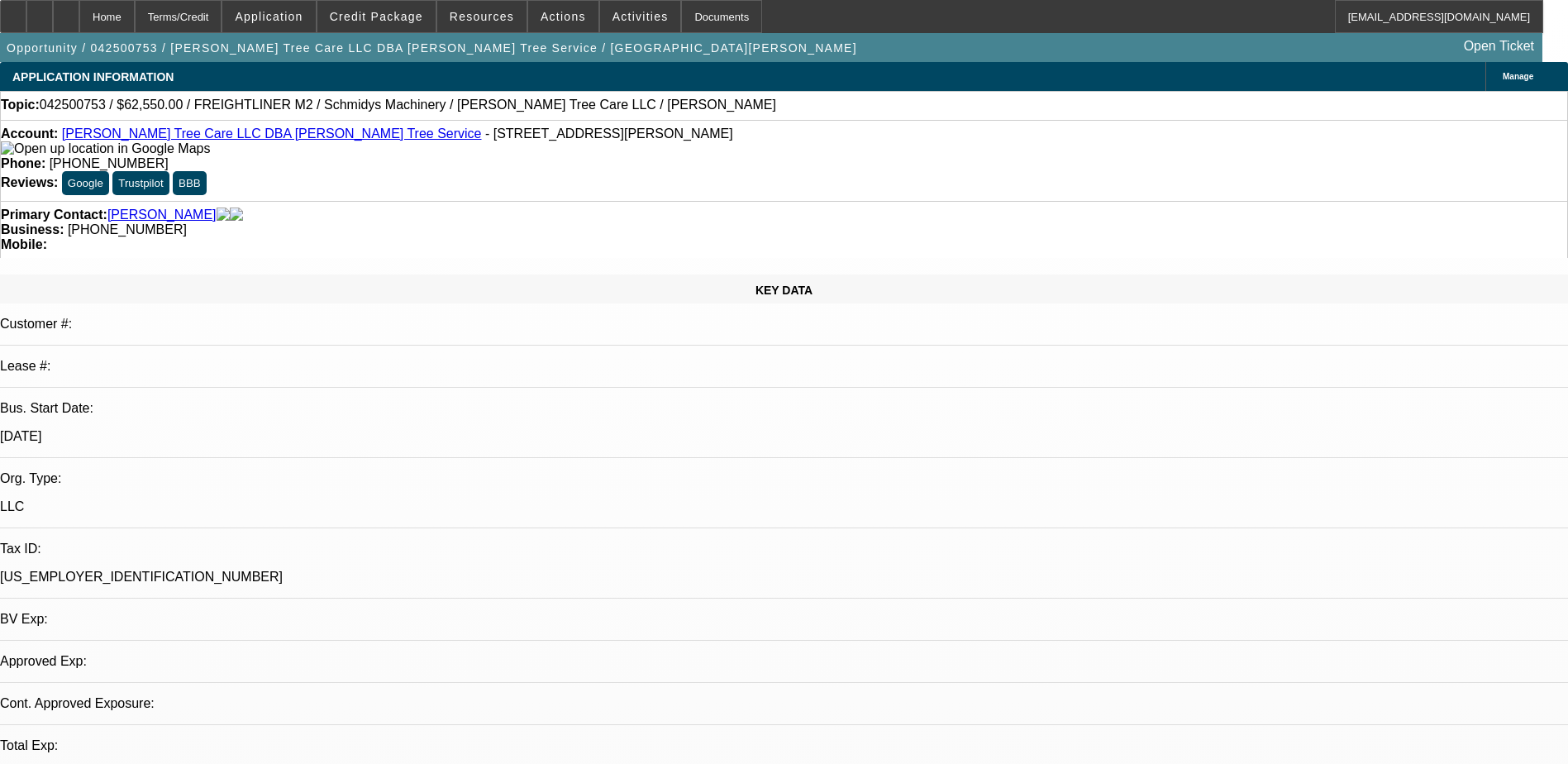
select select "0.1"
select select "0"
select select "0.1"
select select "0"
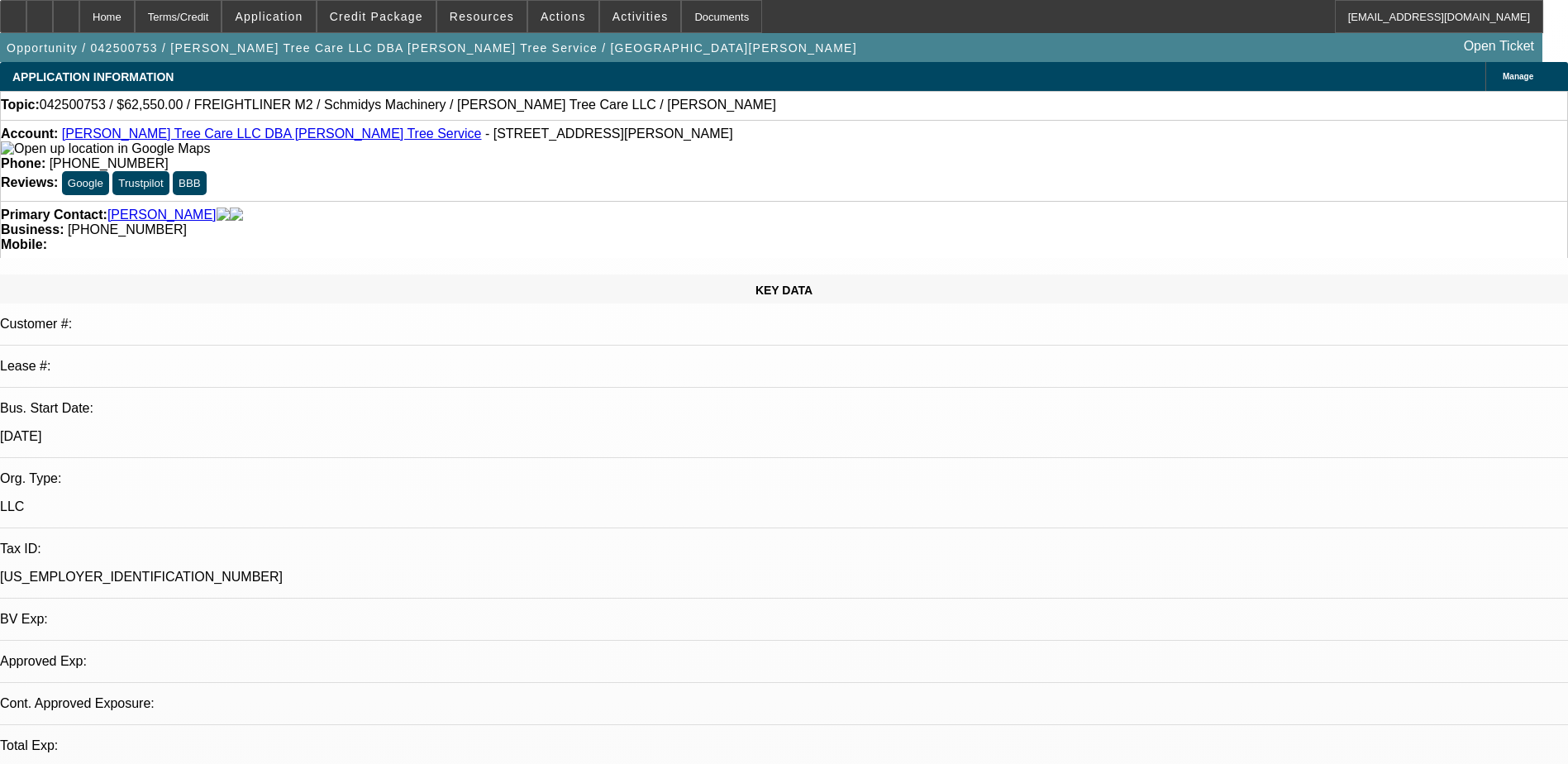
select select "0"
select select "0.15"
select select "2"
select select "0"
select select "0.1"
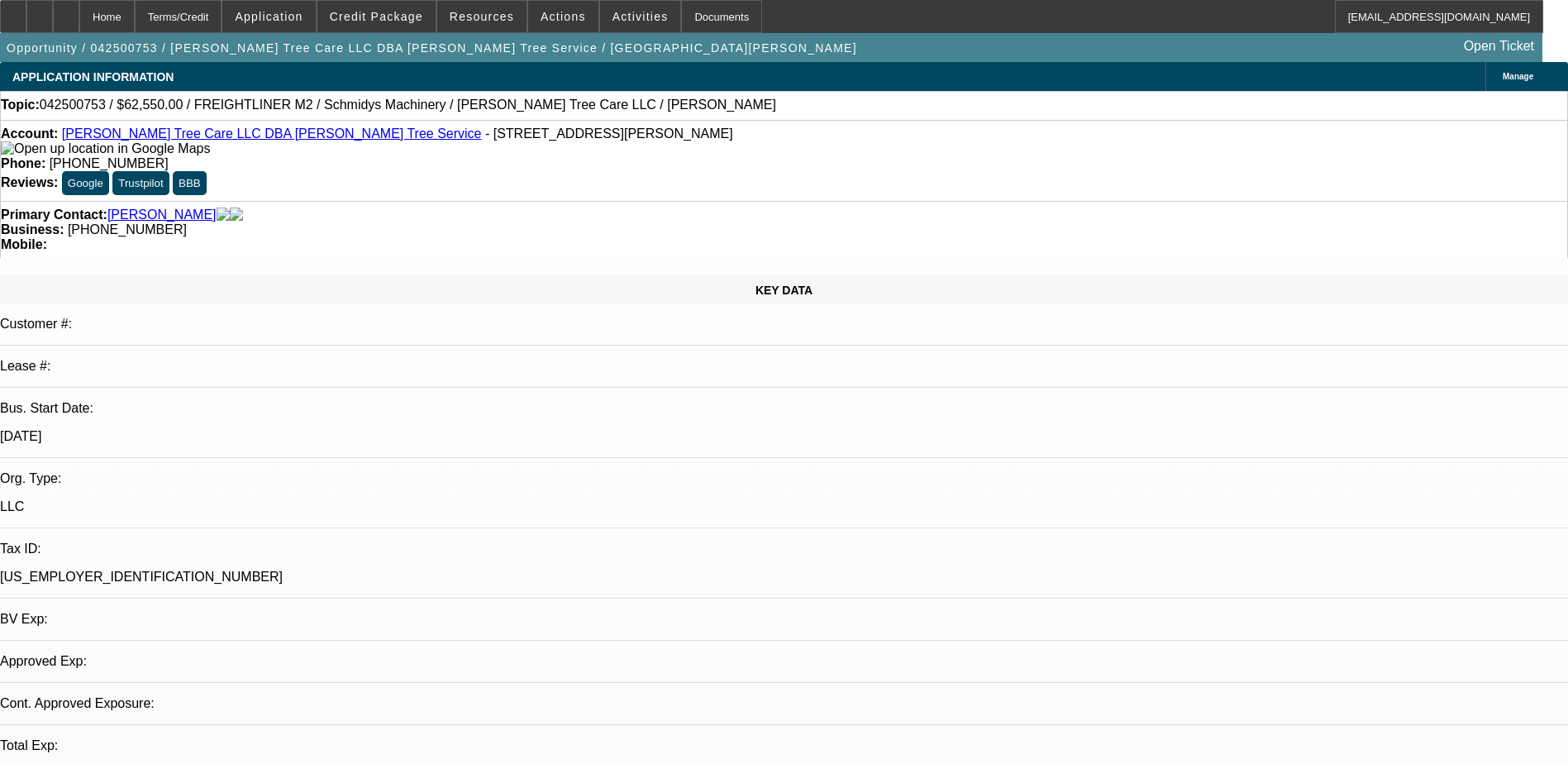
select select "2"
select select "0"
select select "1"
select select "6"
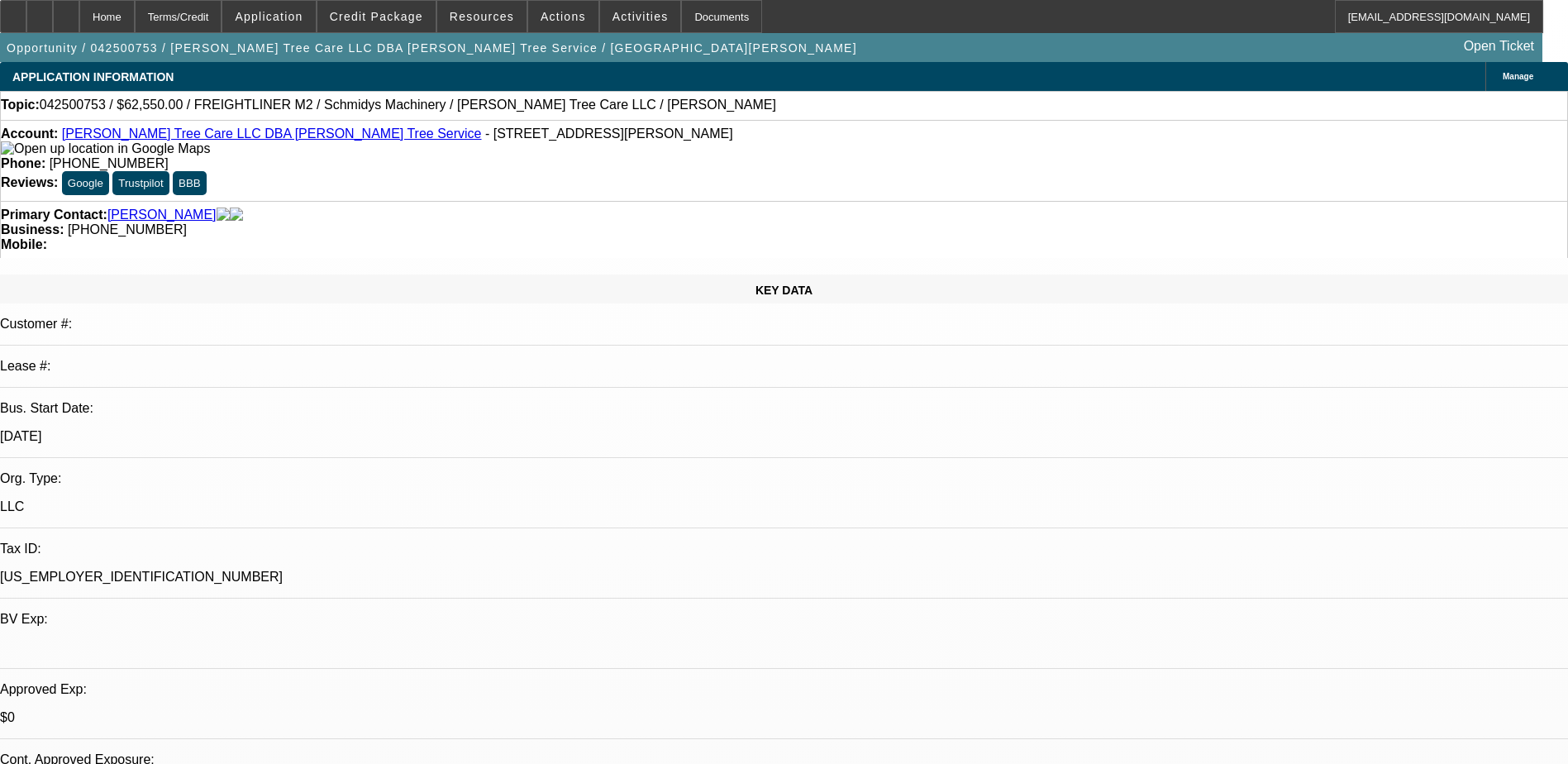
select select "1"
select select "6"
select select "1"
select select "2"
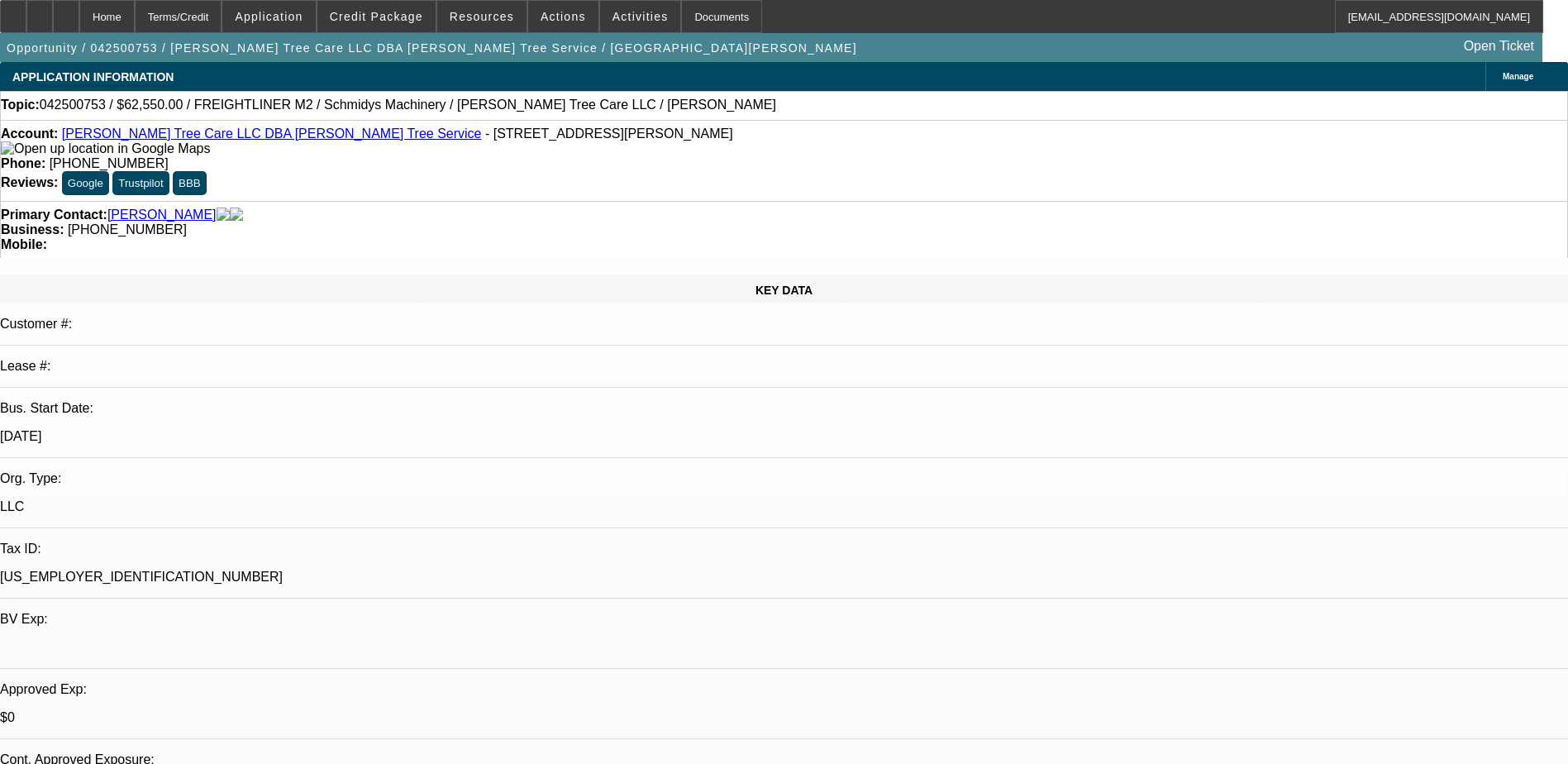
select select "6"
select select "1"
select select "2"
select select "6"
click at [549, 17] on span "Actions" at bounding box center [563, 16] width 45 height 13
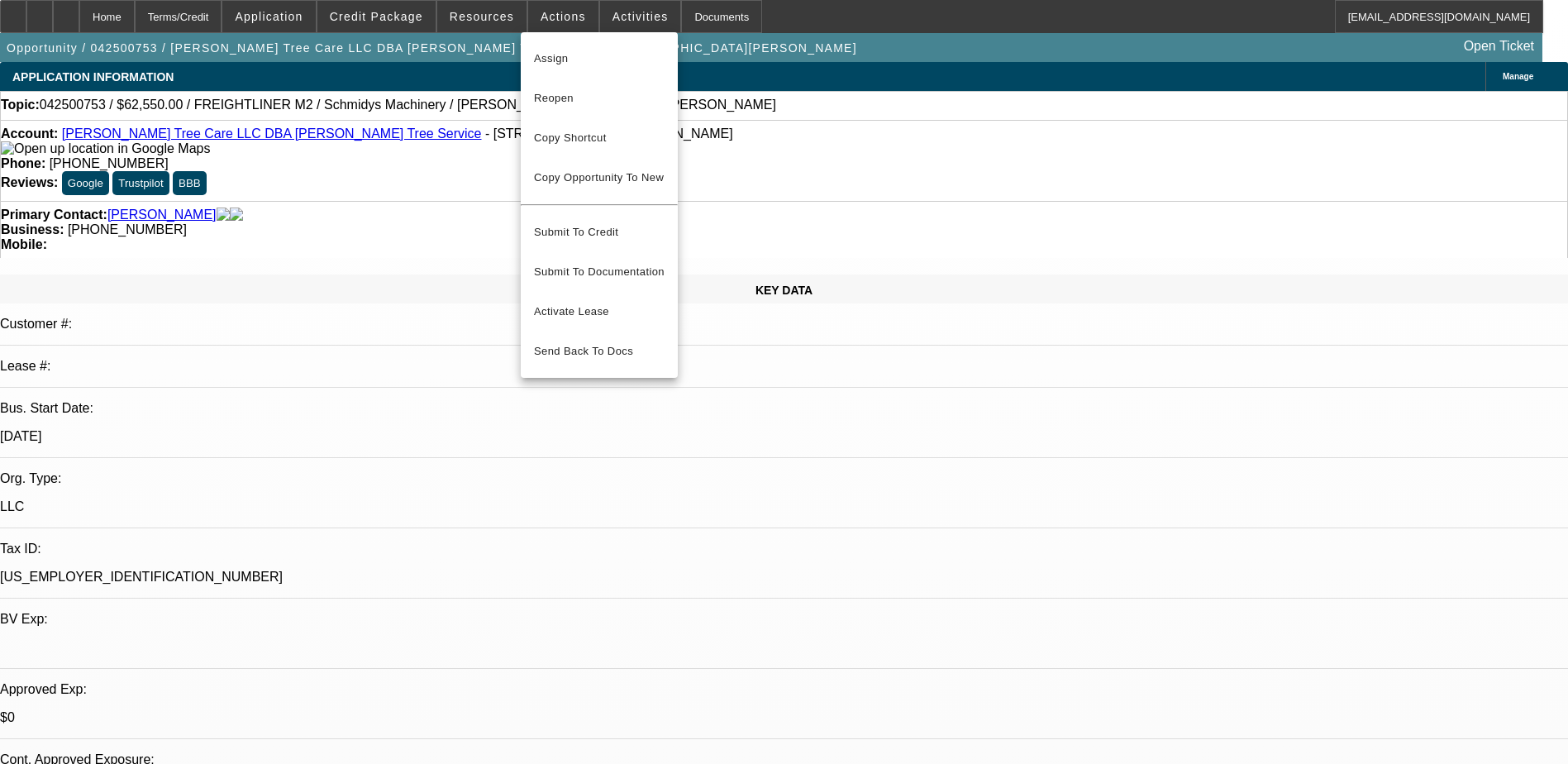
click at [394, 18] on div at bounding box center [784, 382] width 1568 height 764
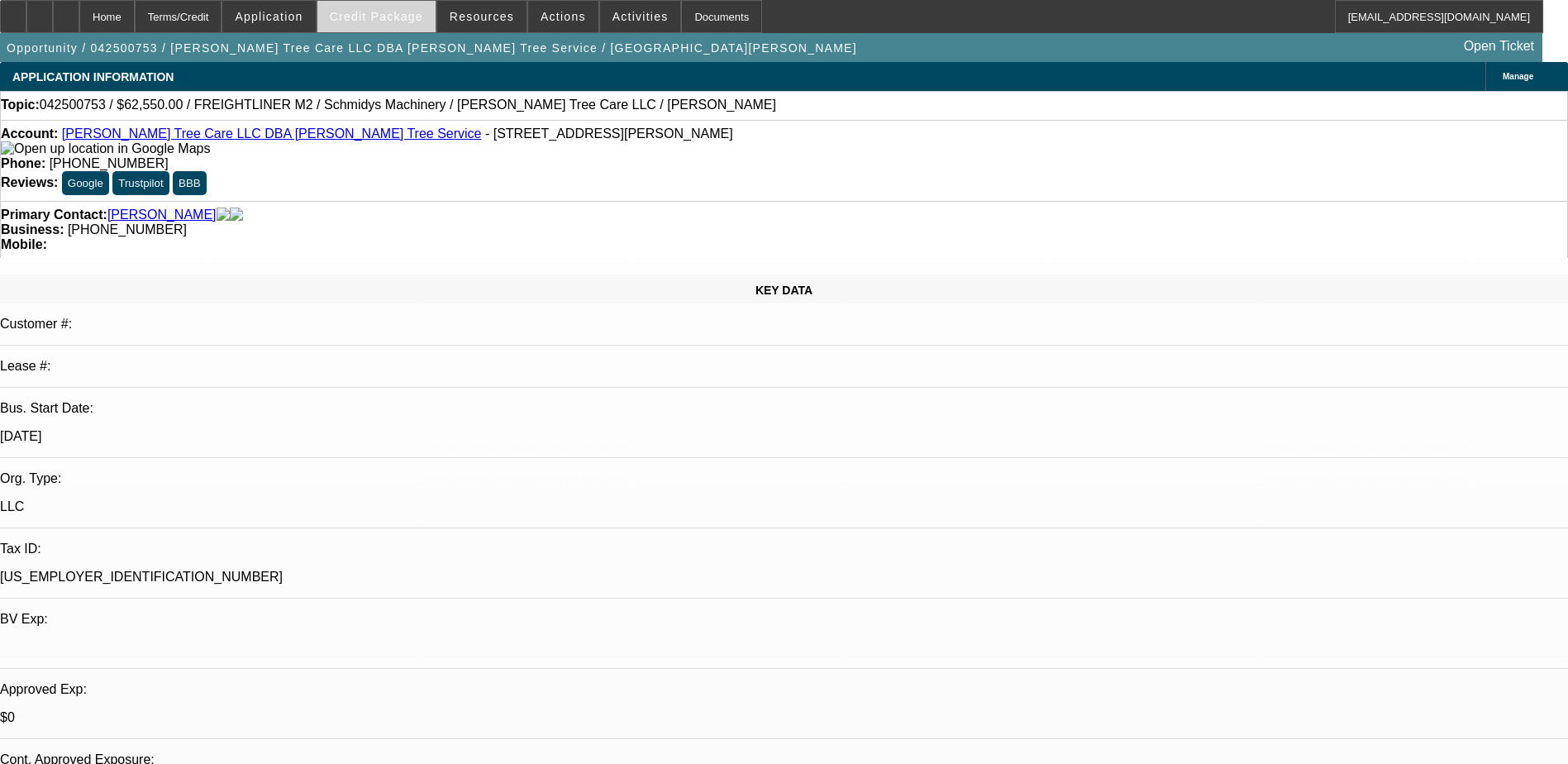
click at [391, 21] on span "Credit Package" at bounding box center [377, 16] width 94 height 13
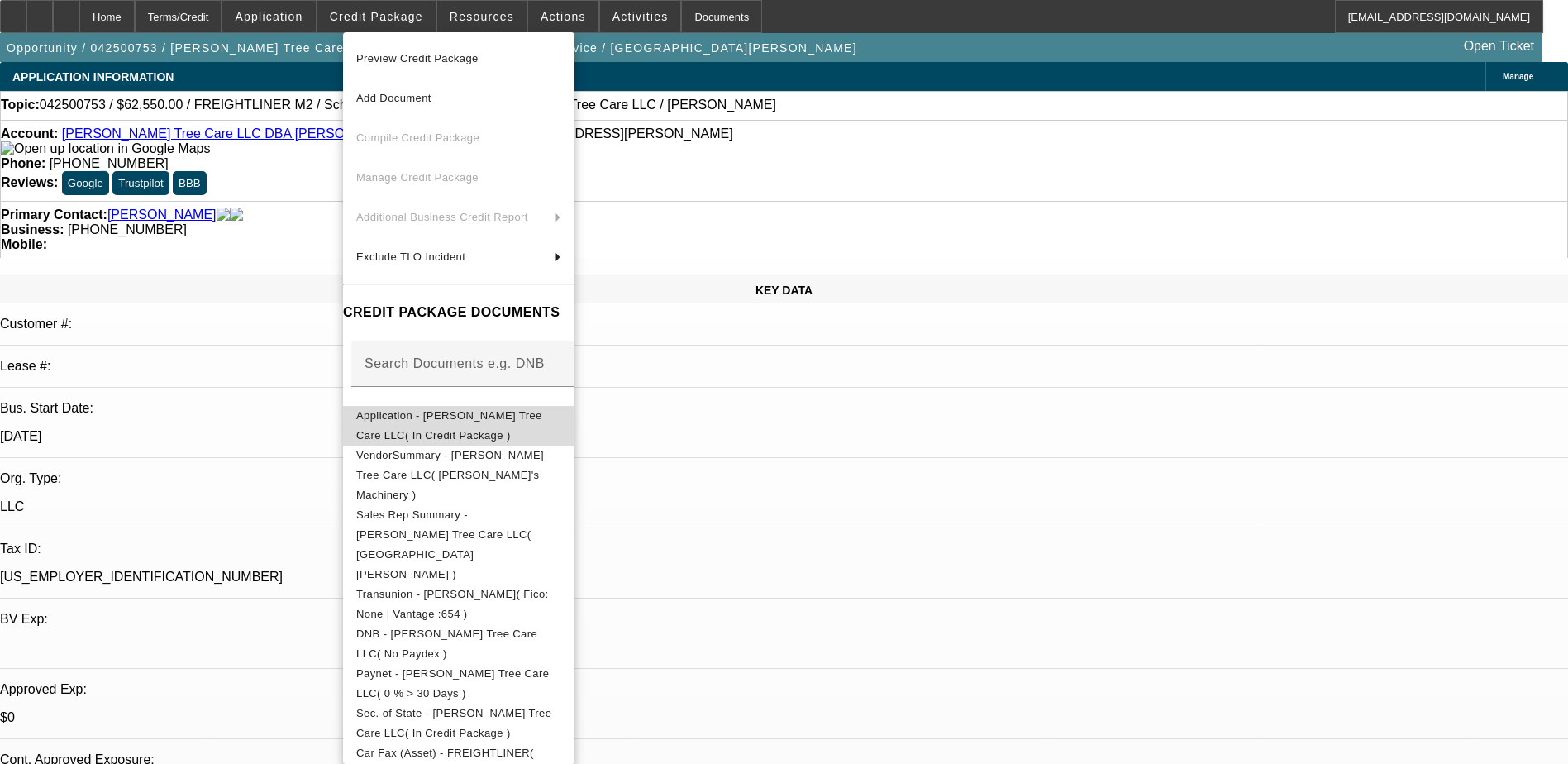
click at [488, 418] on span "Application - [PERSON_NAME] Tree Care LLC( In Credit Package )" at bounding box center [449, 424] width 186 height 32
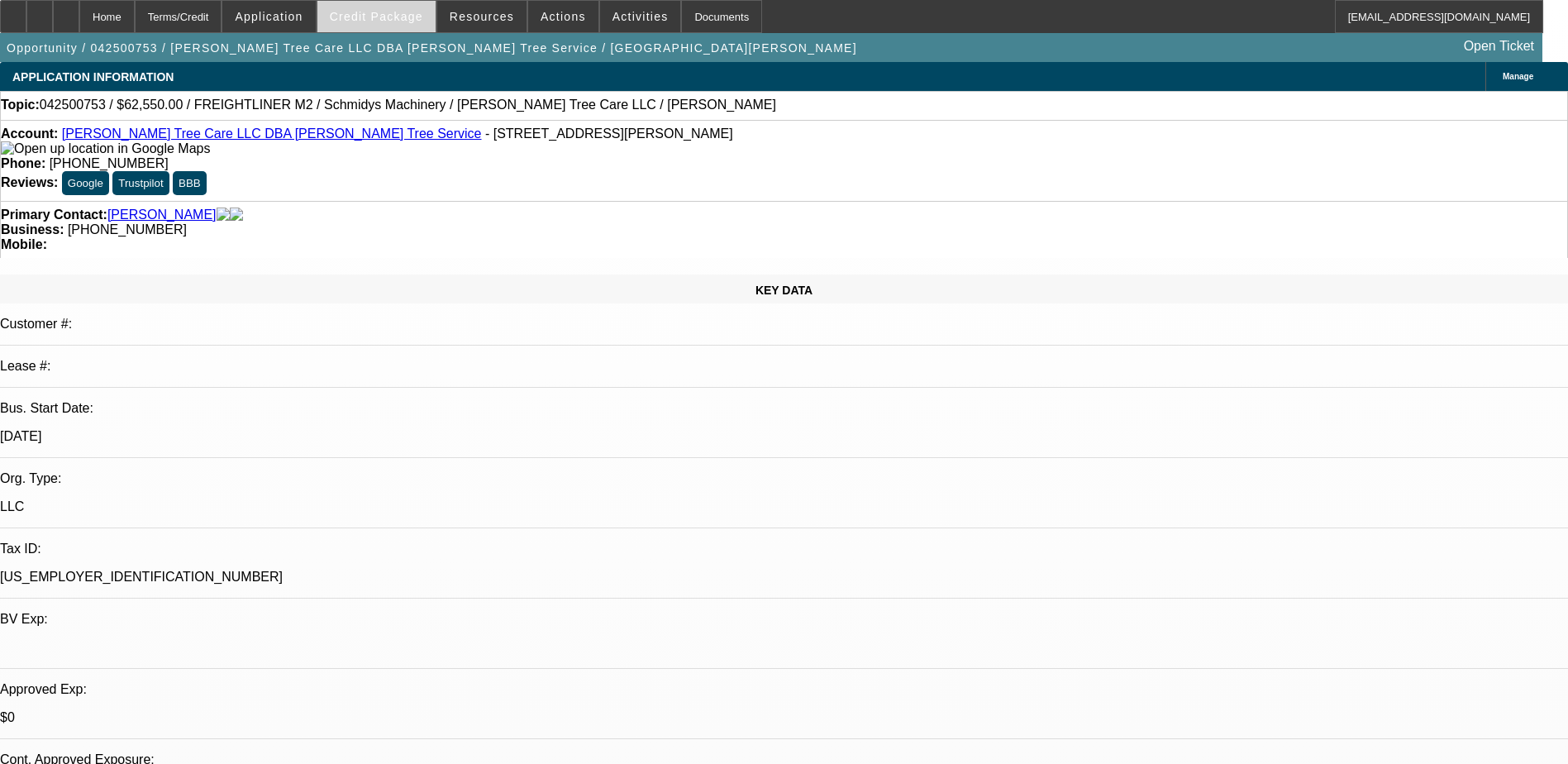
click at [418, 19] on span "Credit Package" at bounding box center [377, 16] width 94 height 13
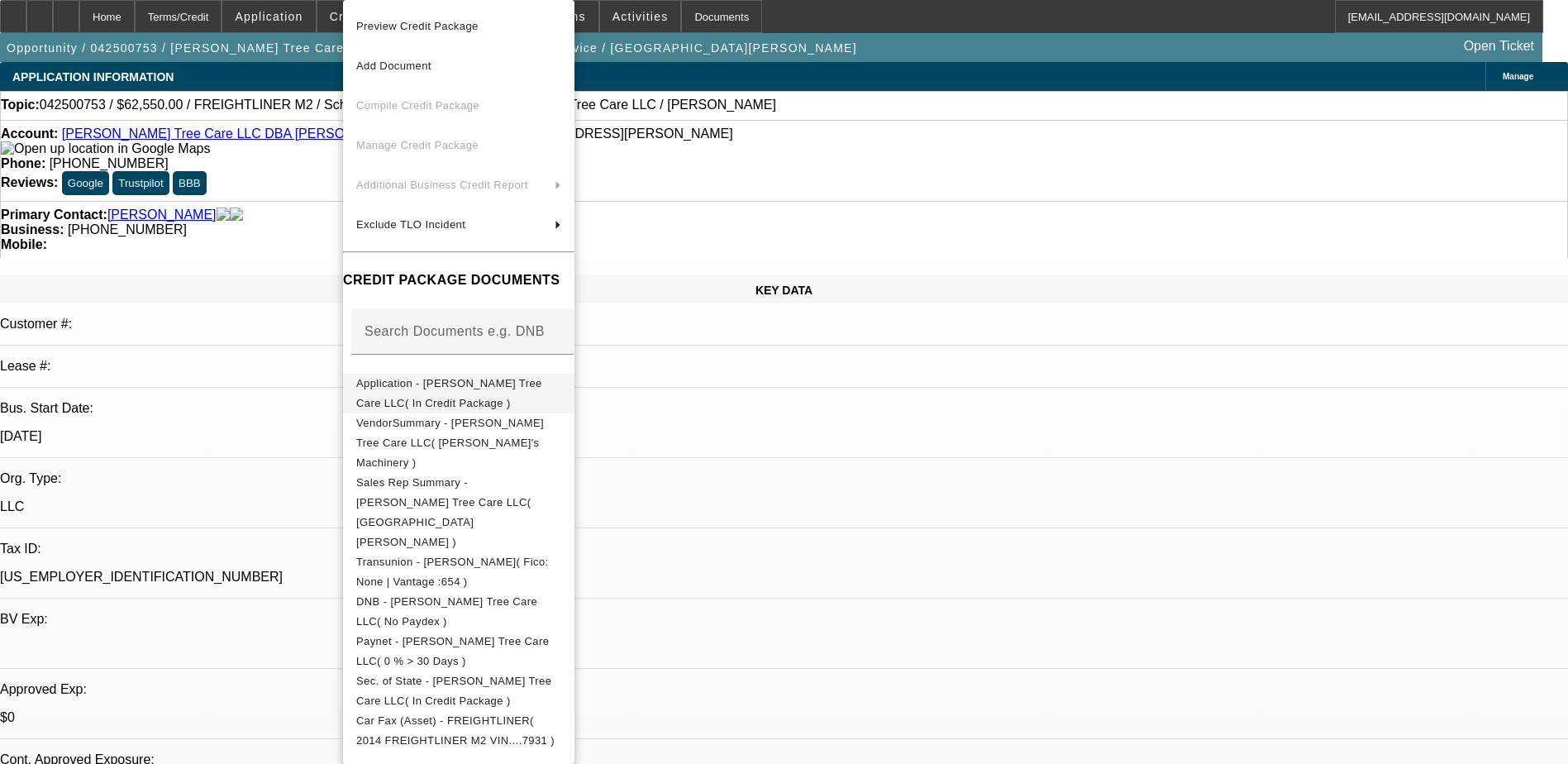
click at [444, 392] on span "Application - [PERSON_NAME] Tree Care LLC( In Credit Package )" at bounding box center [449, 392] width 186 height 32
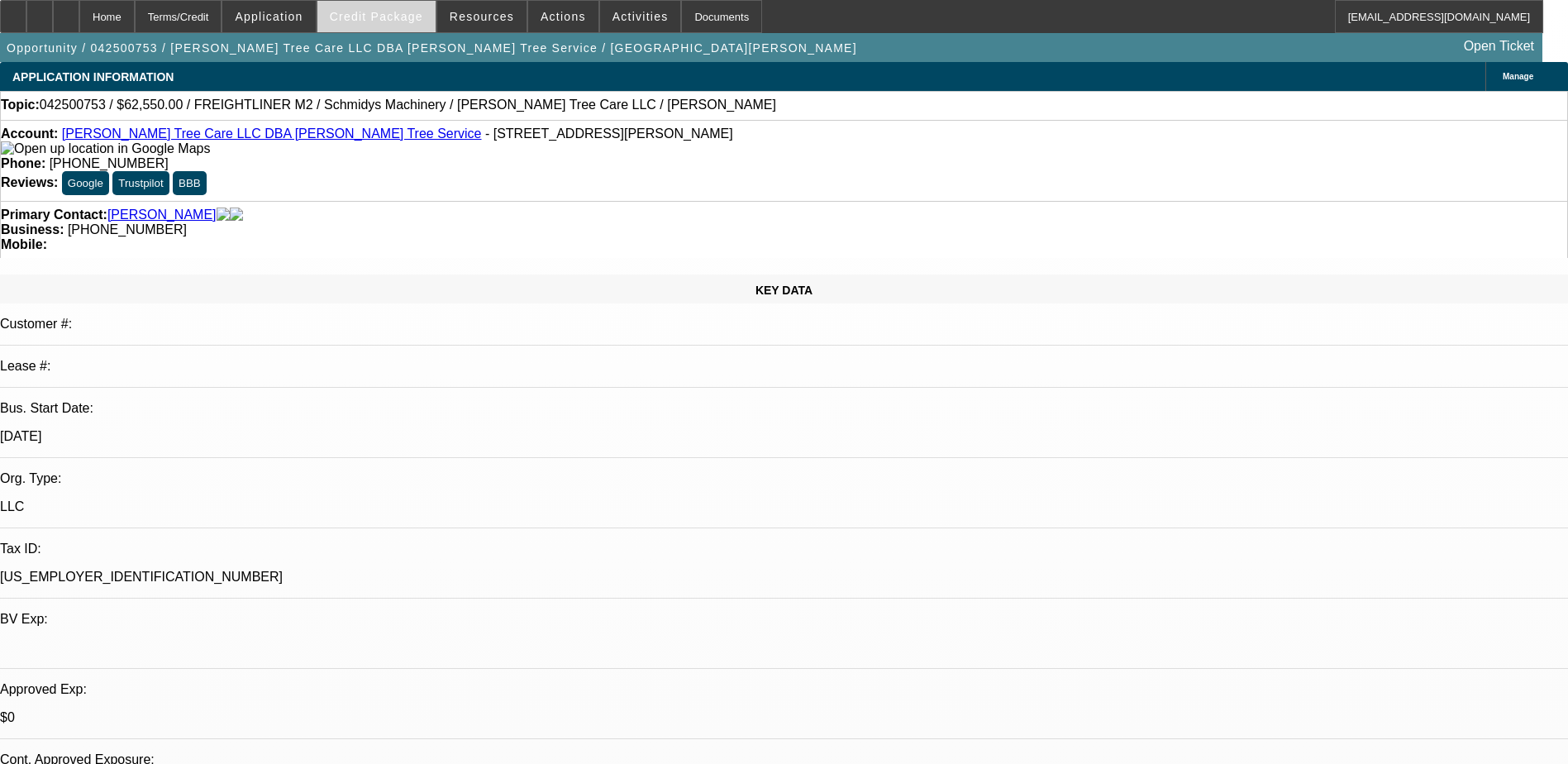
click at [408, 16] on span "Credit Package" at bounding box center [377, 16] width 94 height 13
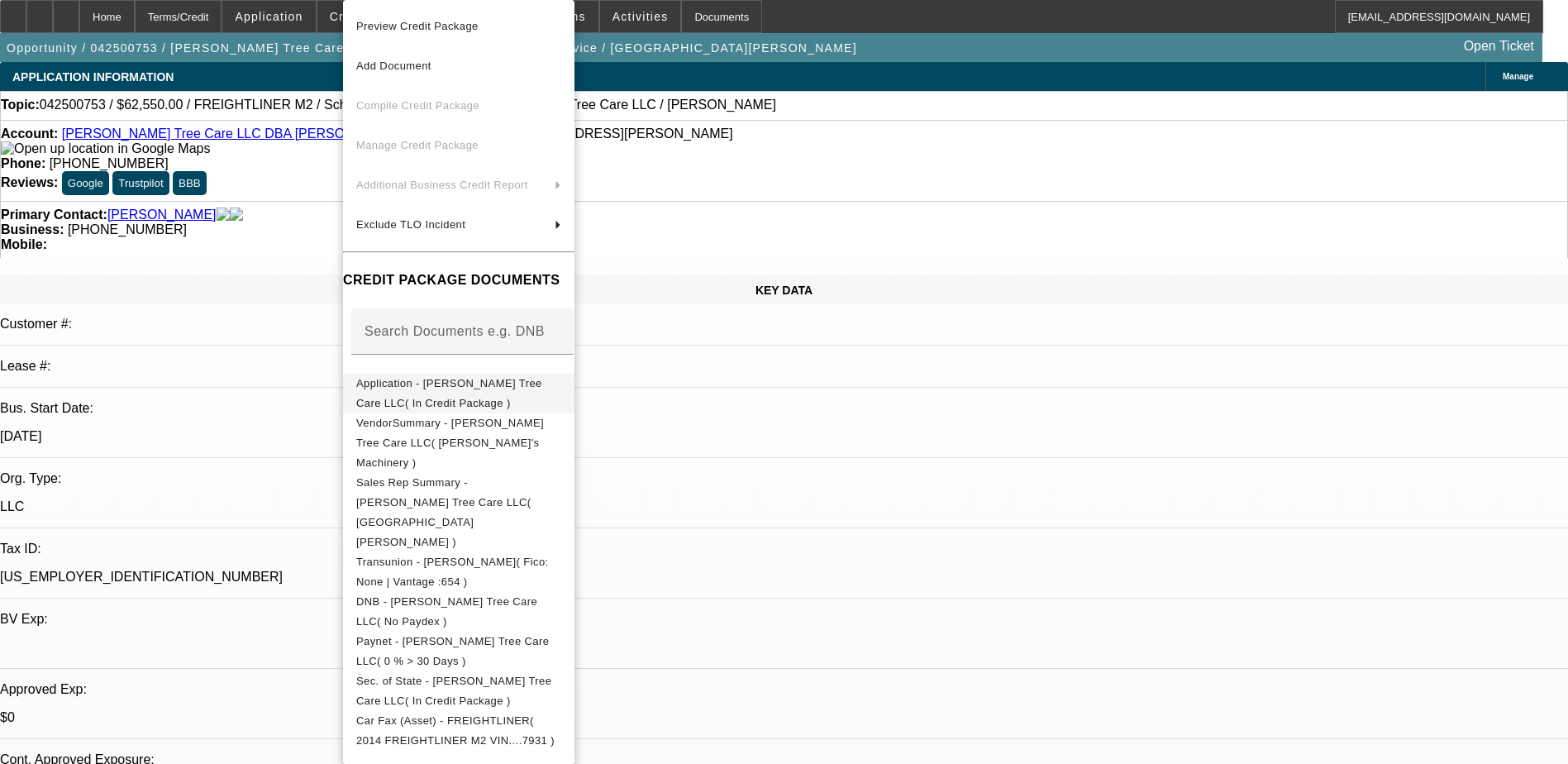
click at [471, 391] on span "Application - [PERSON_NAME] Tree Care LLC( In Credit Package )" at bounding box center [449, 392] width 186 height 32
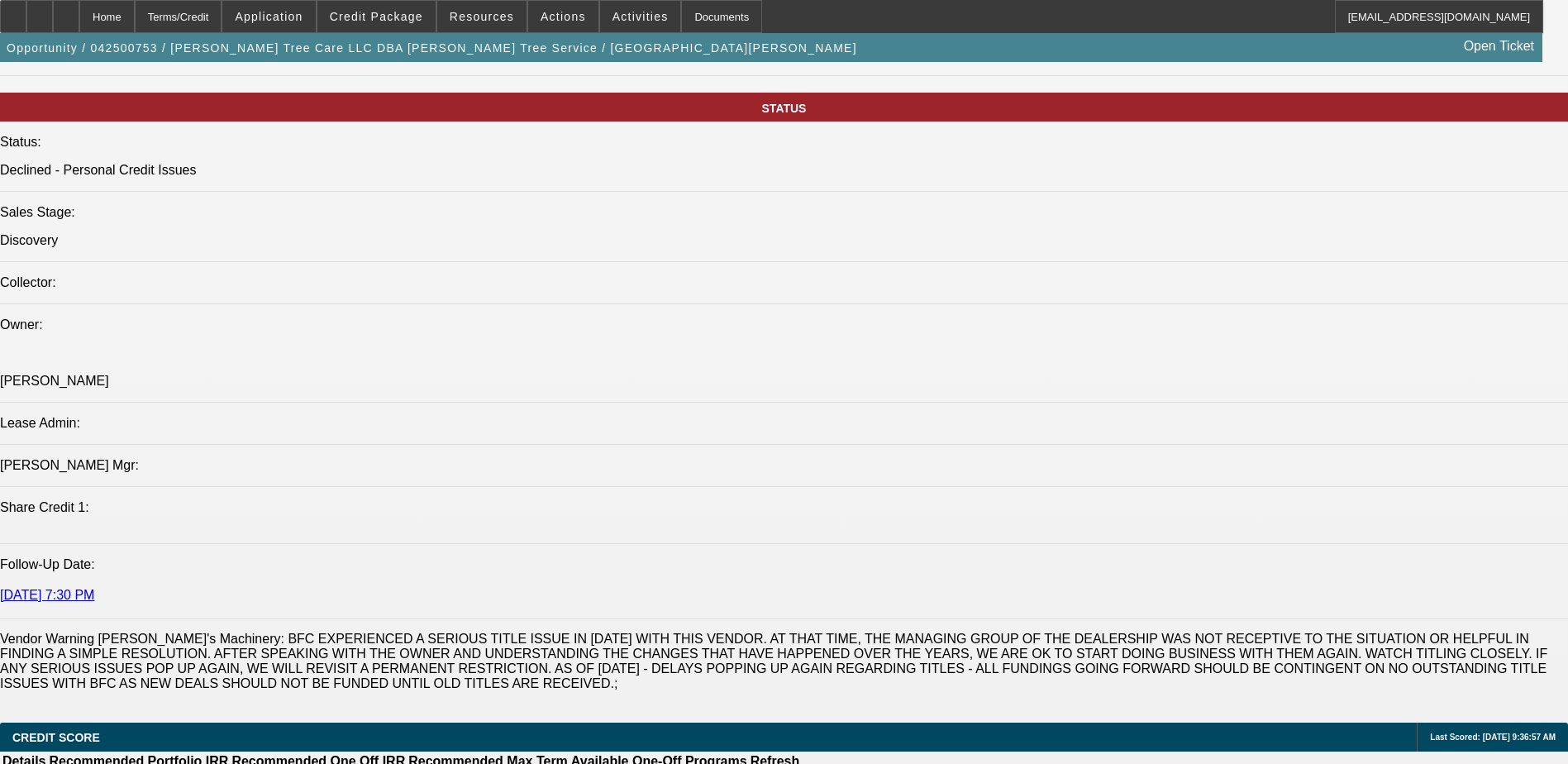
scroll to position [1818, 0]
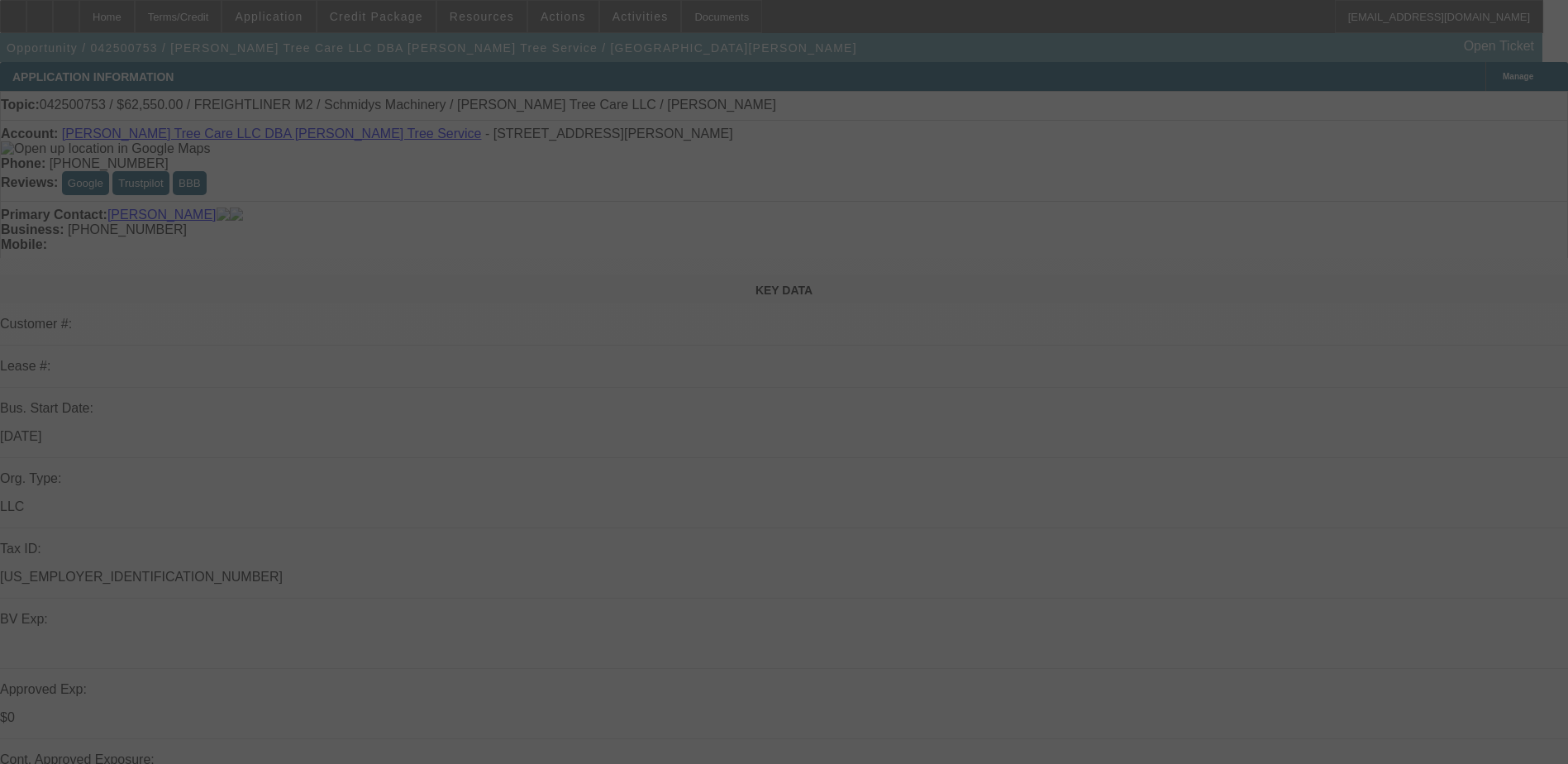
select select "0.1"
select select "0"
select select "0.1"
select select "0"
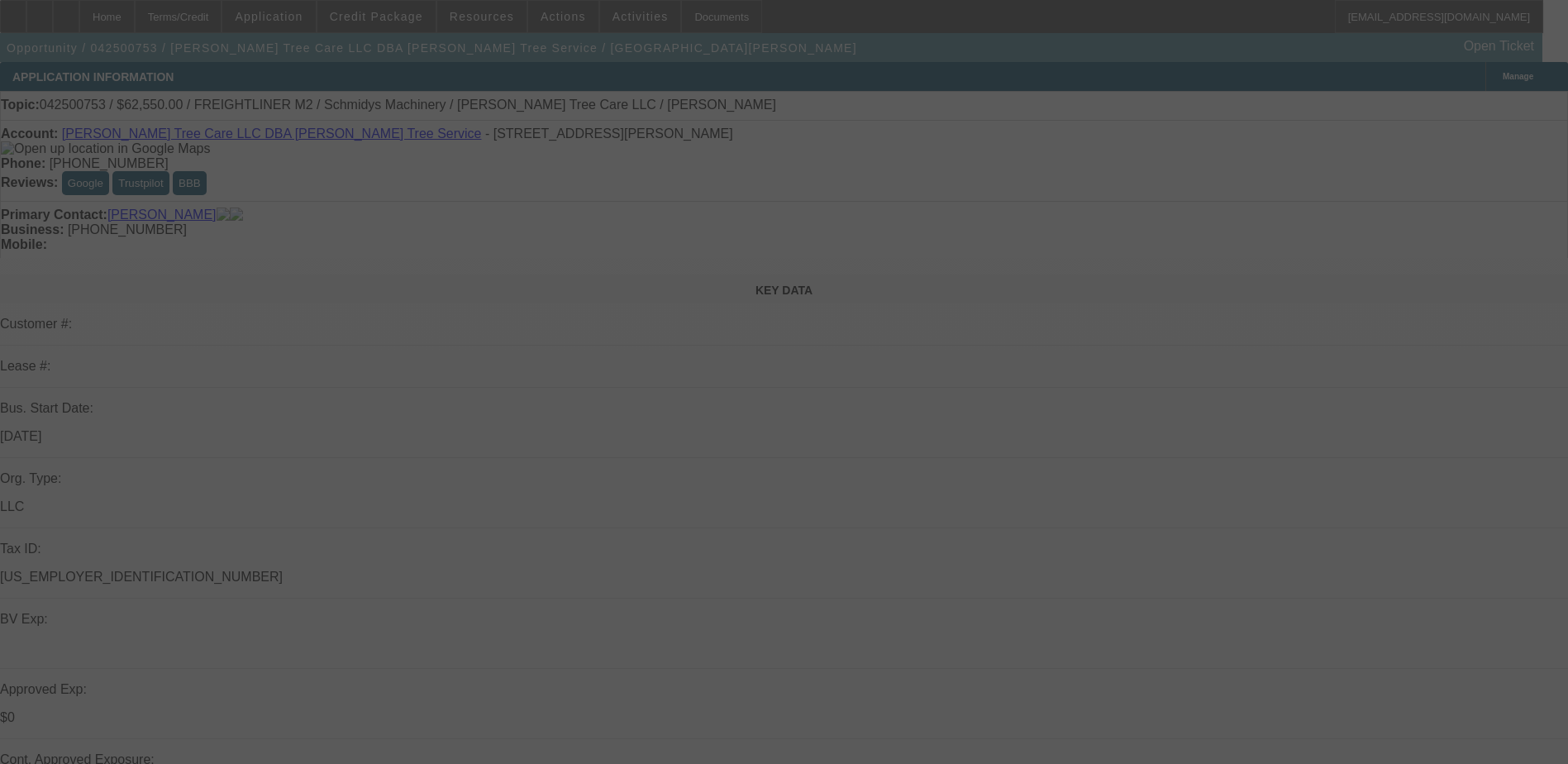
select select "0"
select select "0.15"
select select "2"
select select "0"
select select "0.1"
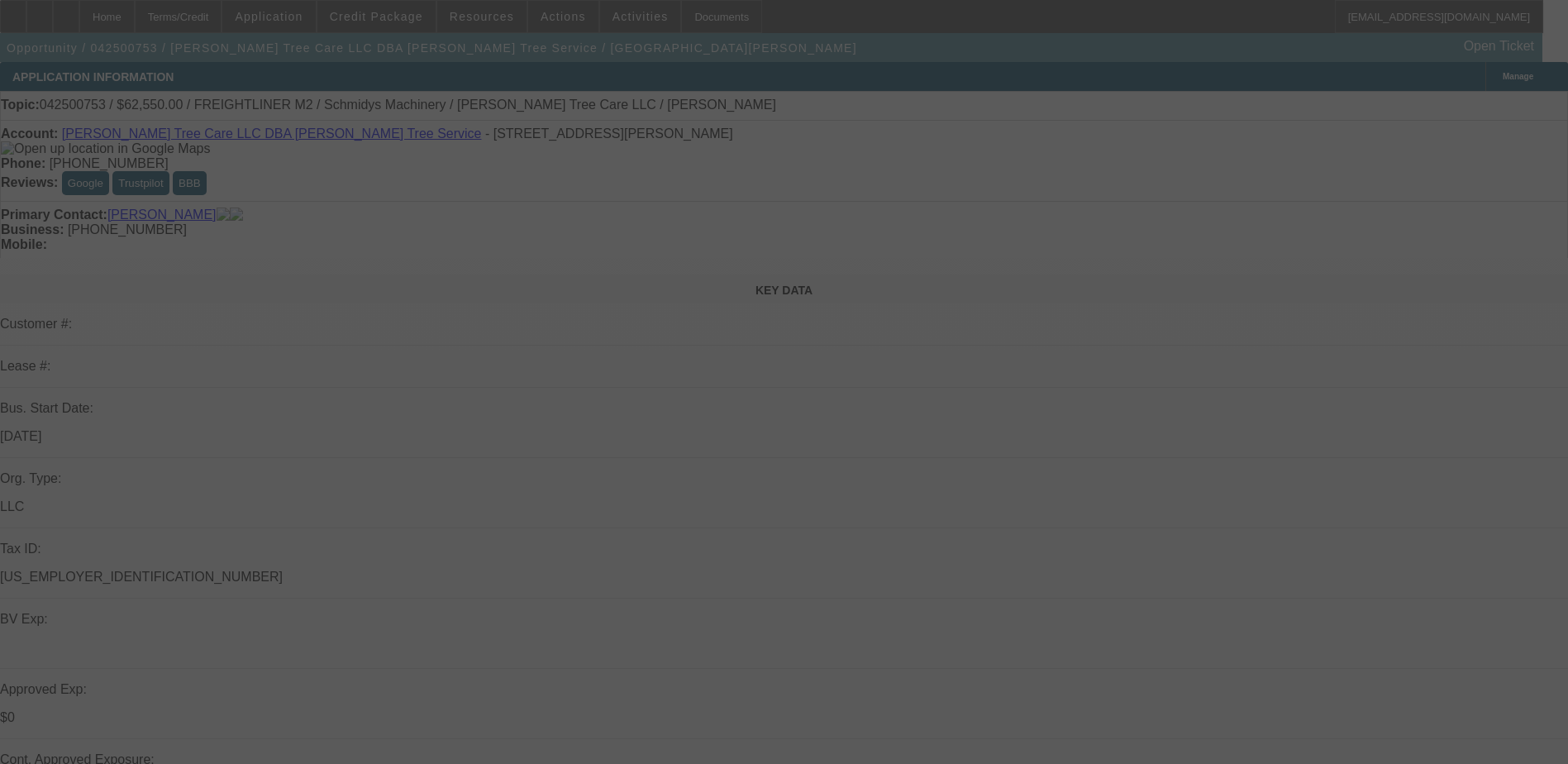
select select "2"
select select "0"
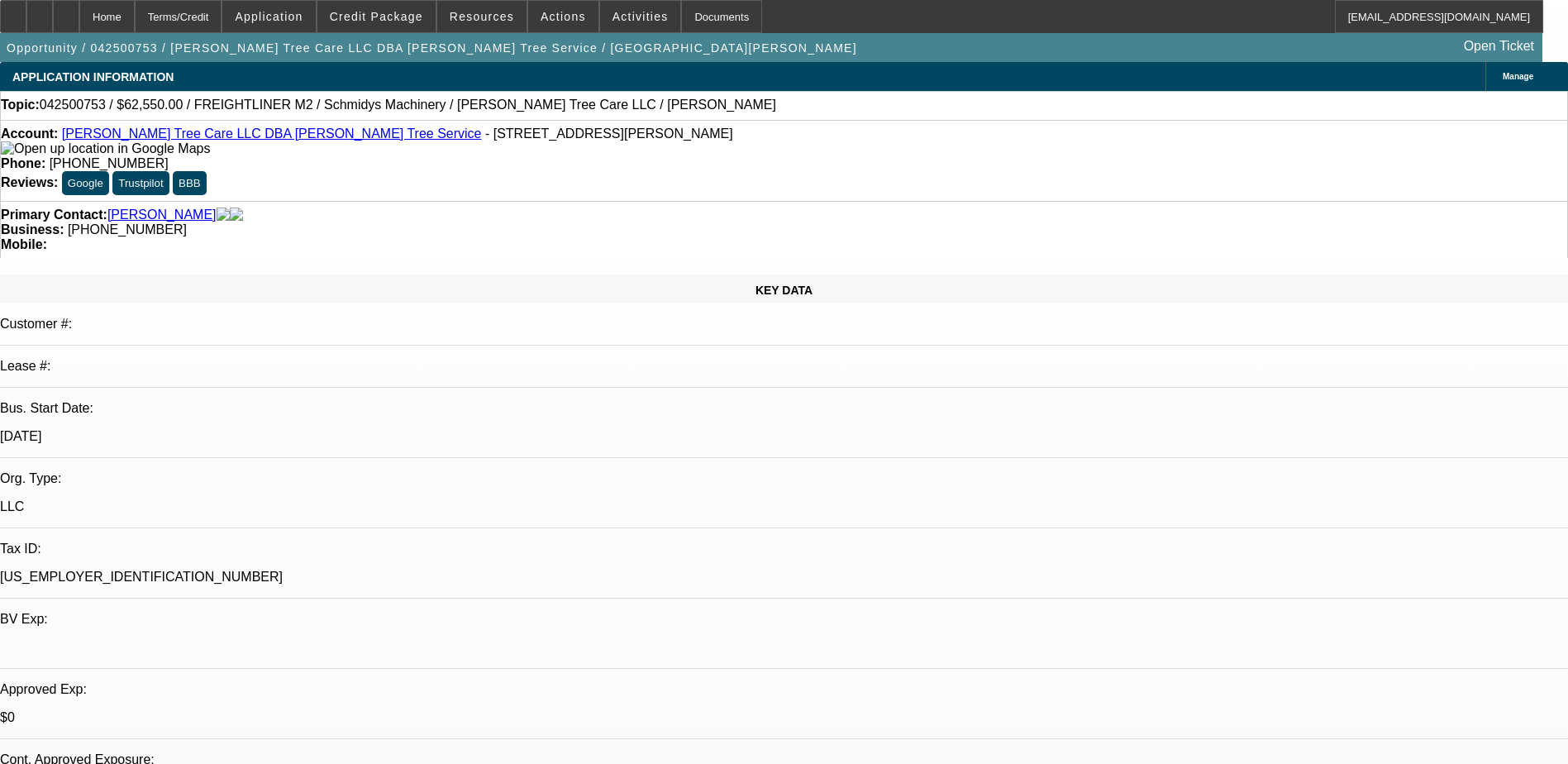
select select "1"
select select "6"
select select "1"
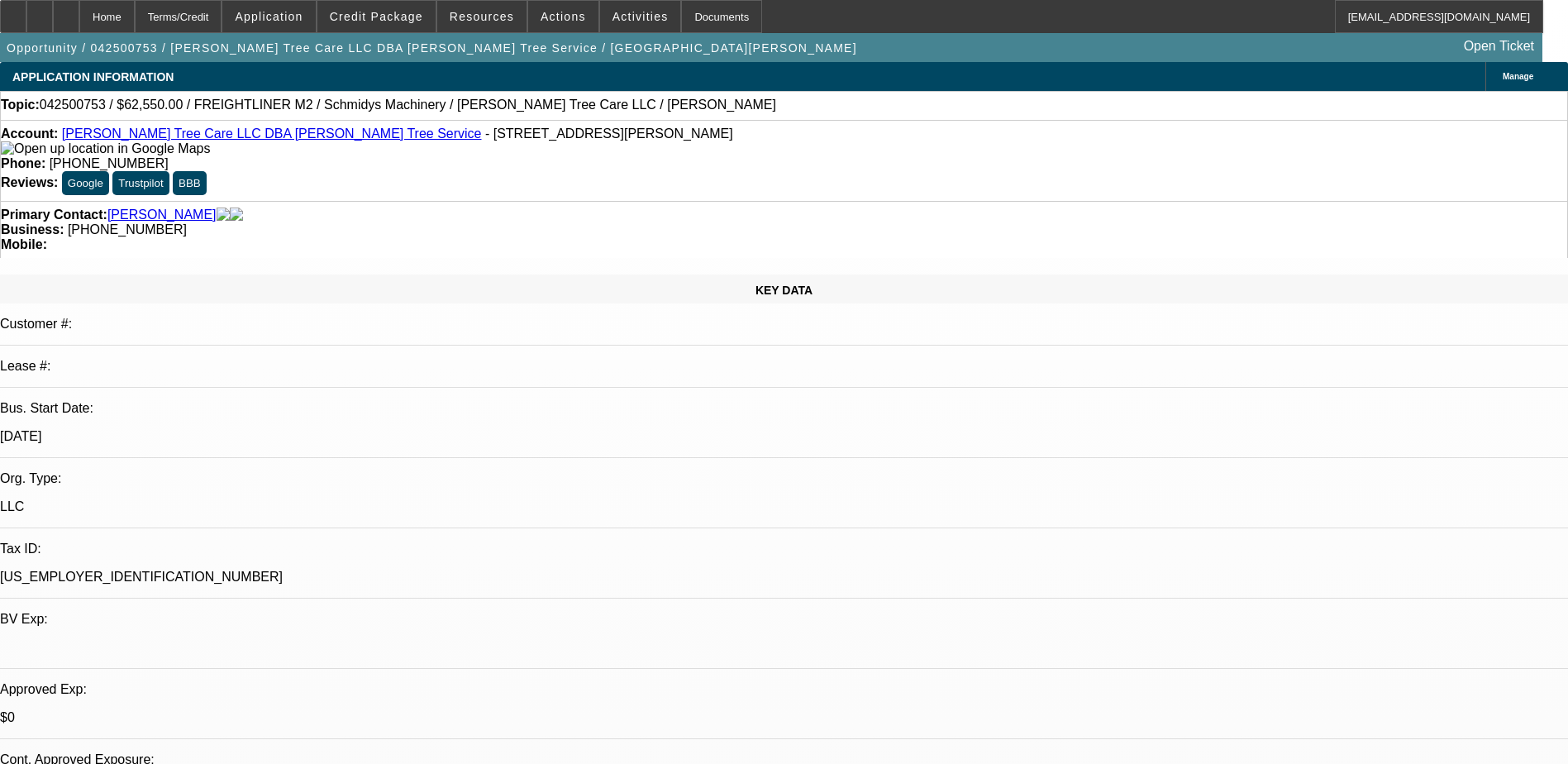
select select "6"
select select "1"
select select "2"
select select "6"
select select "1"
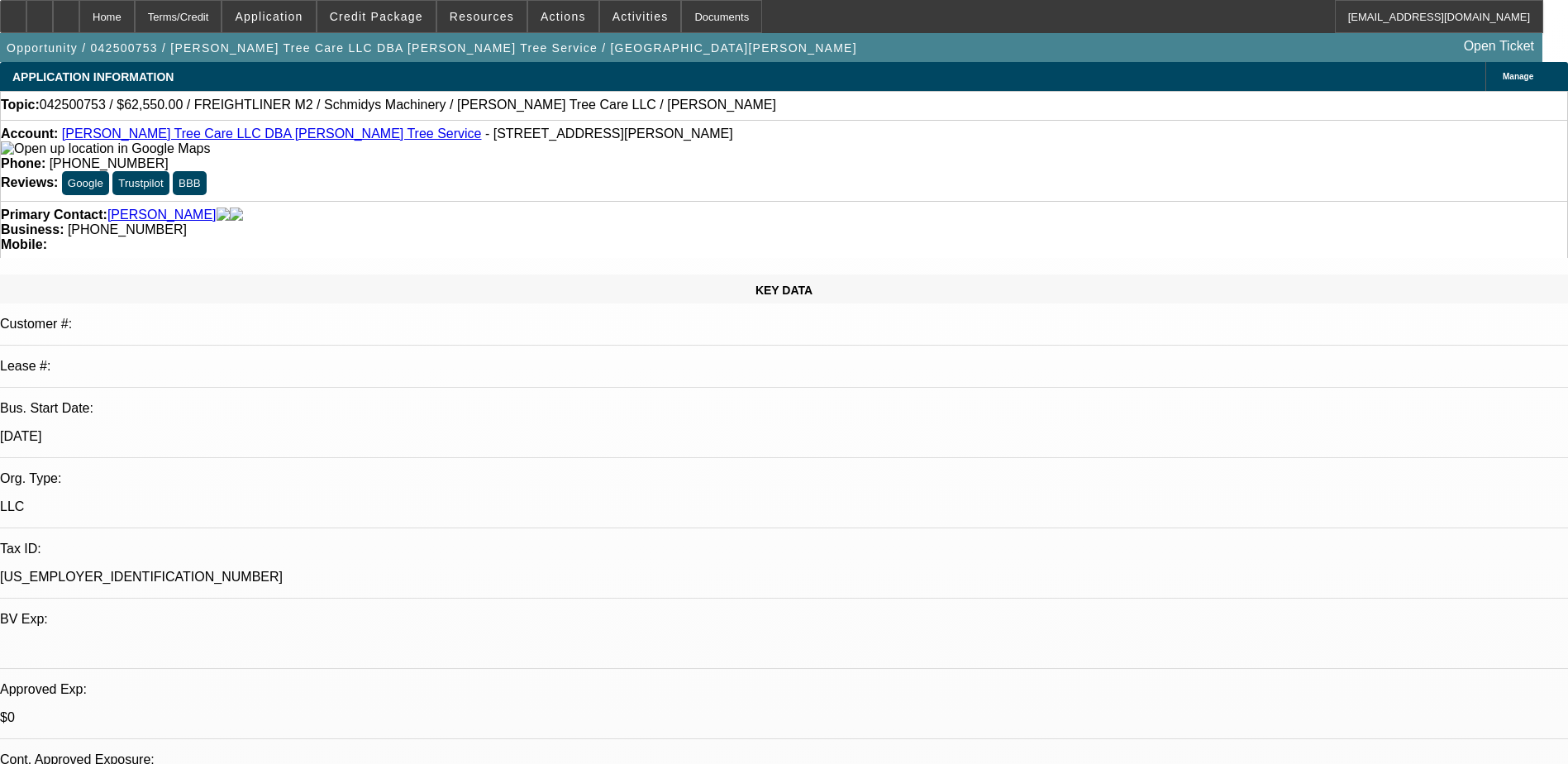
select select "2"
select select "6"
click at [391, 21] on span "Credit Package" at bounding box center [377, 16] width 94 height 13
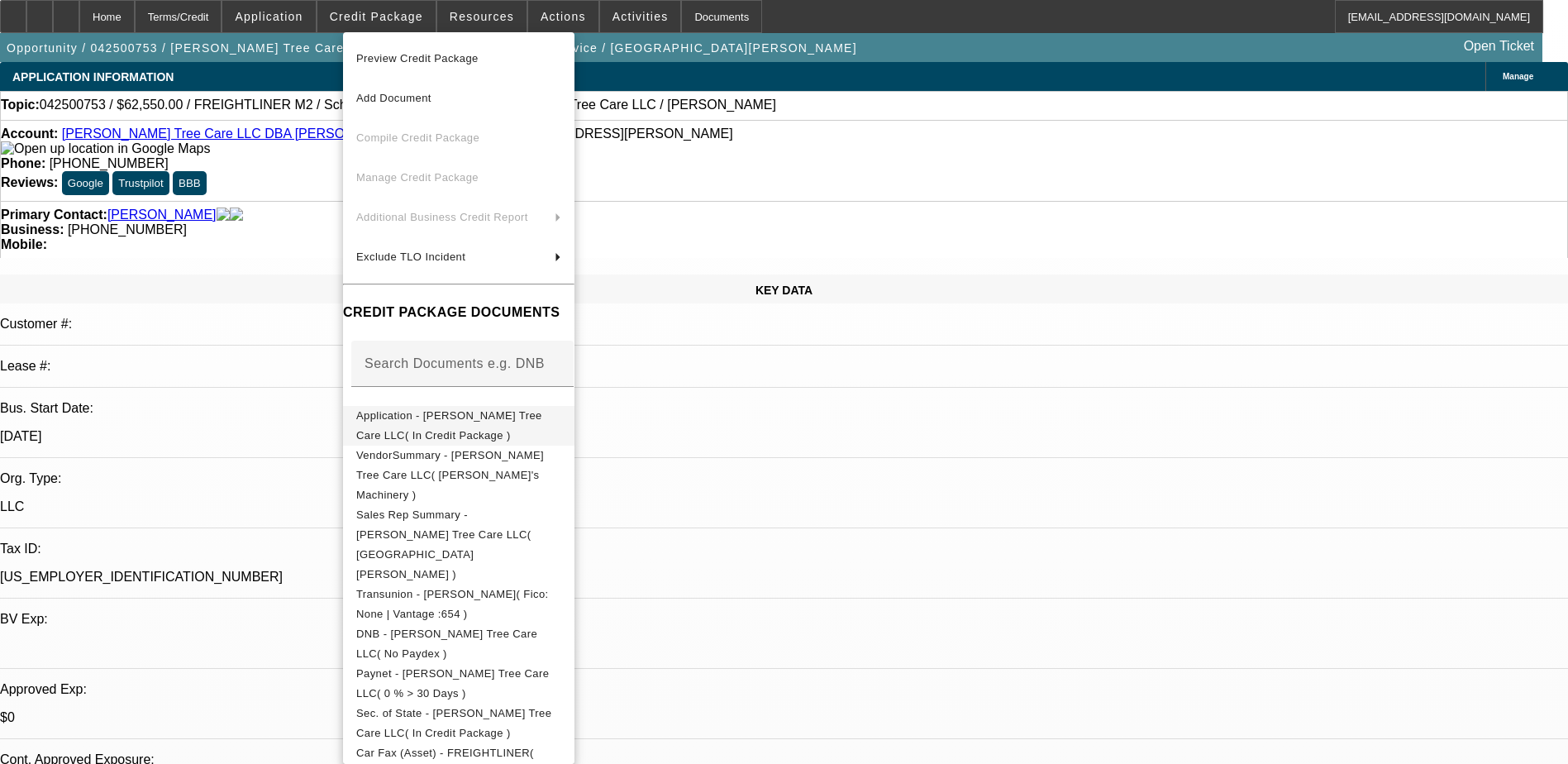
click at [477, 427] on span "Application - [PERSON_NAME] Tree Care LLC( In Credit Package )" at bounding box center [458, 425] width 205 height 40
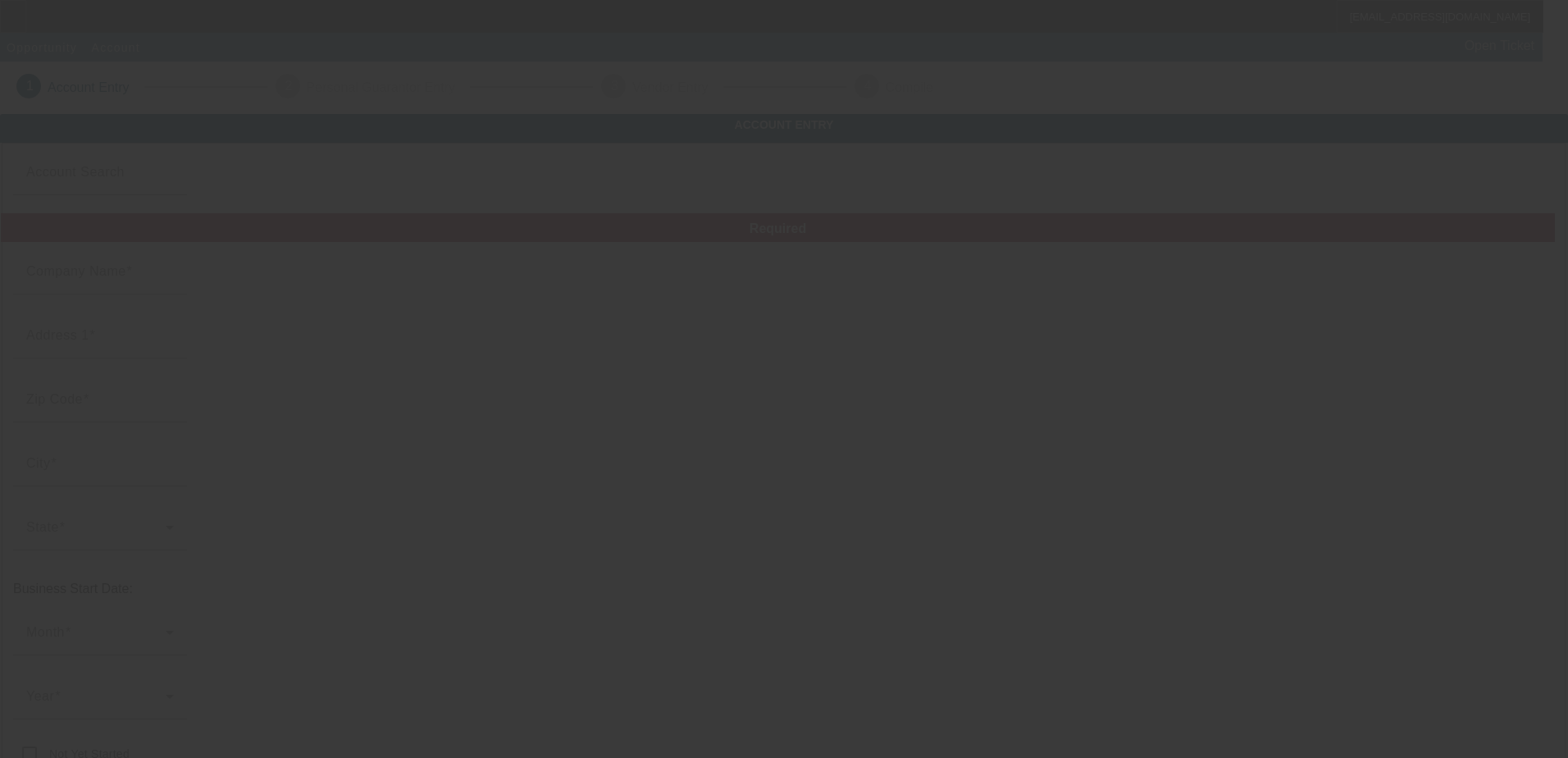
type input "[PERSON_NAME] Tree Care LLC"
type input "21529 S Clairmont St"
type input "64078"
type input "Peculiar"
type input "[PHONE_NUMBER]"
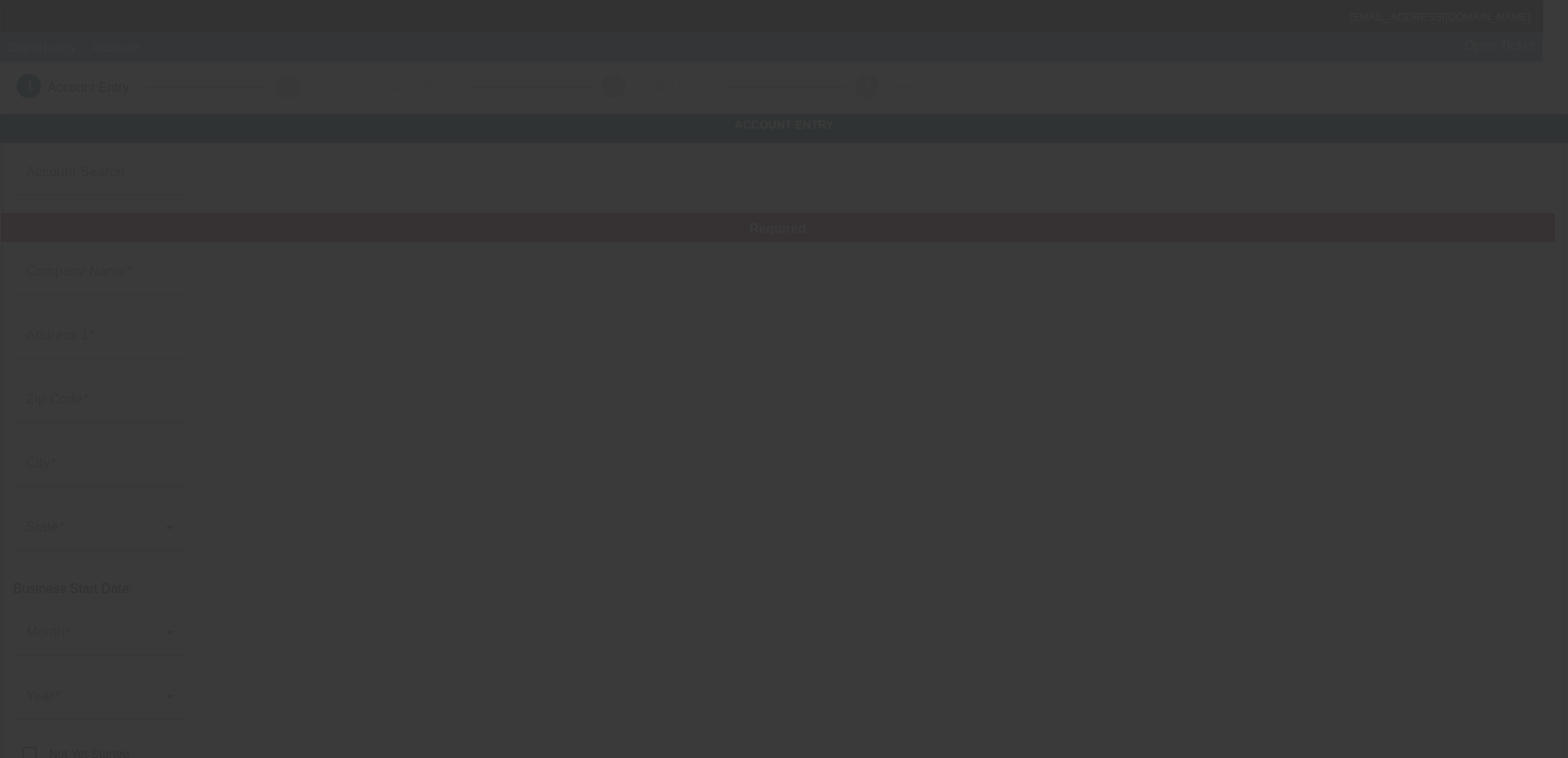
type input "Harrison Tree Service"
type input "harrisonstreeservice01@gmail.com"
type input "[US_EMPLOYER_IDENTIFICATION_NUMBER]"
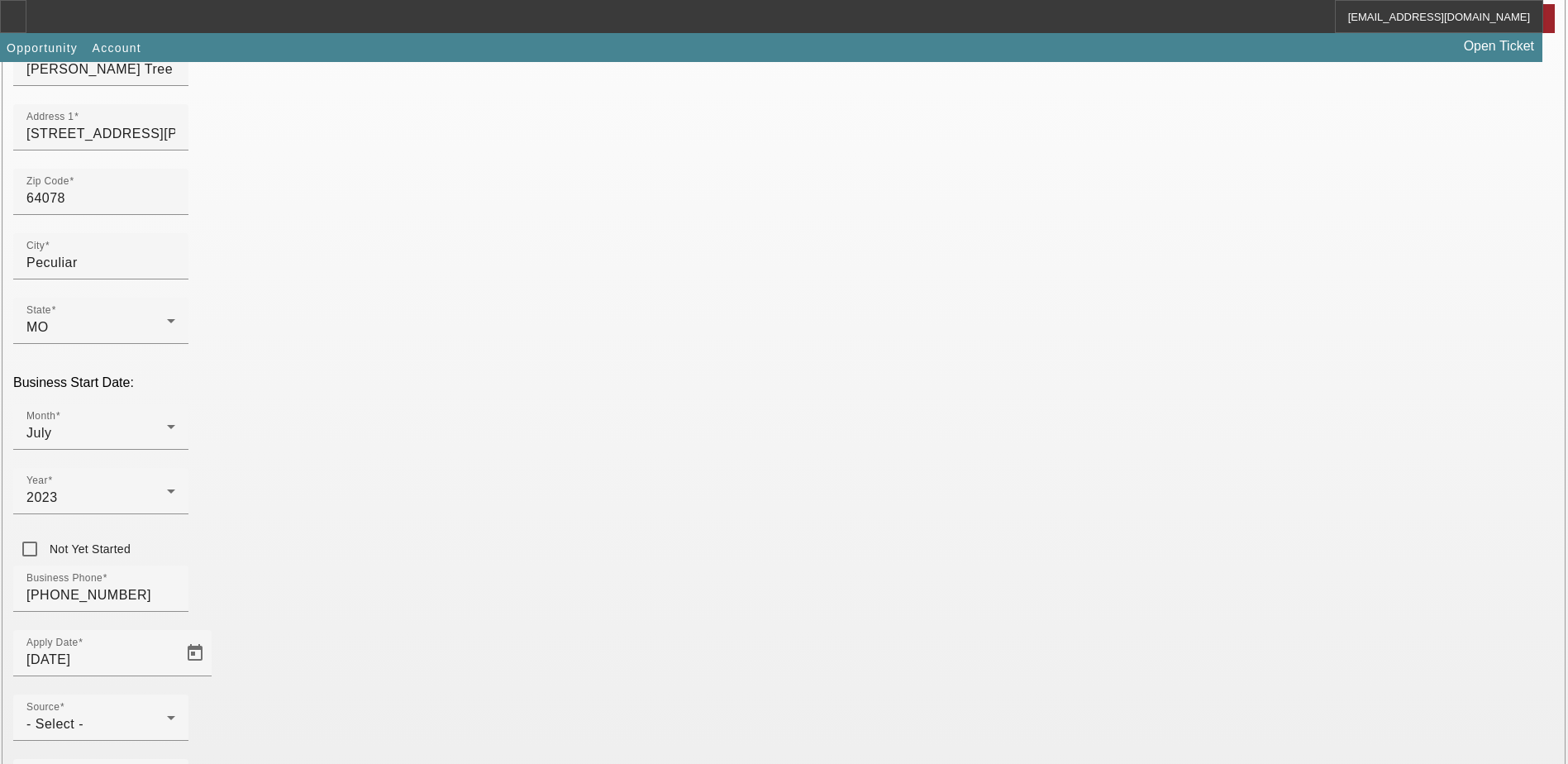
scroll to position [248, 0]
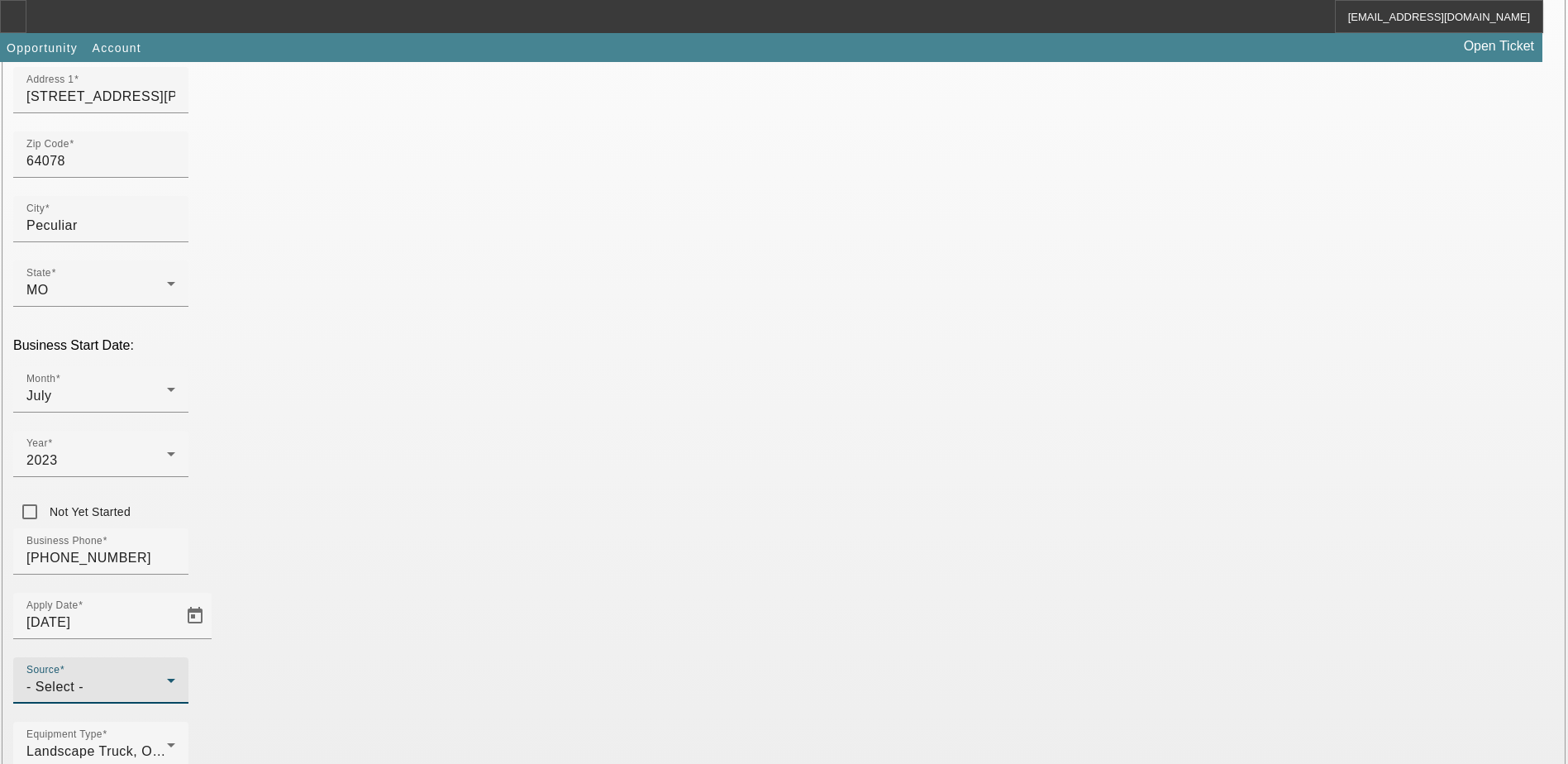
click at [167, 677] on div "- Select -" at bounding box center [97, 686] width 140 height 20
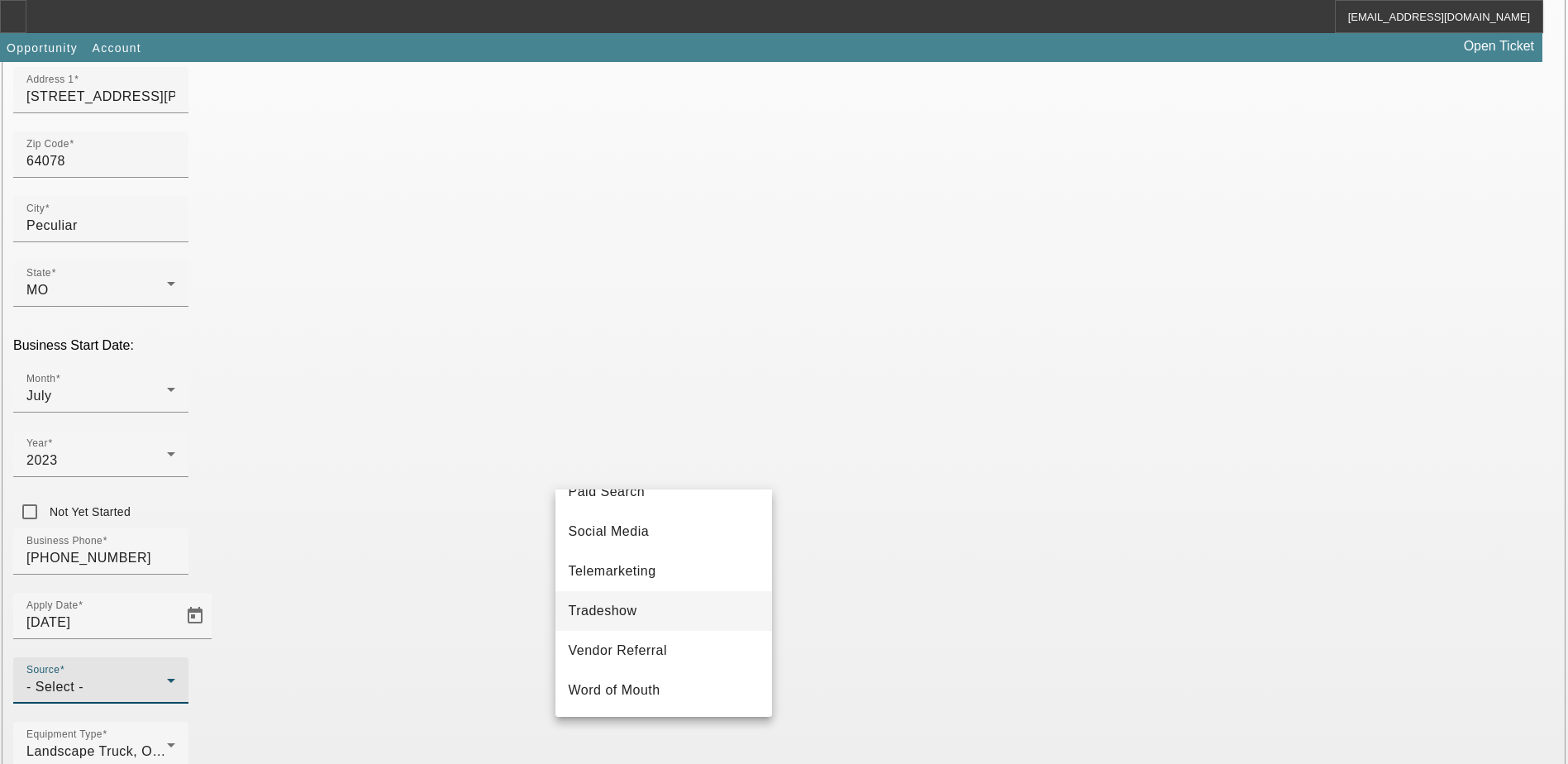
scroll to position [587, 0]
click at [637, 575] on span "Telemarketing" at bounding box center [612, 571] width 87 height 20
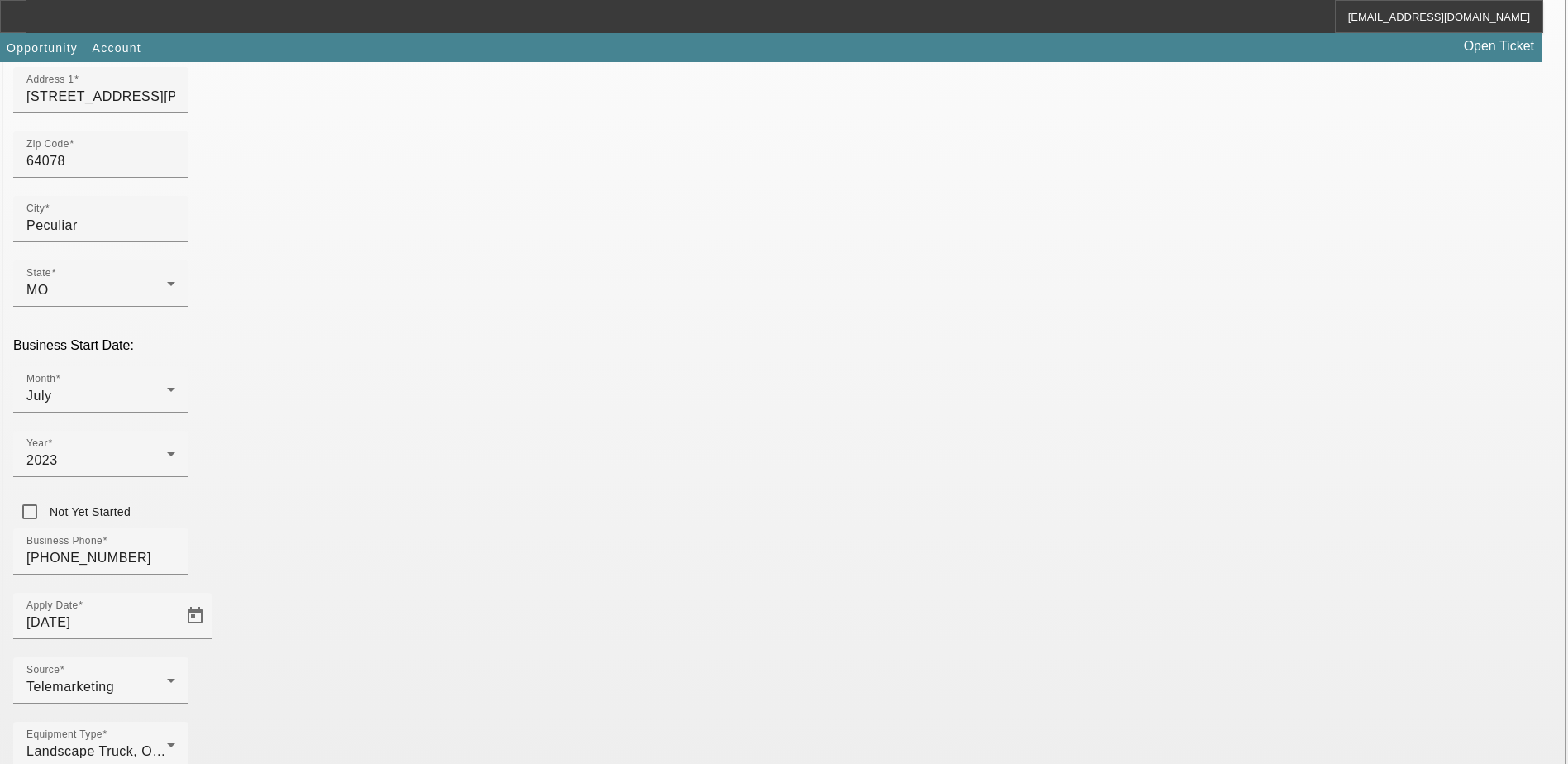
click at [612, 528] on div "Business Phone (913) 257-9695" at bounding box center [783, 560] width 1541 height 64
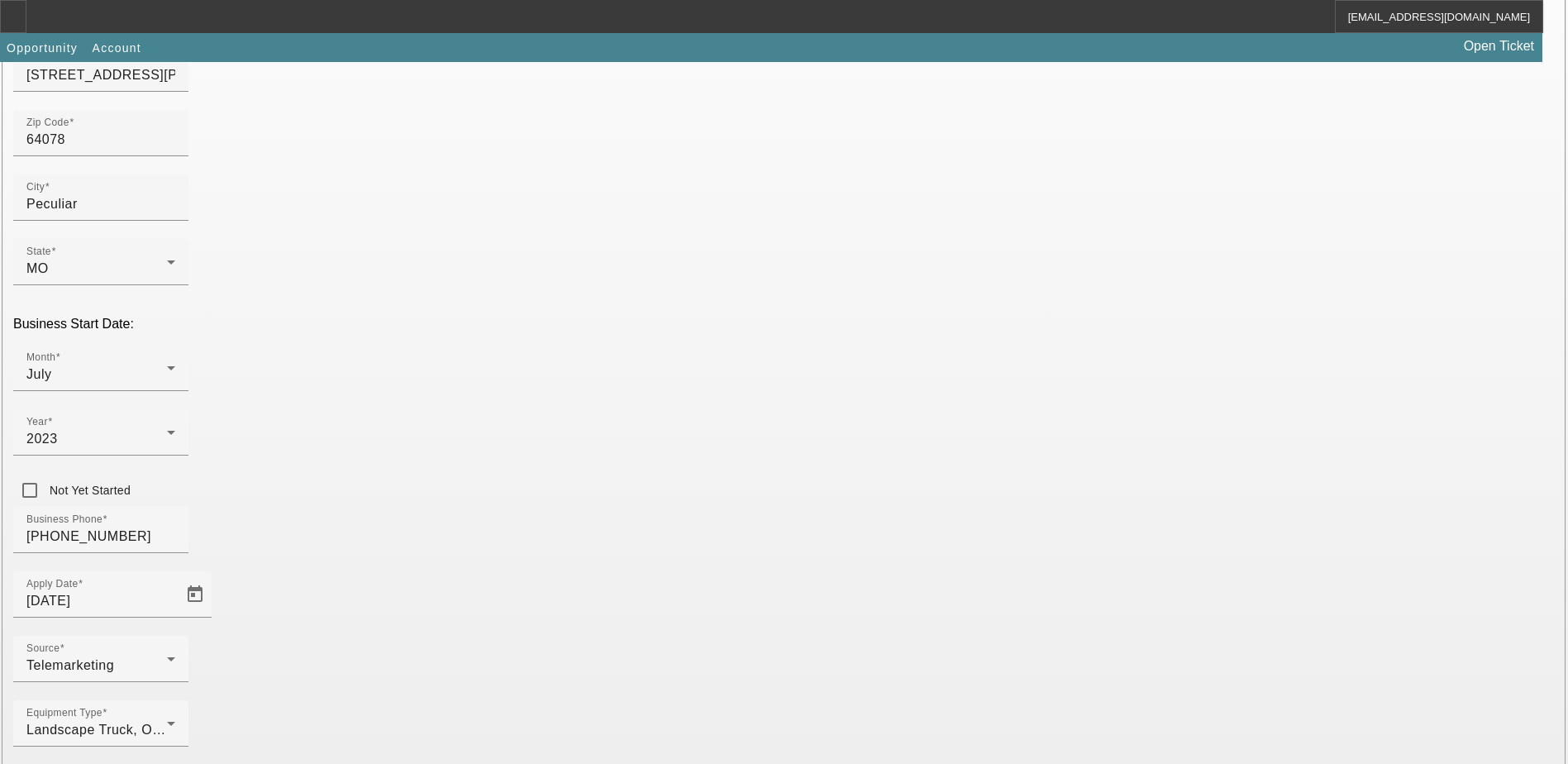
scroll to position [279, 0]
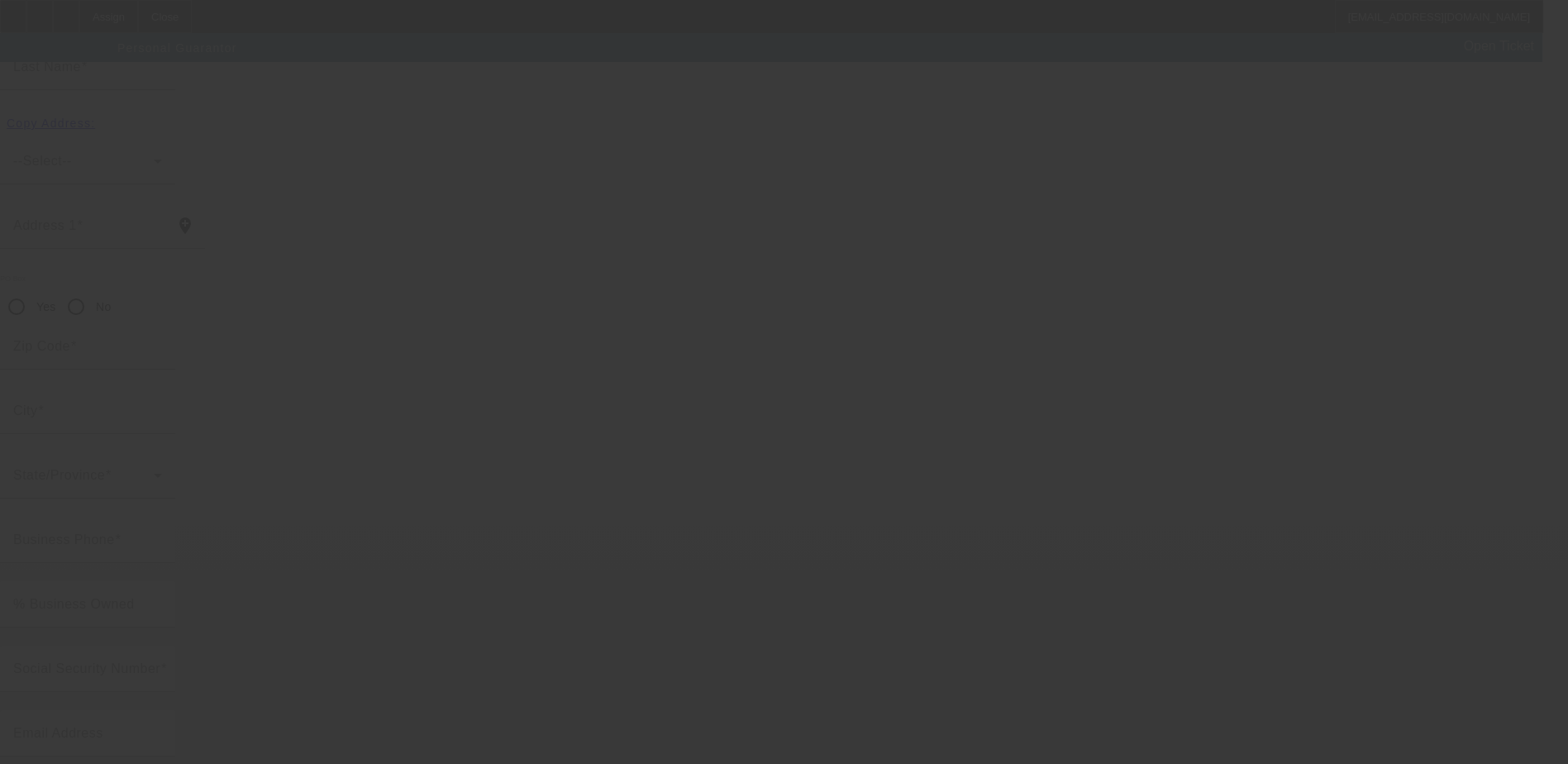
scroll to position [45, 0]
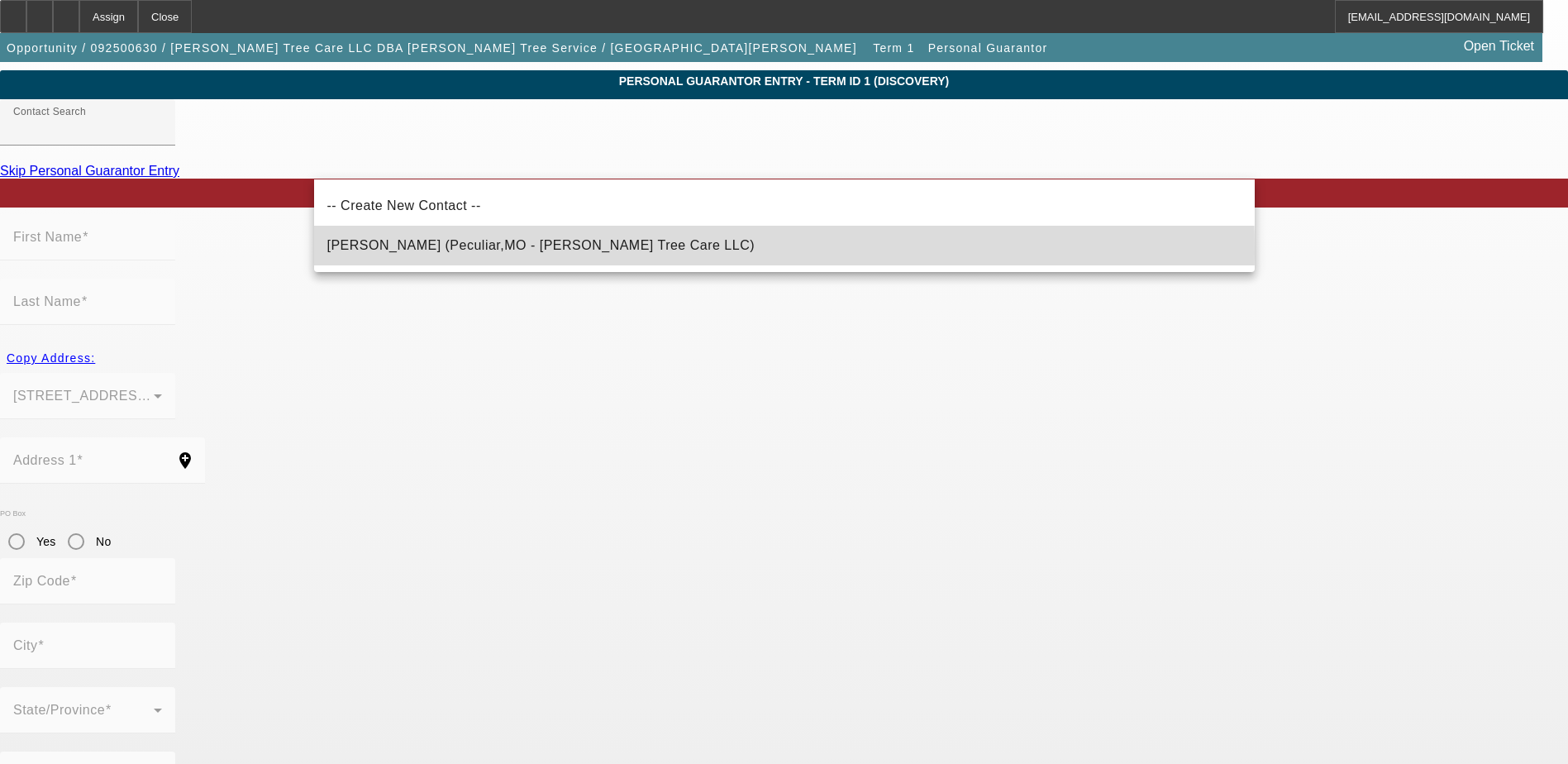
click at [498, 252] on span "Harrison, Cody (Peculiar,MO - Harrison Tree Care LLC)" at bounding box center [541, 245] width 428 height 20
type input "Harrison, Cody (Peculiar,MO - Harrison Tree Care LLC)"
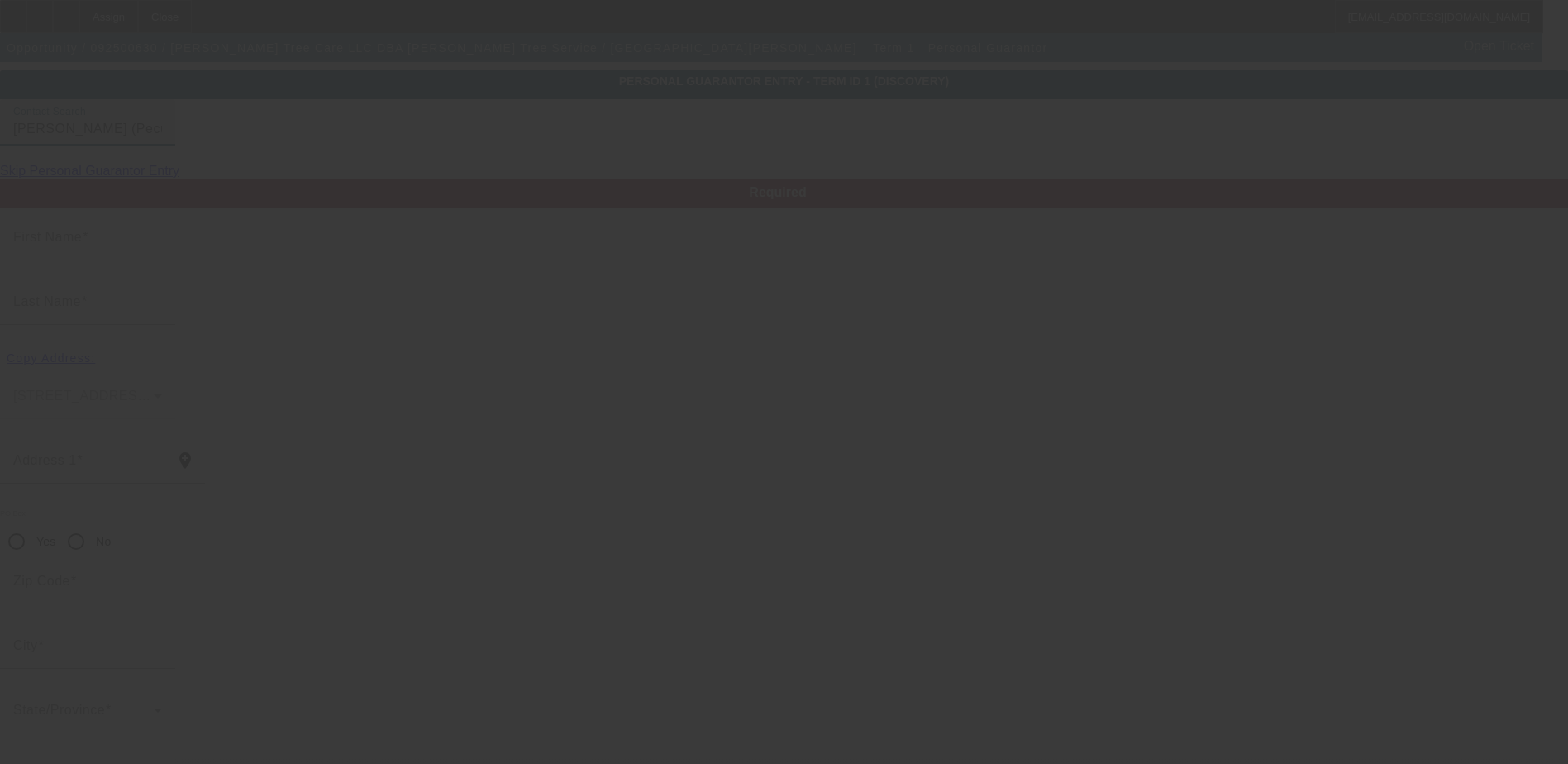
type input "Cody"
type input "Harrison"
type input "21529 South Clairmont Street"
radio input "true"
type input "64078"
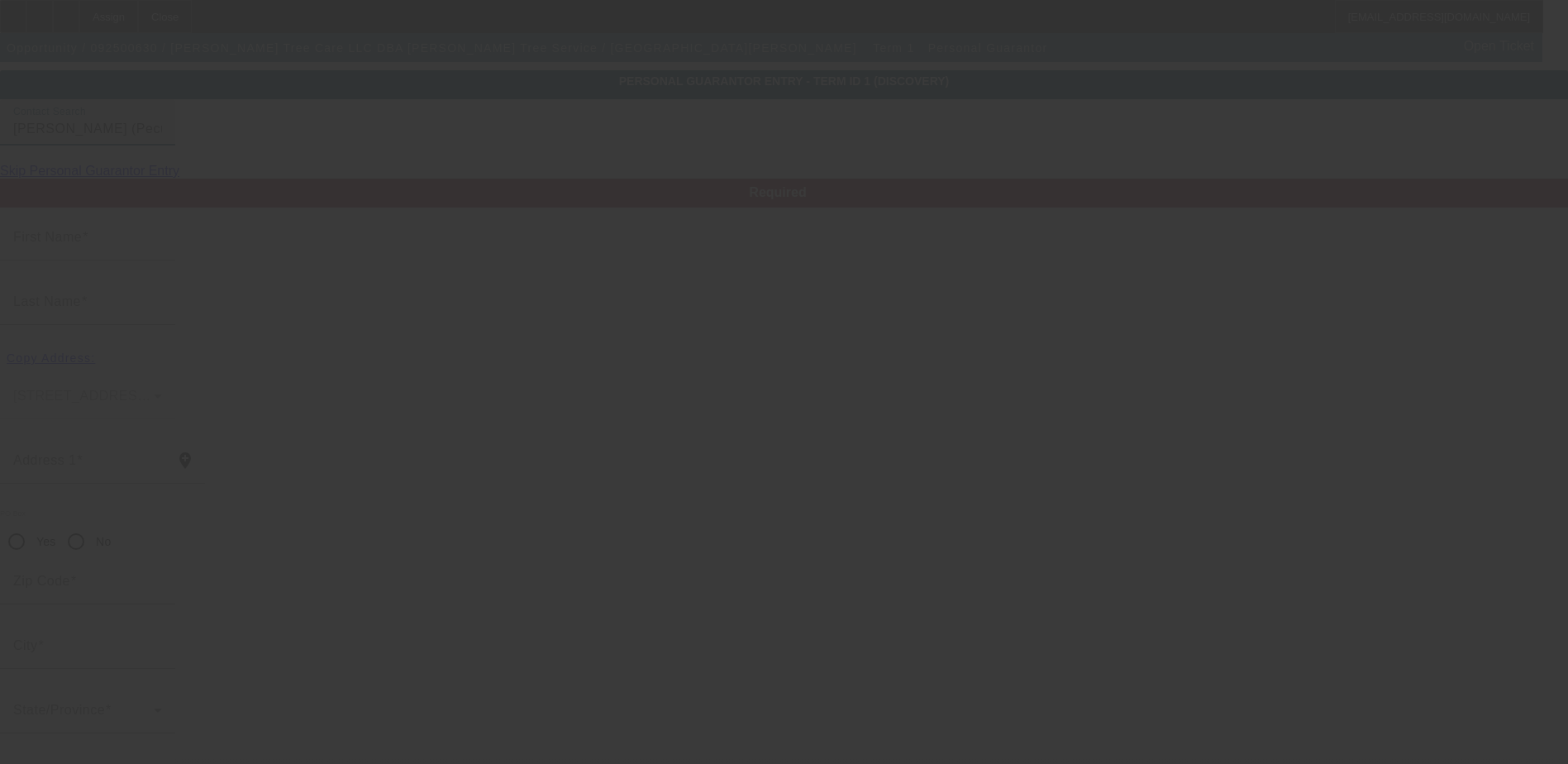
type input "Peculiar"
type input "[PHONE_NUMBER]"
type input "100"
type input "486-04-2674"
type input "harrisonstreeservice01@gmail.com"
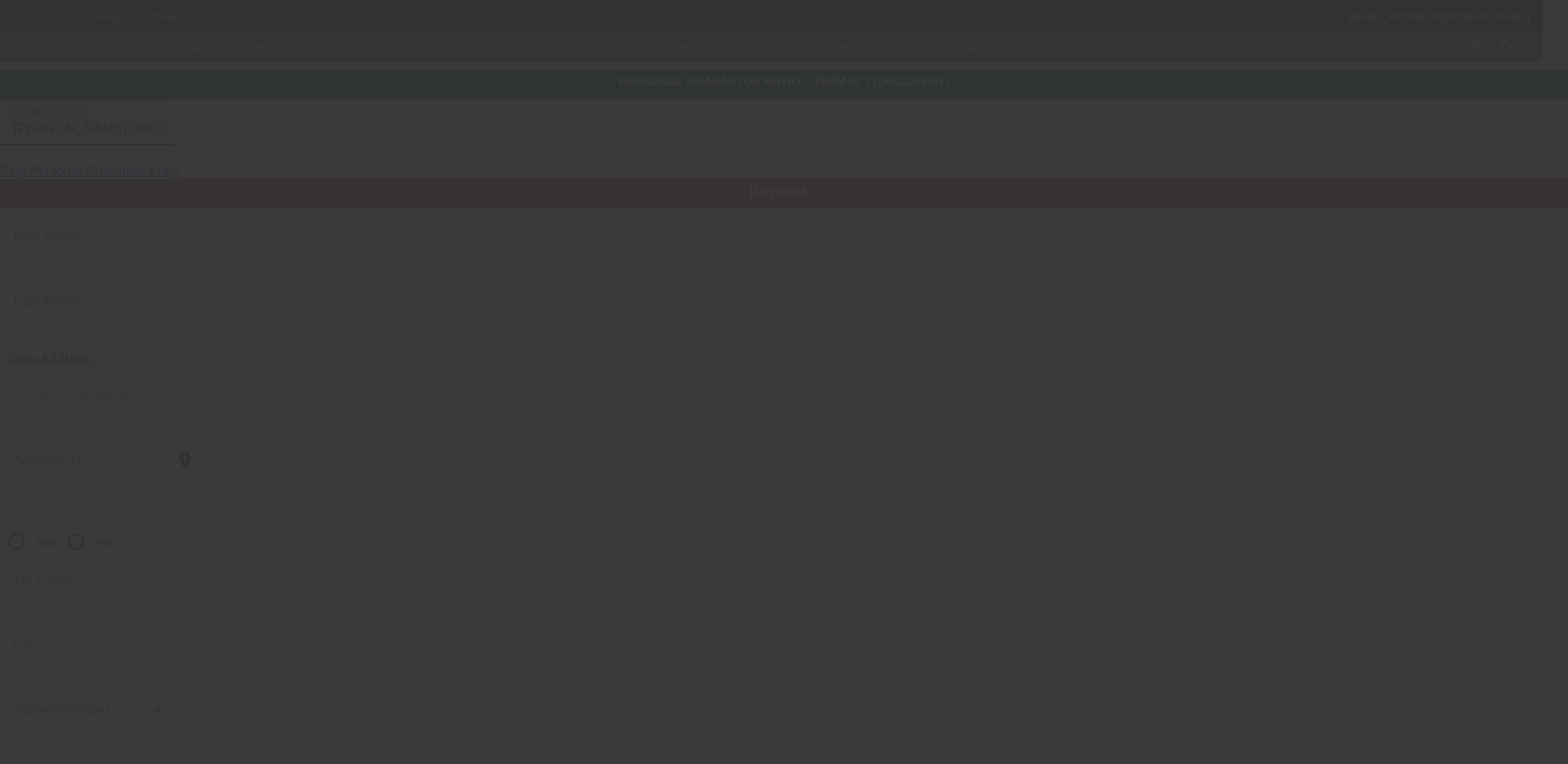
type input "[PHONE_NUMBER]"
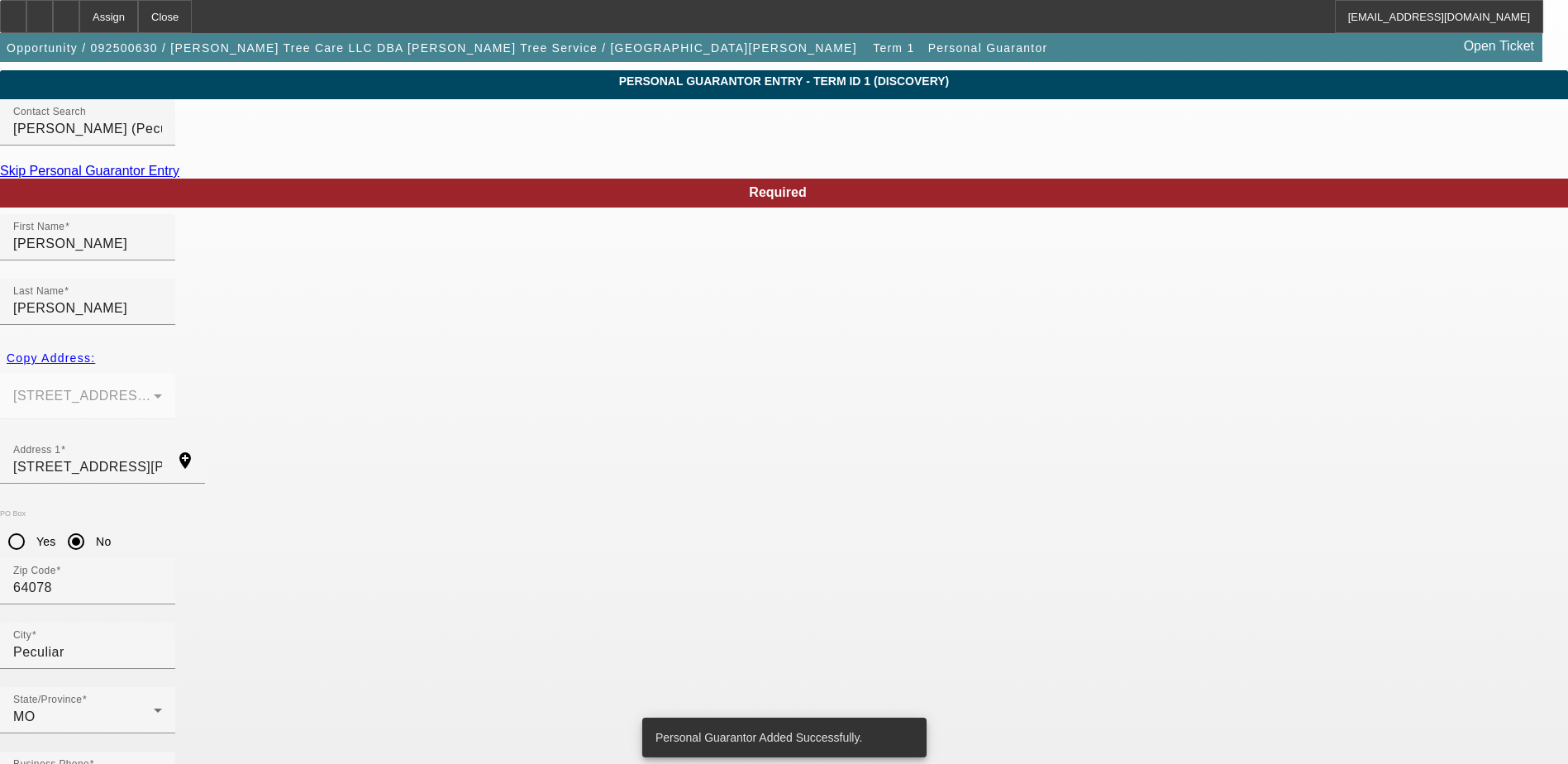
scroll to position [0, 0]
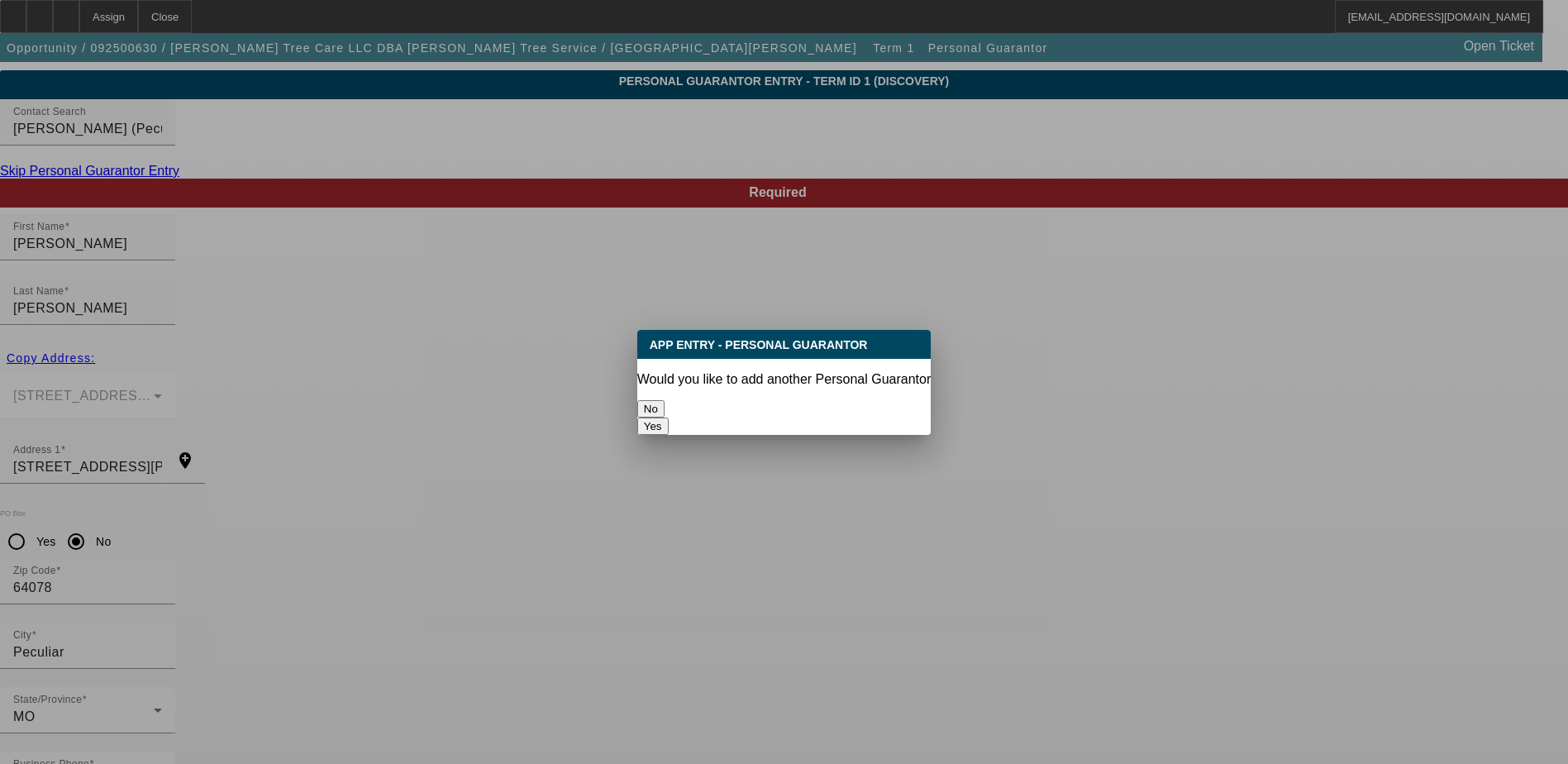
click at [664, 402] on button "No" at bounding box center [651, 409] width 27 height 17
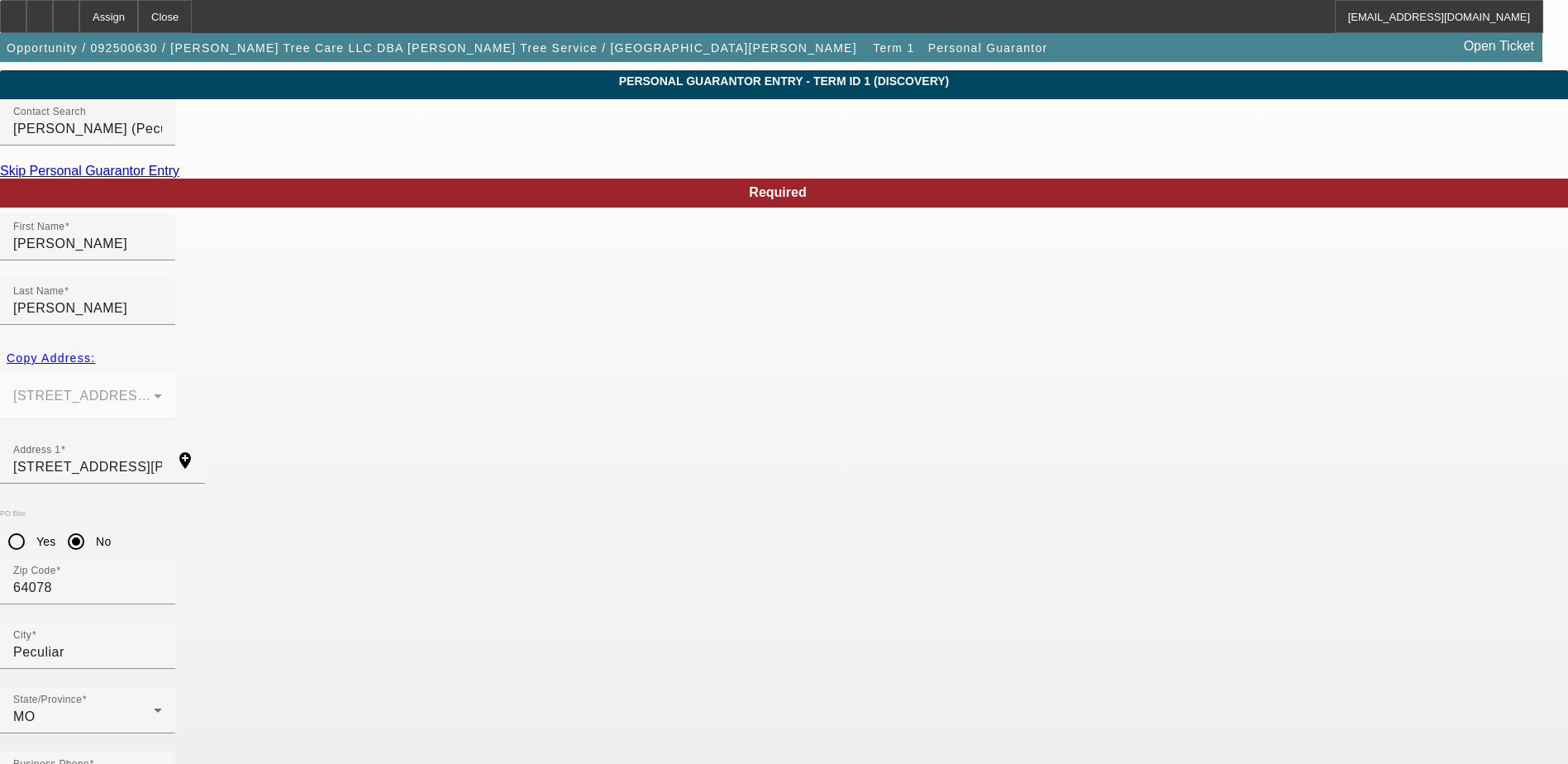
scroll to position [45, 0]
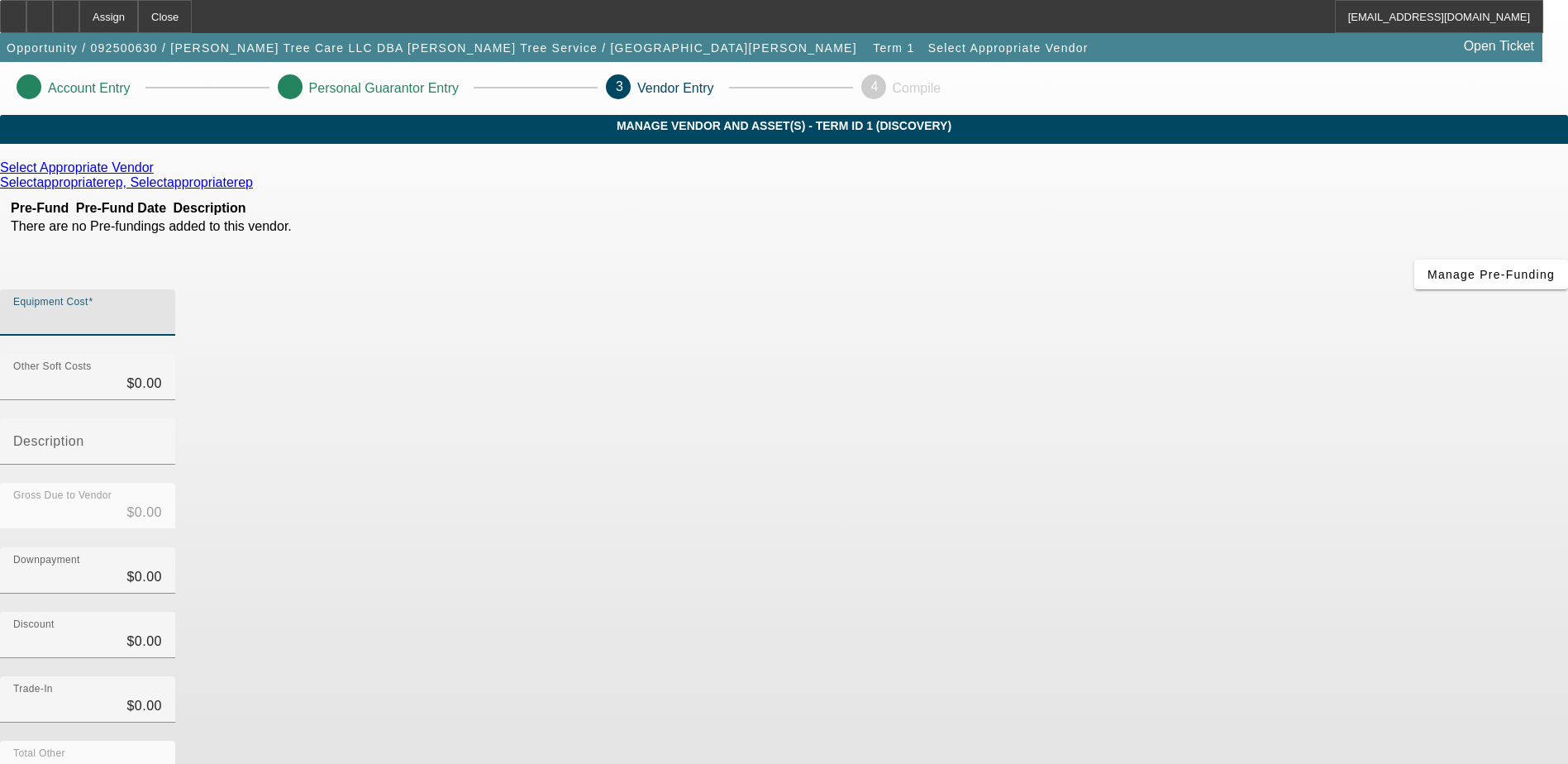
click at [162, 309] on input "Equipment Cost" at bounding box center [87, 319] width 149 height 20
type input "6"
type input "$6.00"
type input "$0.00"
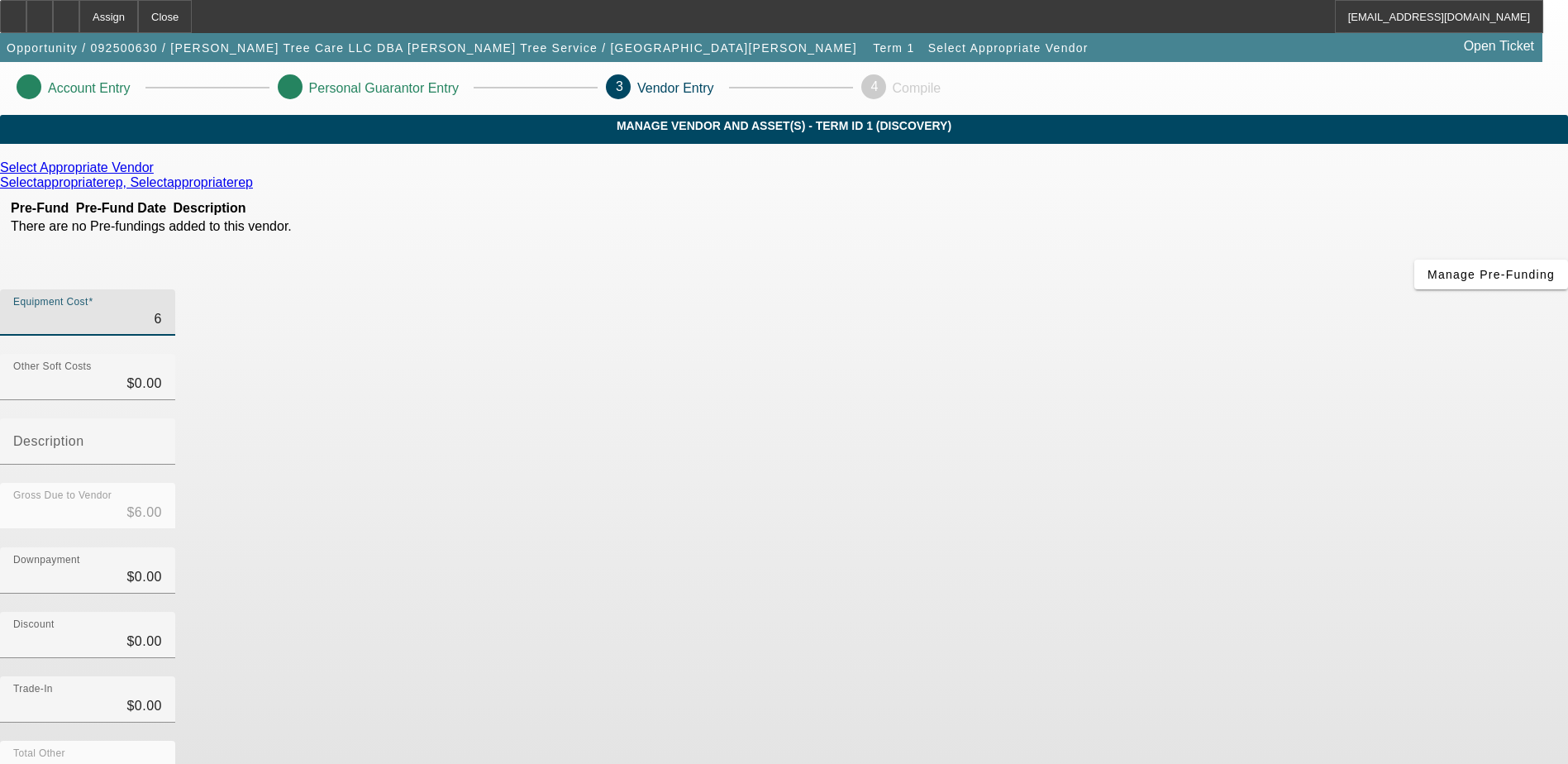
type input "$0.00"
type input "5"
type input "$5.00"
type input "50"
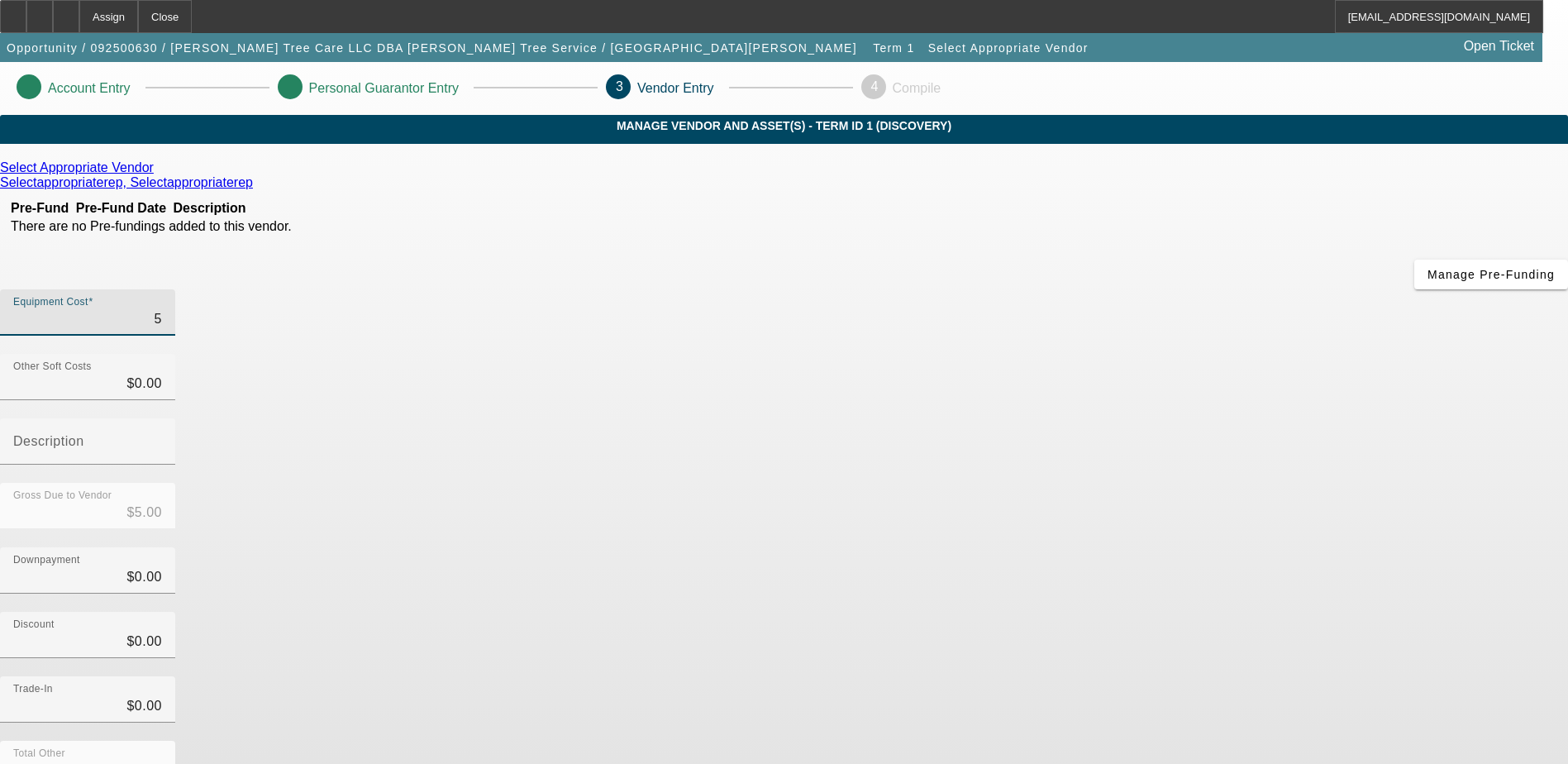
type input "$50.00"
type input "5"
type input "$5.00"
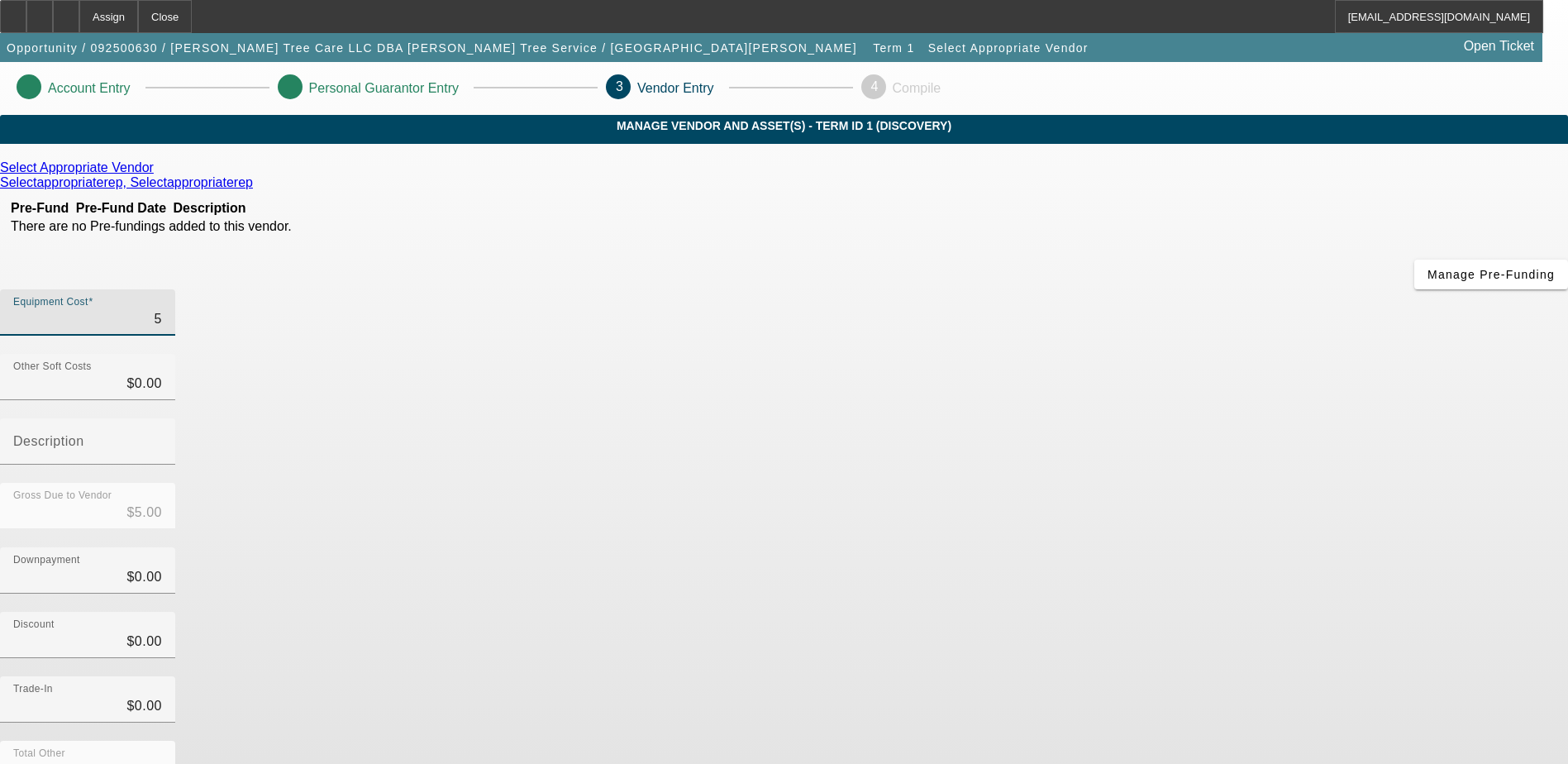
type input "$0.00"
type input "6"
type input "$6.00"
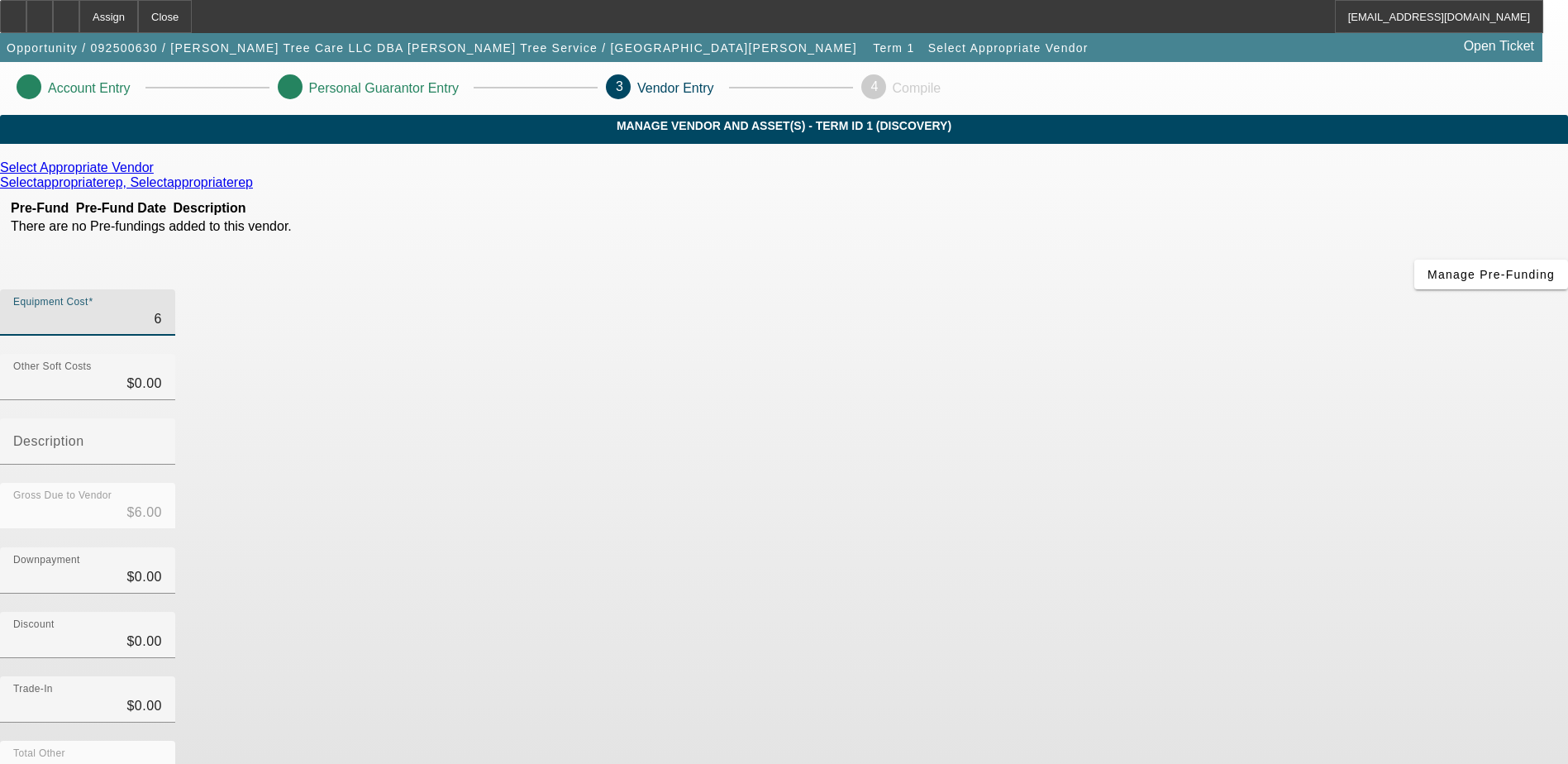
type input "60"
type input "$60.00"
type input "600"
type input "$600.00"
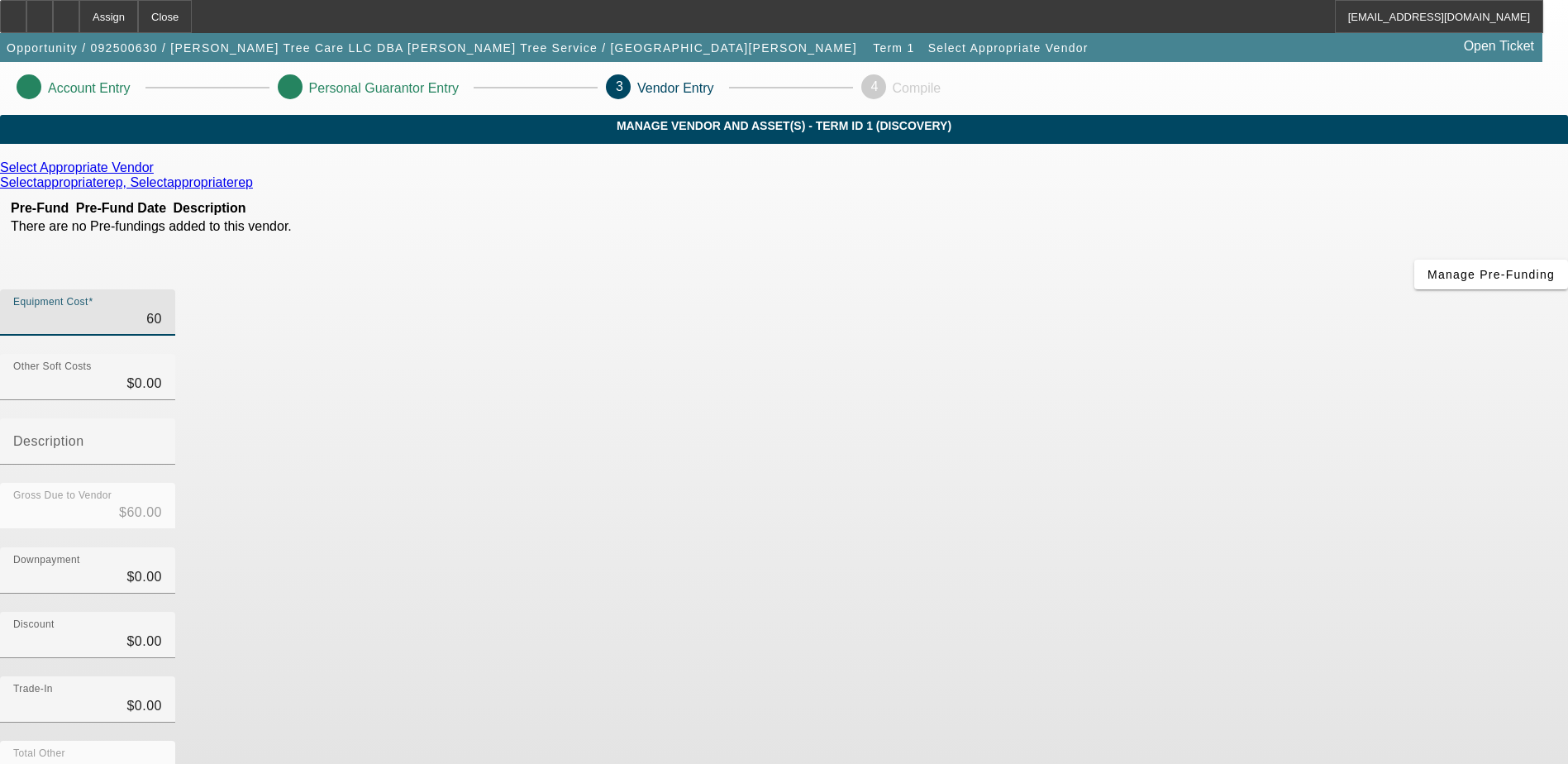
type input "$600.00"
type input "6000"
type input "$6,000.00"
type input "60000"
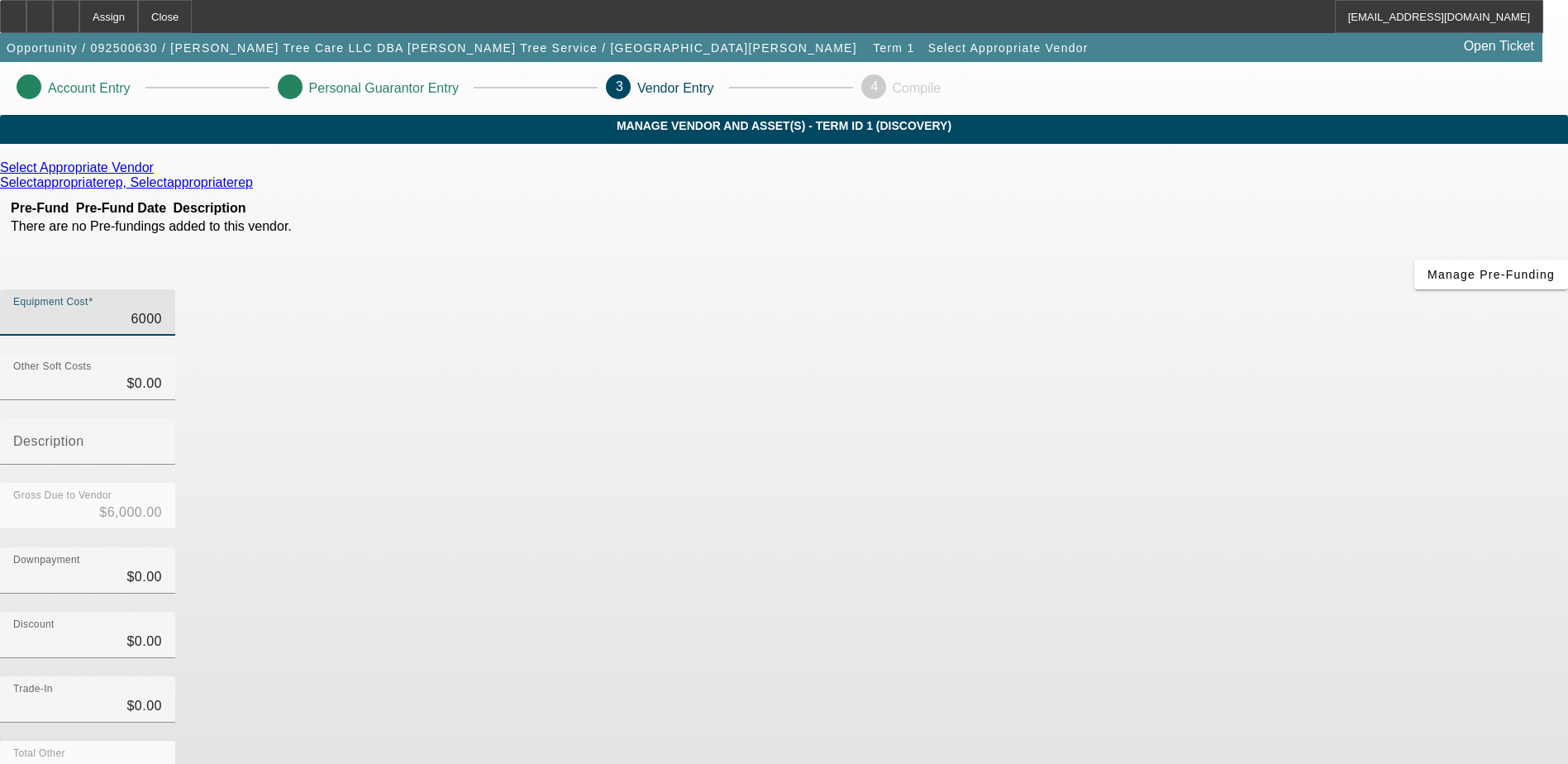
type input "$60,000.00"
click at [1097, 482] on div "Gross Due to Vendor $60,000.00" at bounding box center [784, 515] width 1568 height 64
click at [158, 174] on icon at bounding box center [158, 167] width 0 height 14
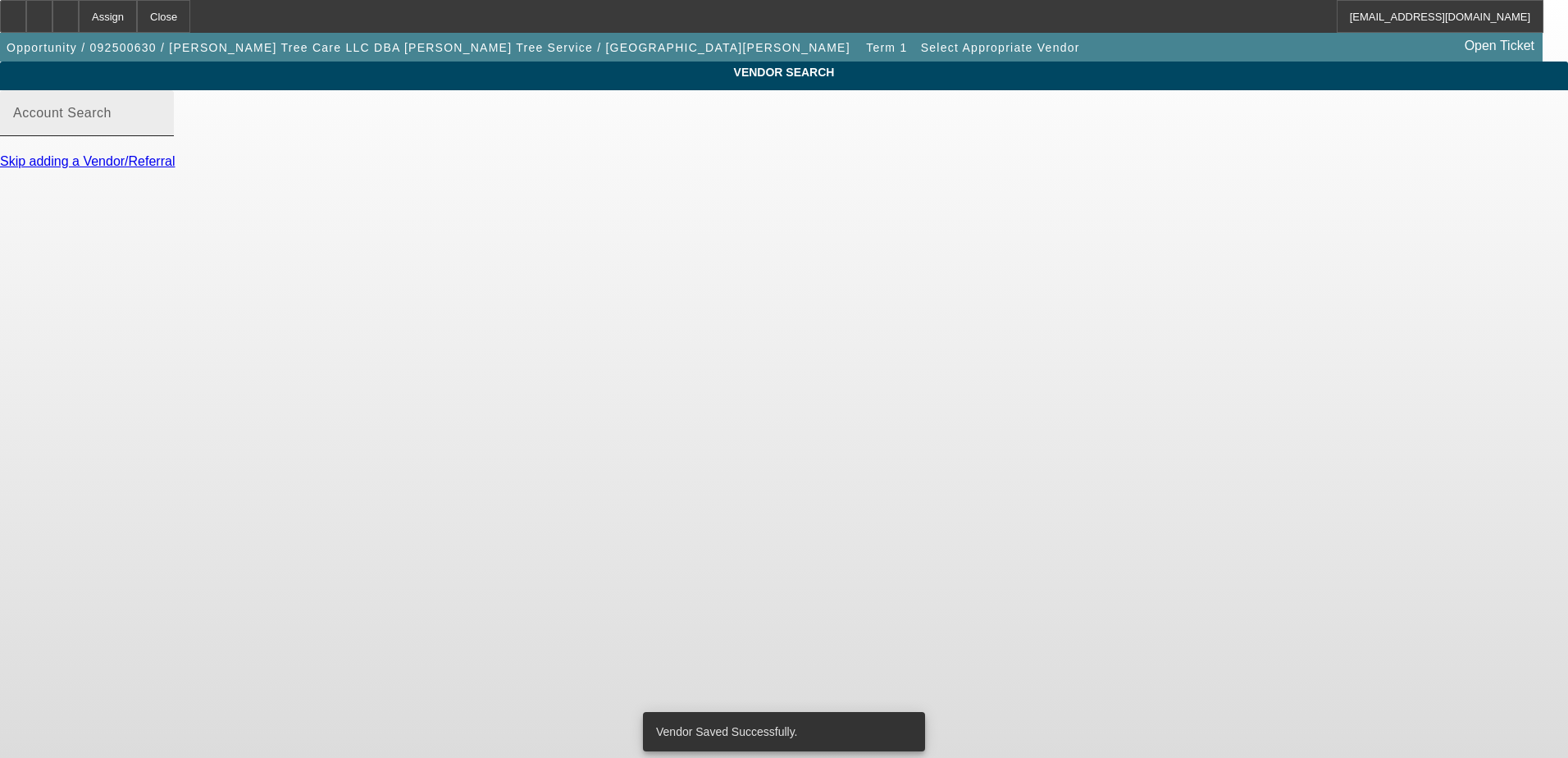
click at [112, 119] on mat-label "Account Search" at bounding box center [62, 113] width 98 height 14
click at [161, 130] on input "Account Search" at bounding box center [87, 119] width 148 height 20
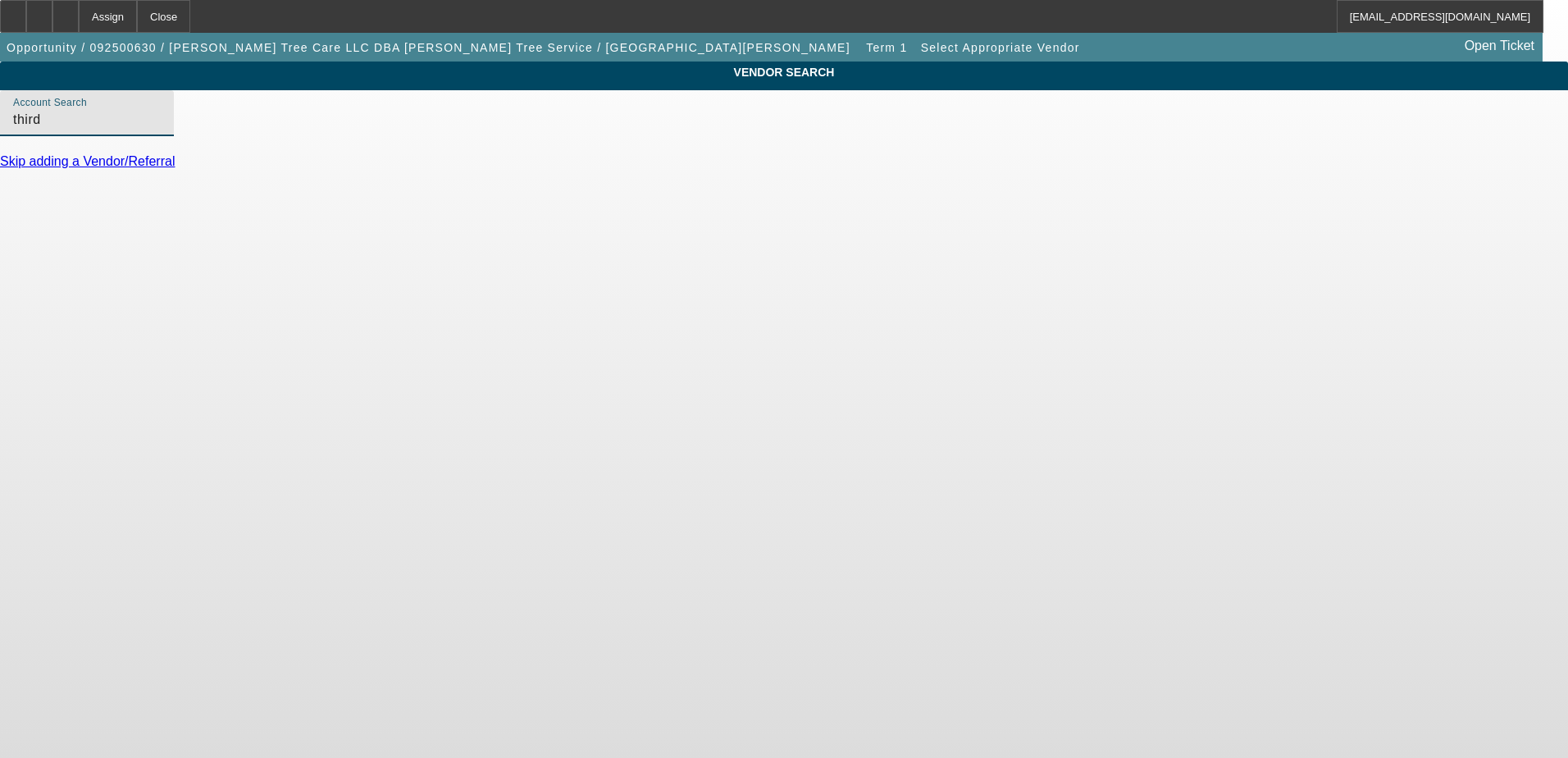
click at [161, 130] on input "third" at bounding box center [87, 119] width 148 height 20
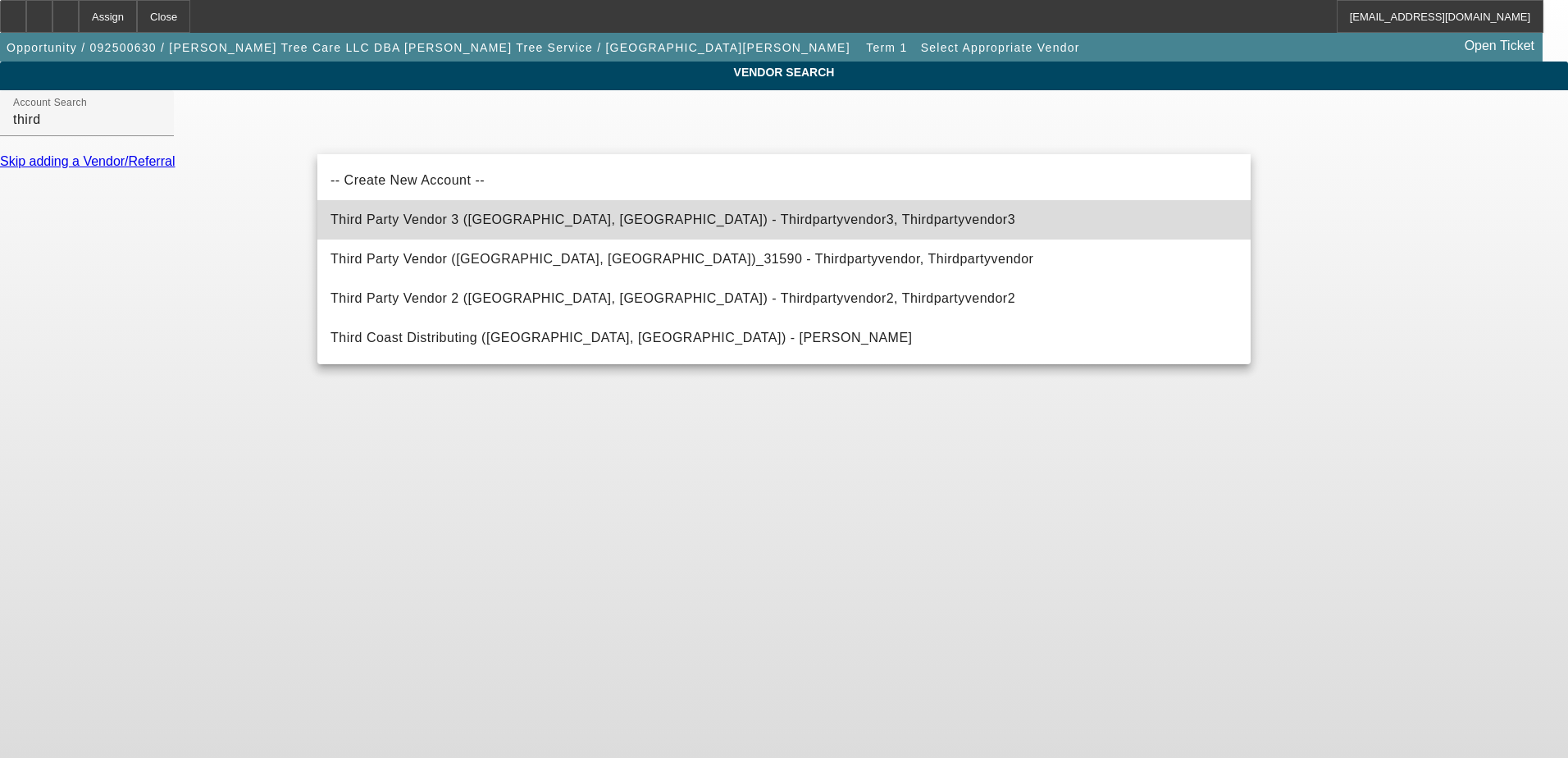
click at [461, 213] on span "Third Party Vendor 3 (Northbrook, IL) - Thirdpartyvendor3, Thirdpartyvendor3" at bounding box center [672, 219] width 685 height 20
type input "Third Party Vendor 3 (Northbrook, IL) - Thirdpartyvendor3, Thirdpartyvendor3"
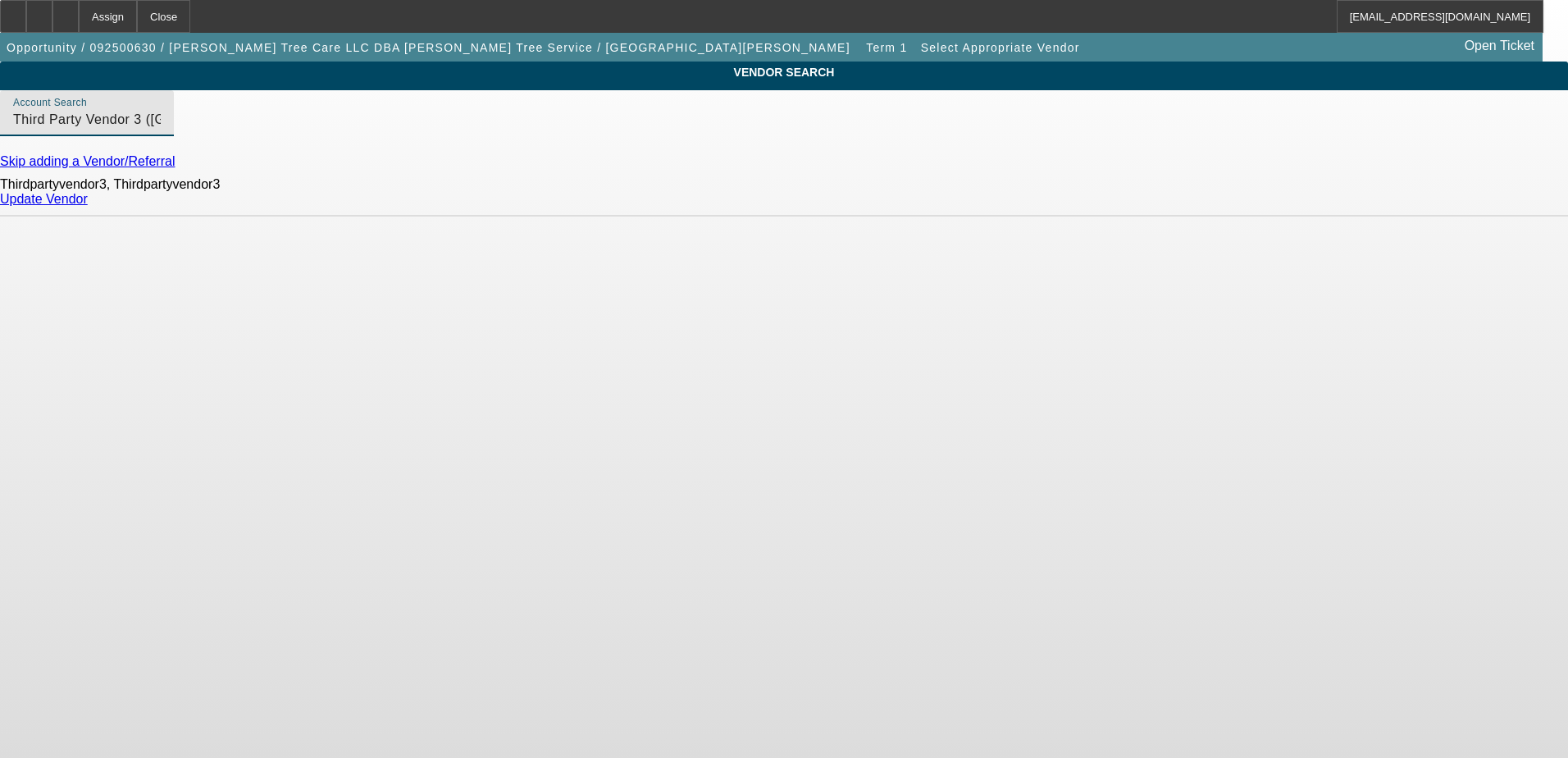
click at [161, 129] on input "Third Party Vendor 3 (Northbrook, IL) - Thirdpartyvendor3, Thirdpartyvendor3" at bounding box center [87, 119] width 148 height 20
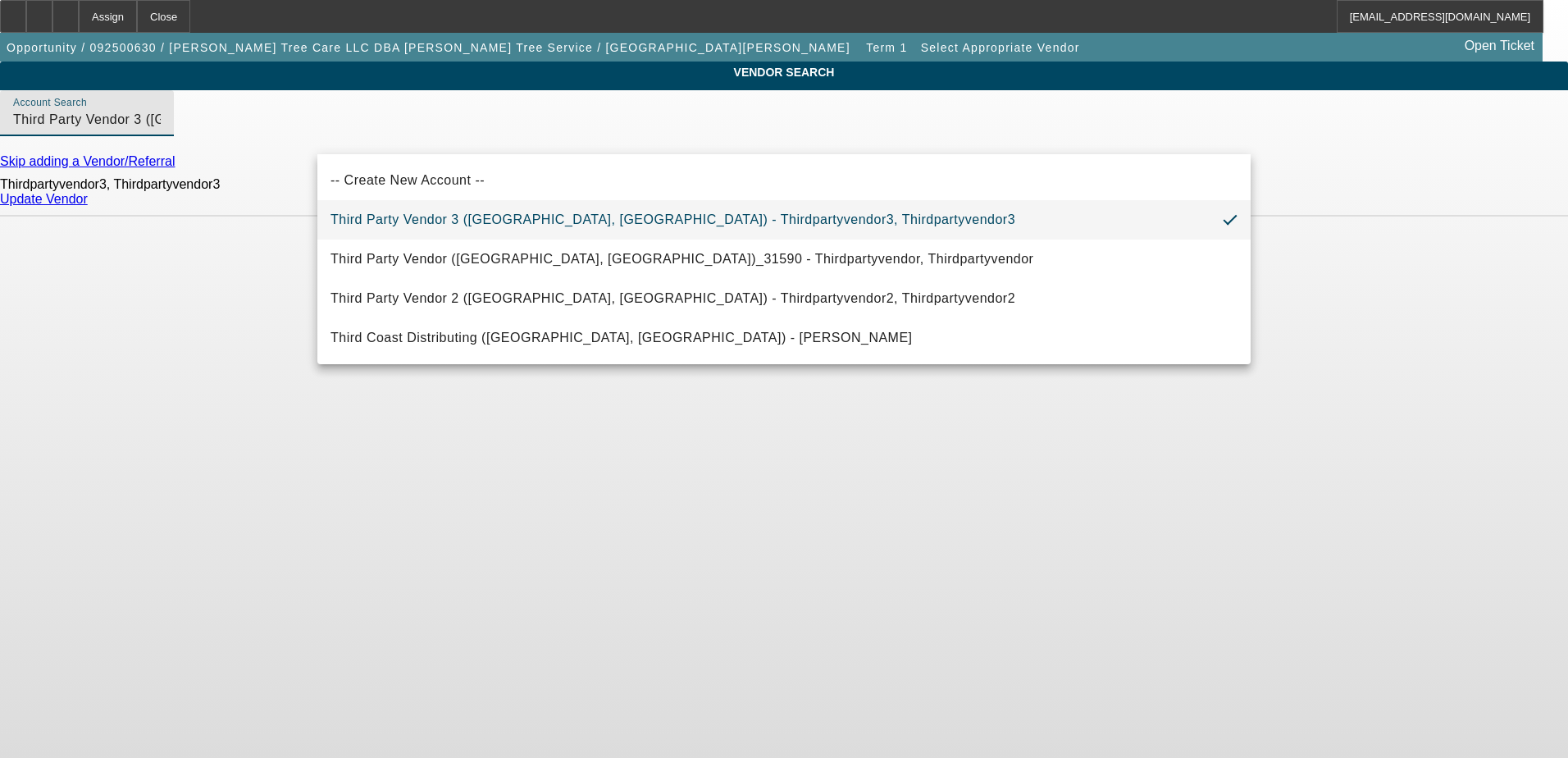
click at [554, 223] on span "Third Party Vendor 3 (Northbrook, IL) - Thirdpartyvendor3, Thirdpartyvendor3" at bounding box center [672, 219] width 685 height 14
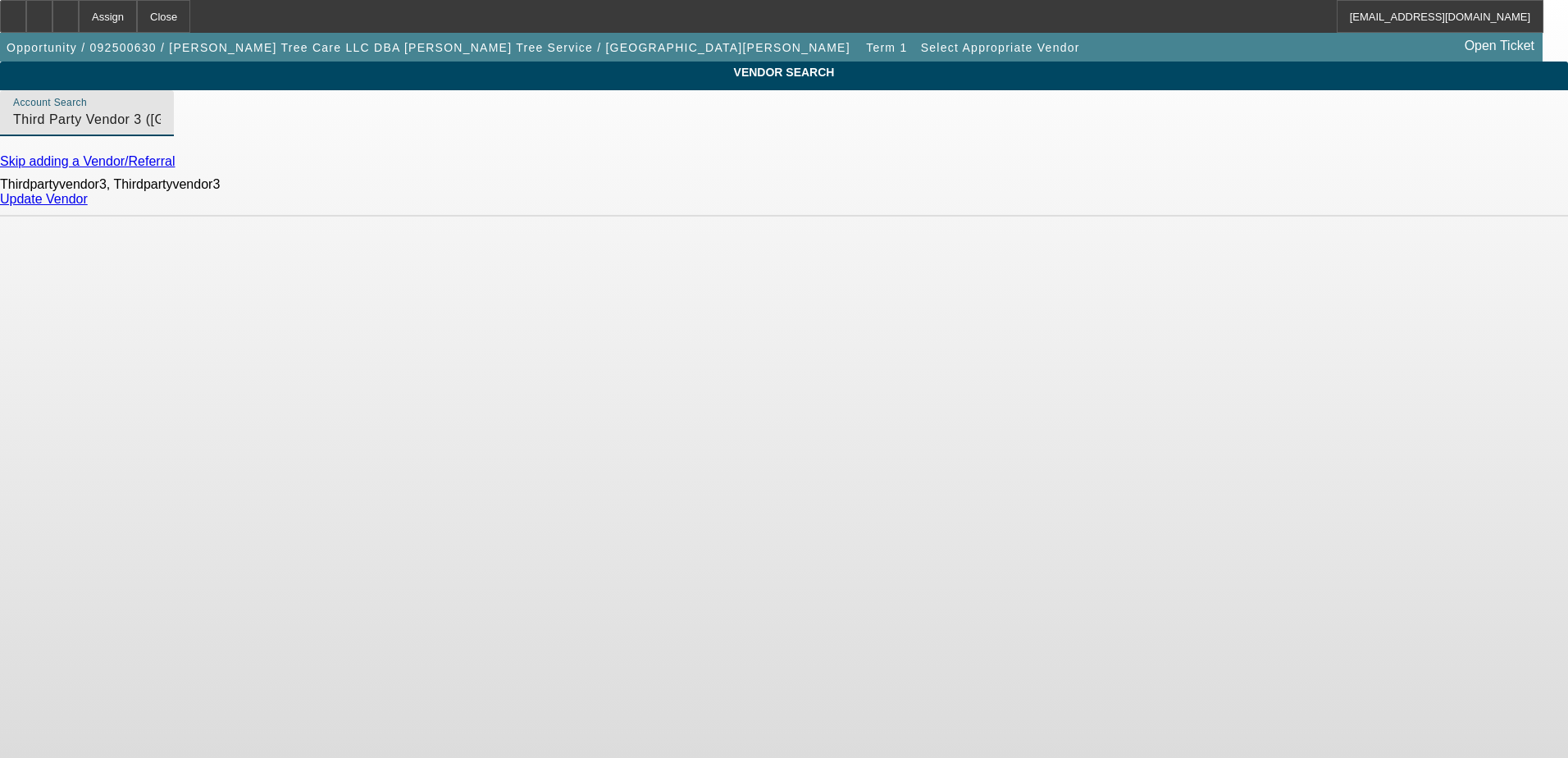
click at [88, 205] on link "Update Vendor" at bounding box center [44, 199] width 88 height 14
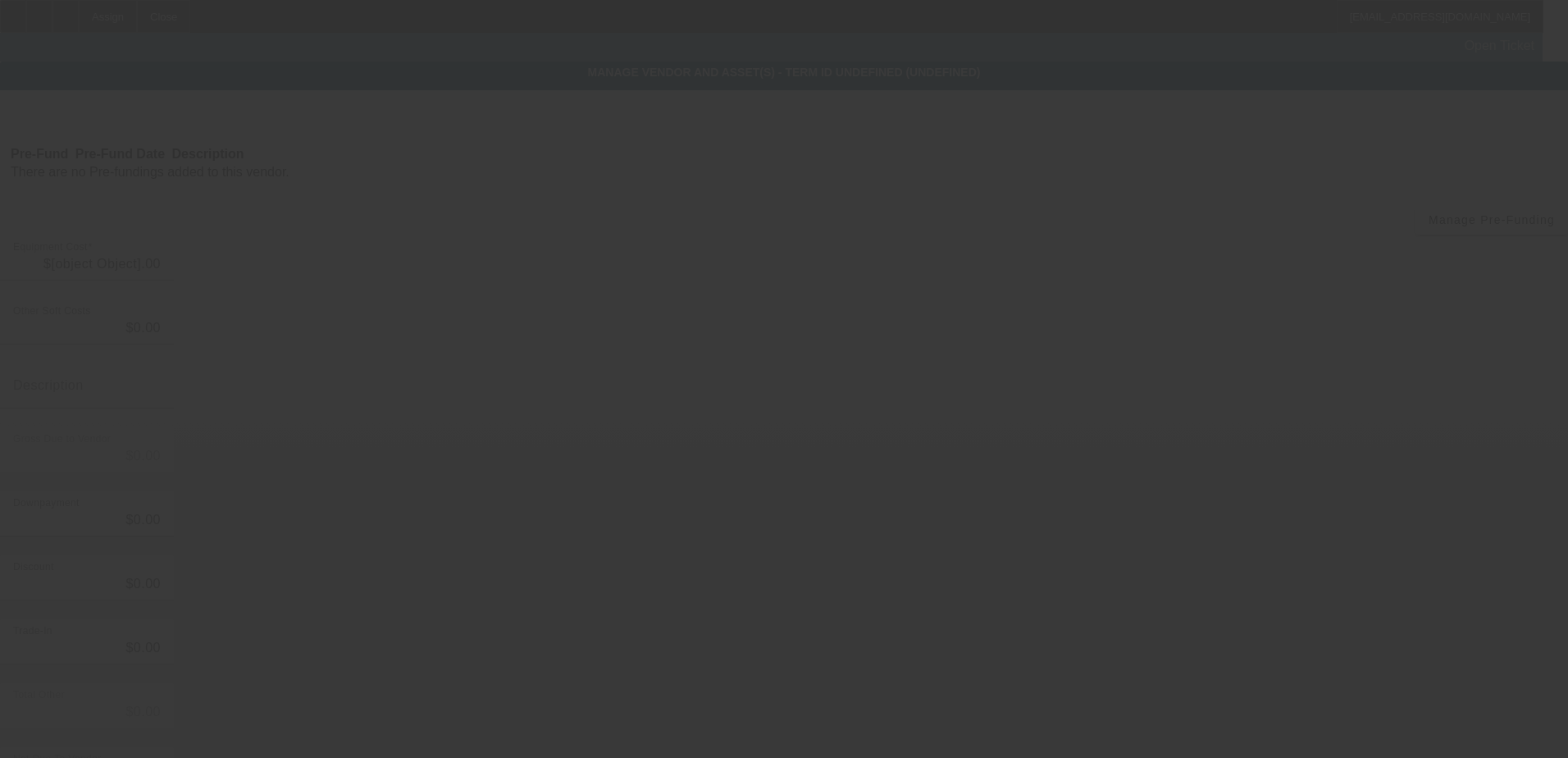
type input "$60,000.00"
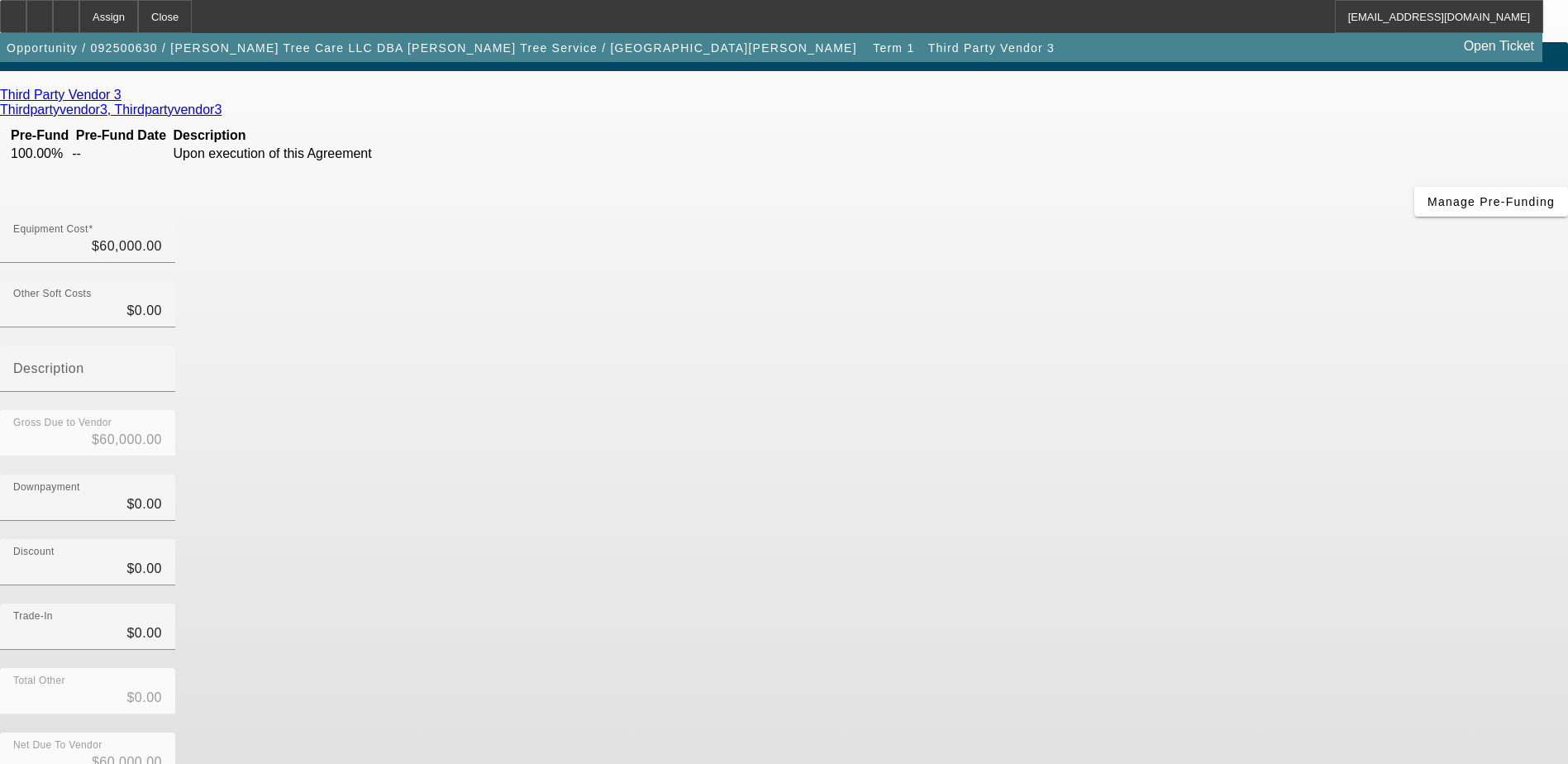
scroll to position [74, 0]
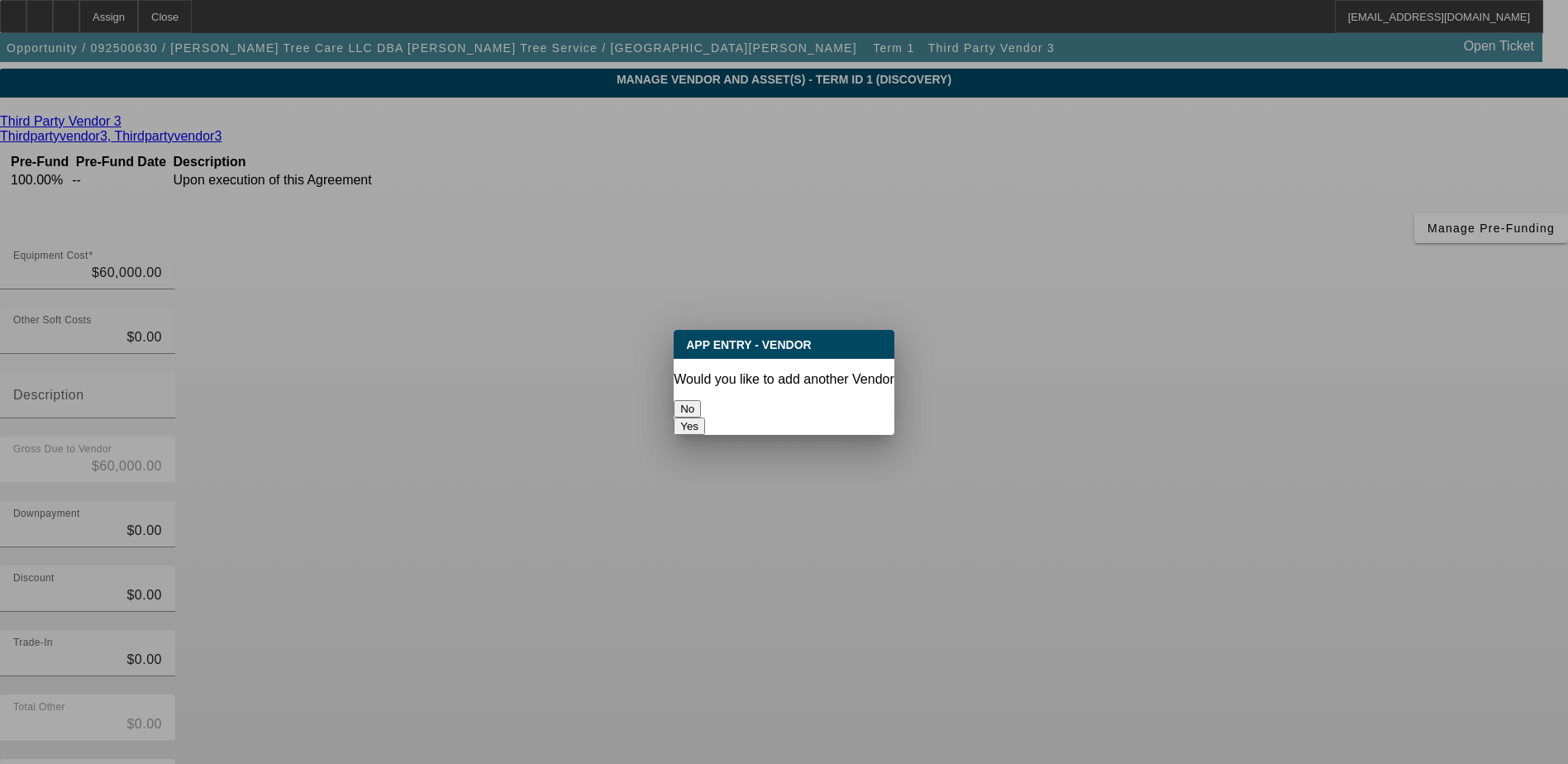
click at [701, 407] on button "No" at bounding box center [687, 409] width 27 height 17
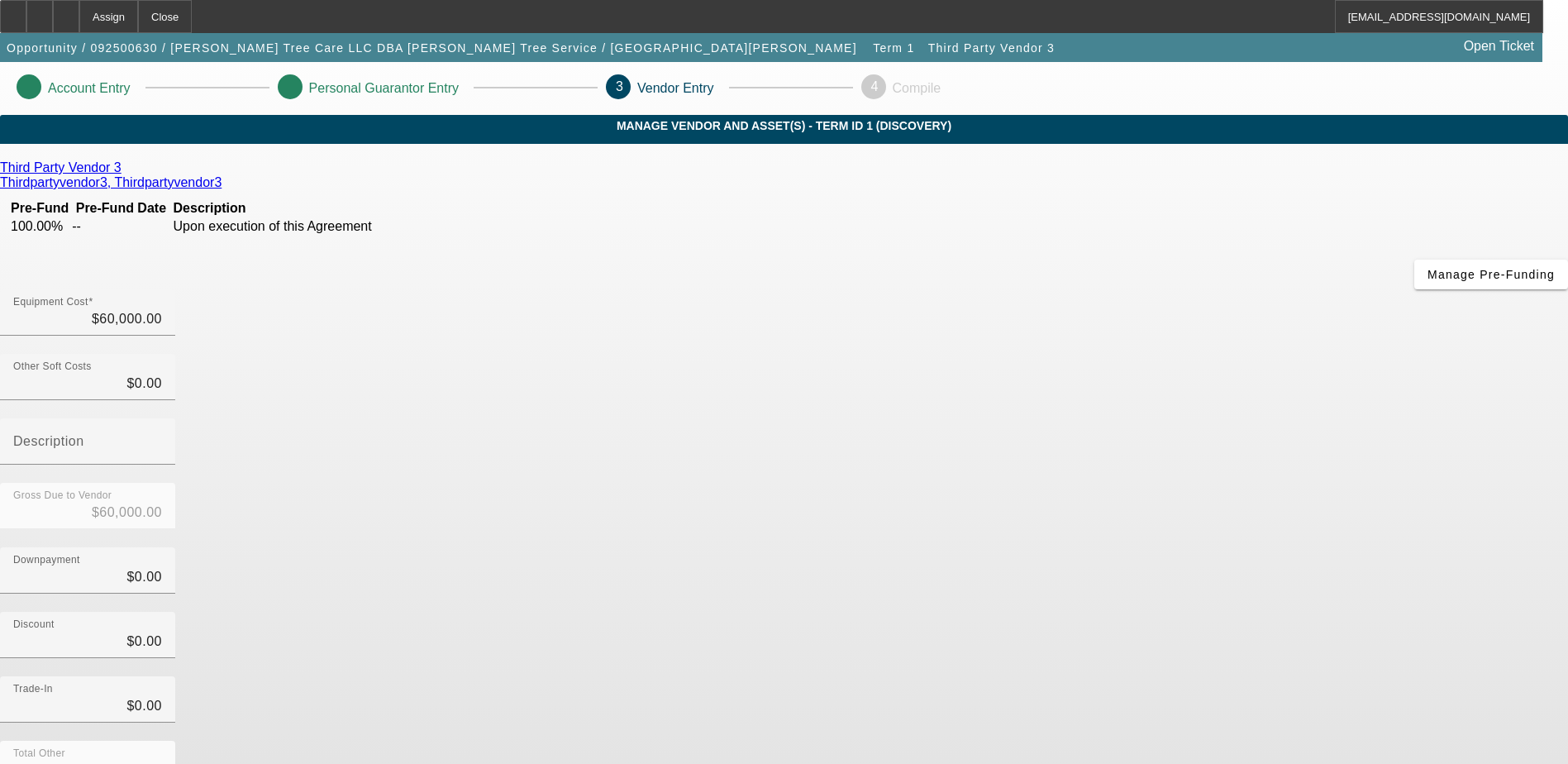
scroll to position [46, 0]
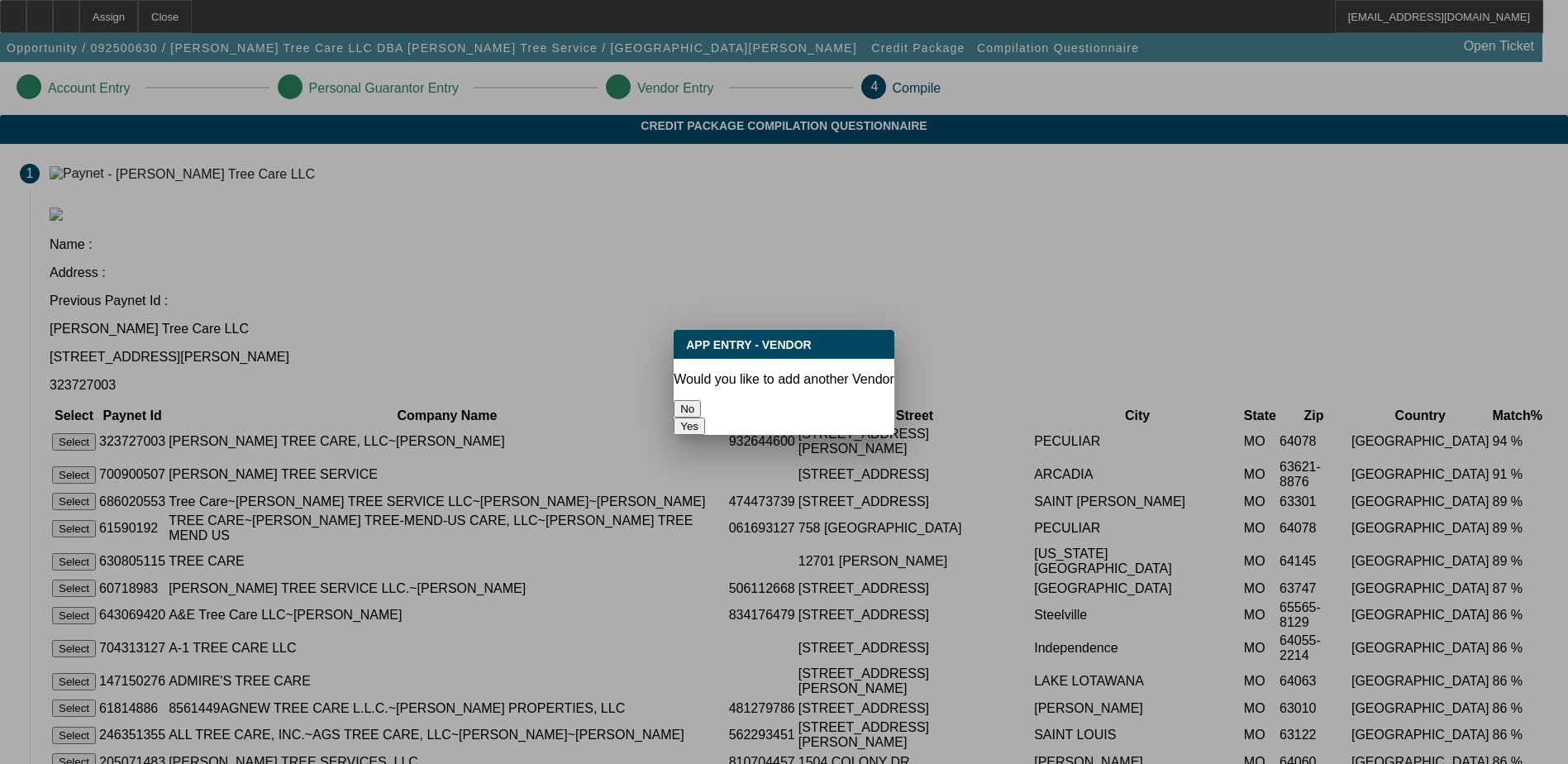
click at [701, 405] on button "No" at bounding box center [687, 409] width 27 height 17
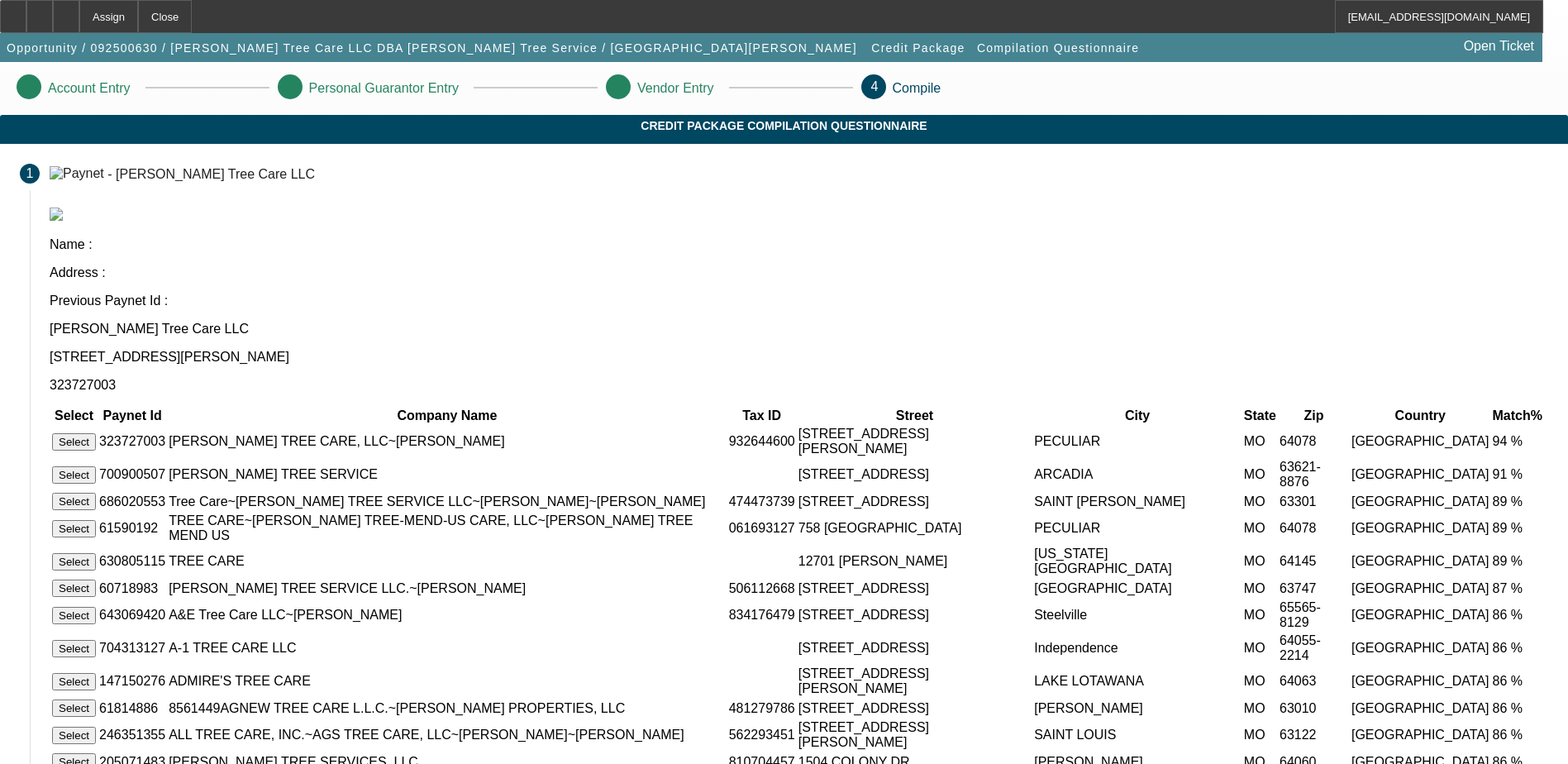
click at [96, 433] on button "Select" at bounding box center [74, 442] width 44 height 17
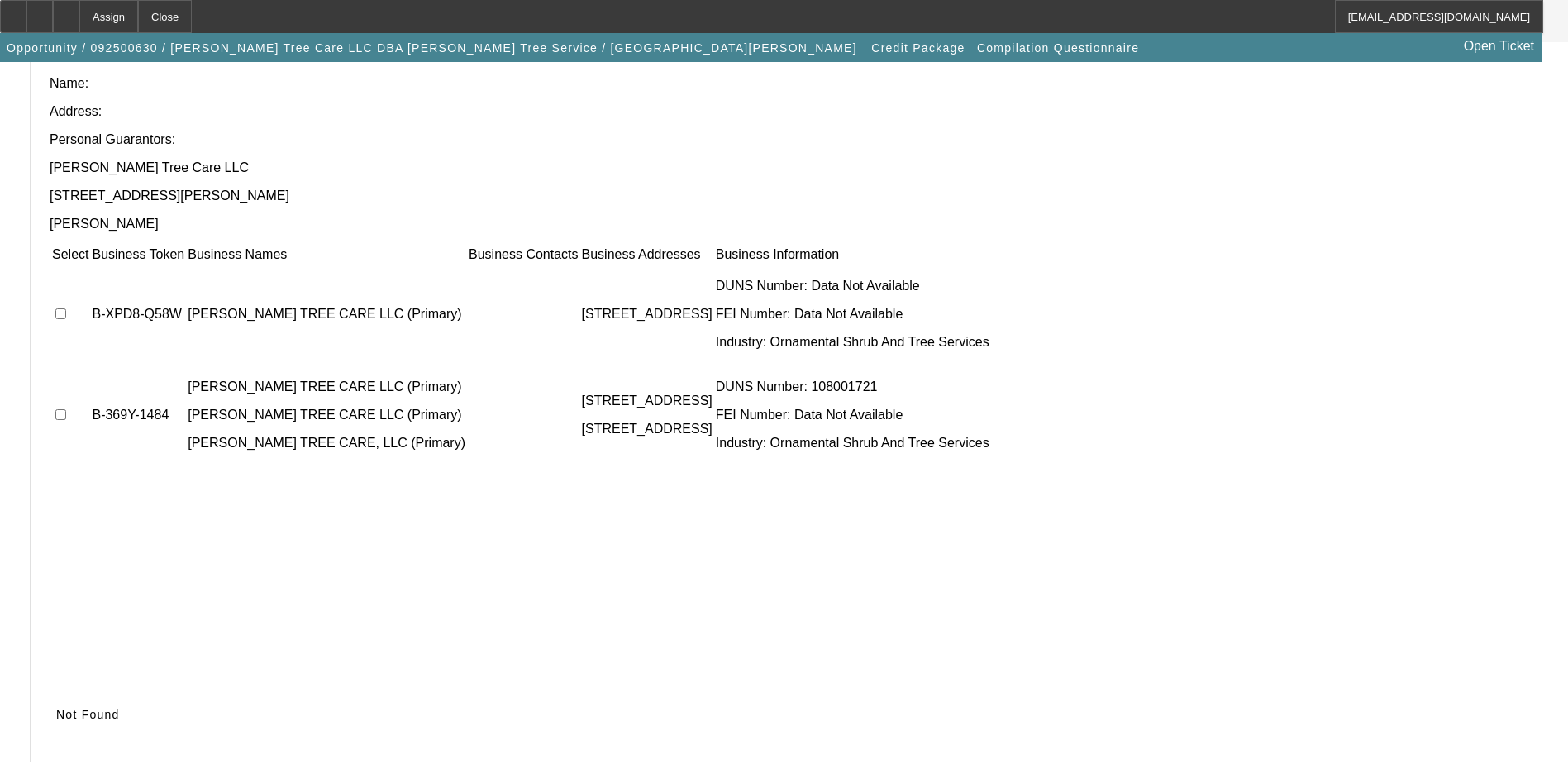
scroll to position [151, 0]
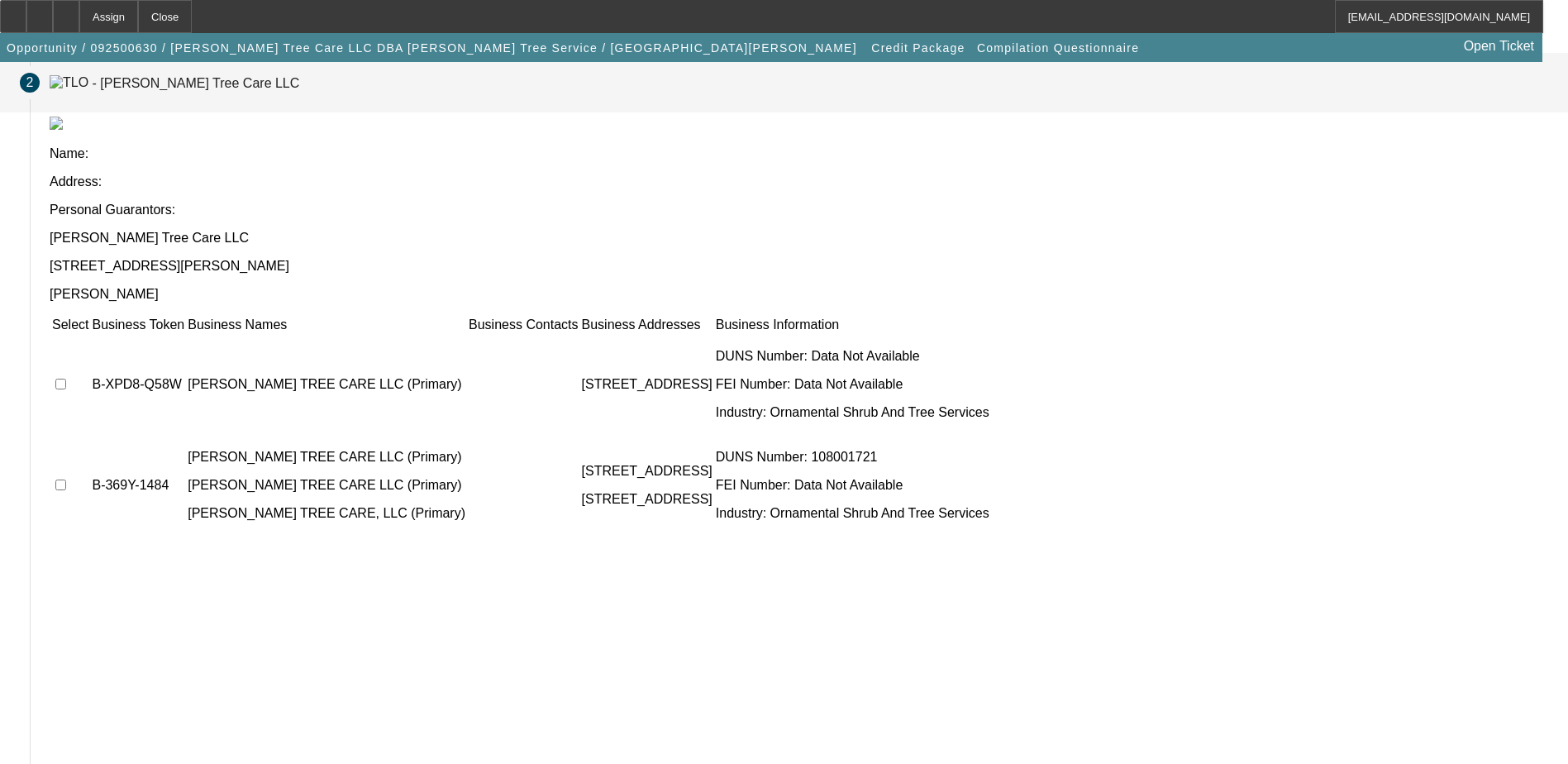
click at [185, 334] on td "B-XPD8-Q58W" at bounding box center [138, 384] width 94 height 99
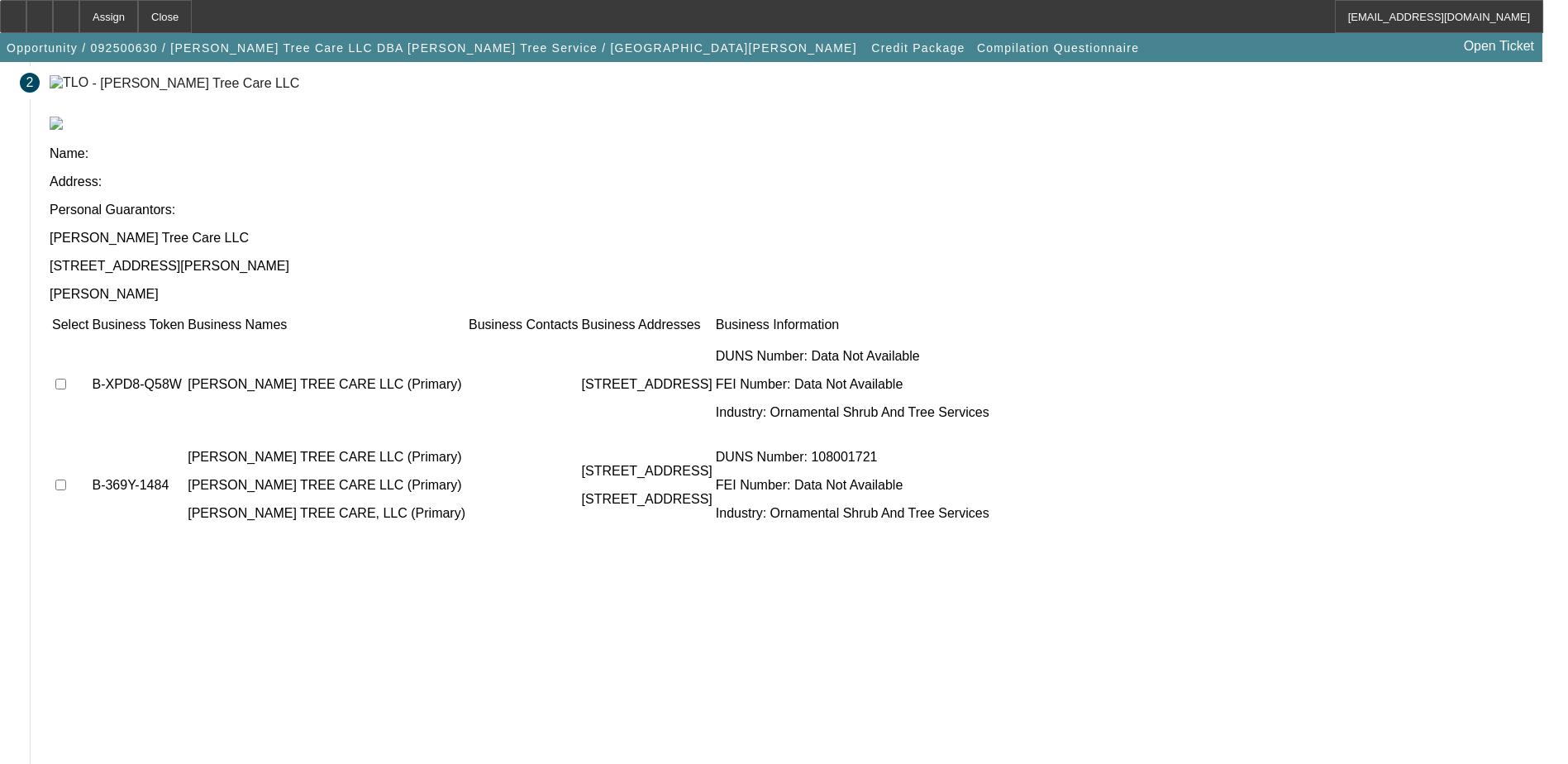
click at [185, 436] on td "B-369Y-1484" at bounding box center [138, 485] width 94 height 99
click at [89, 436] on td at bounding box center [70, 485] width 38 height 99
click at [89, 334] on td at bounding box center [70, 384] width 38 height 99
click at [66, 379] on input "checkbox" at bounding box center [61, 384] width 10 height 10
checkbox input "true"
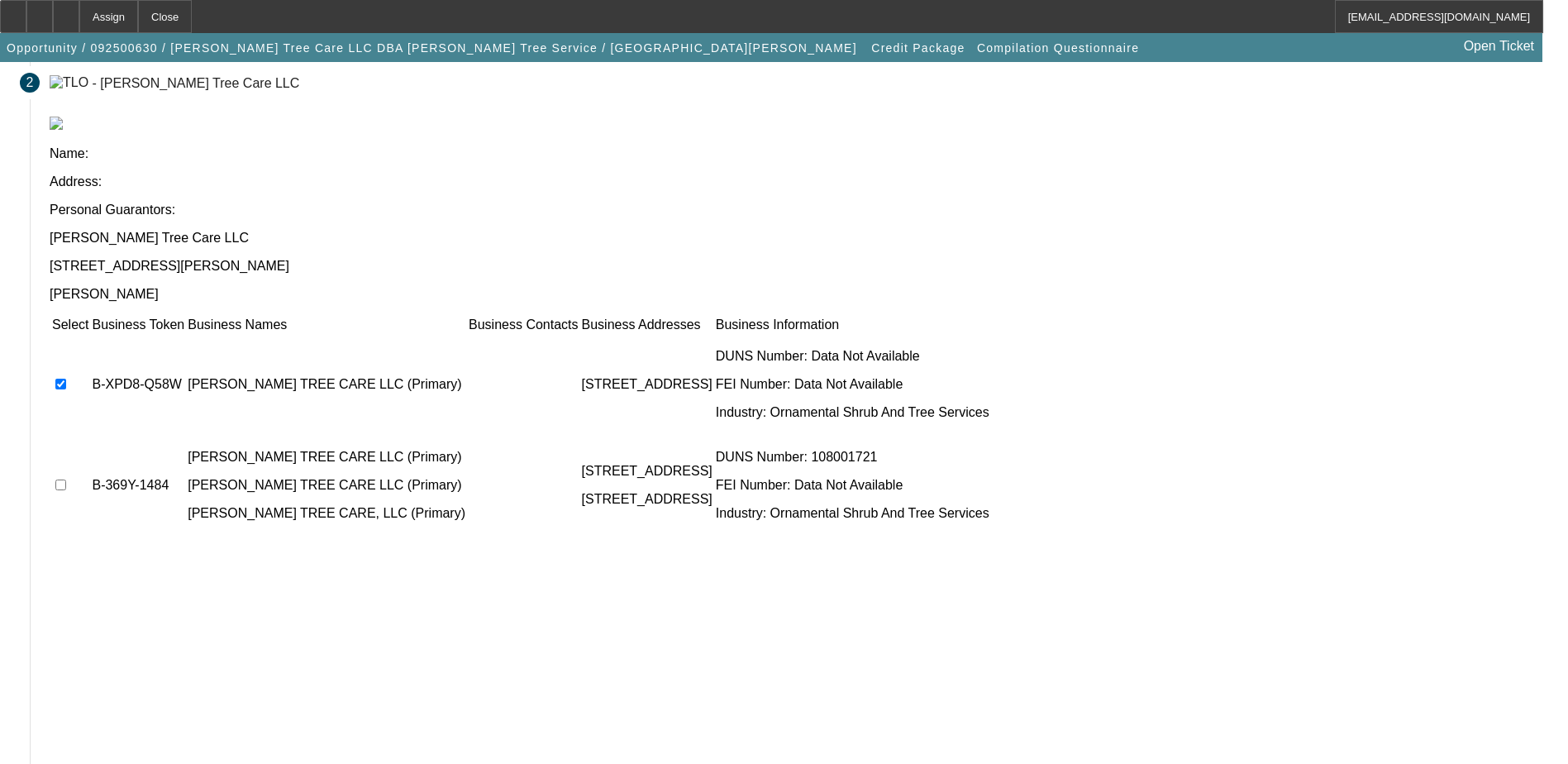
click at [66, 479] on input "checkbox" at bounding box center [61, 484] width 10 height 10
checkbox input "true"
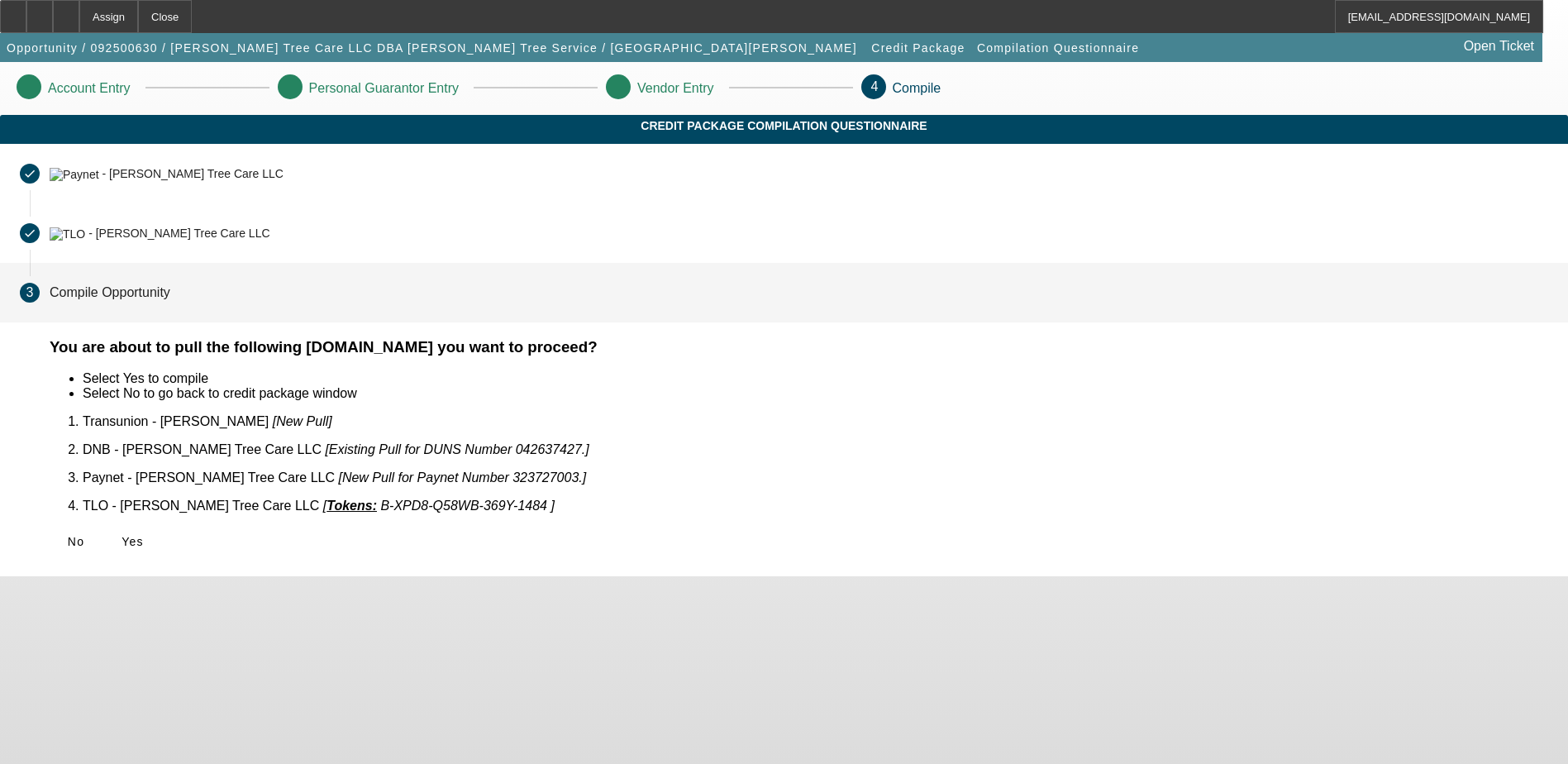
scroll to position [0, 0]
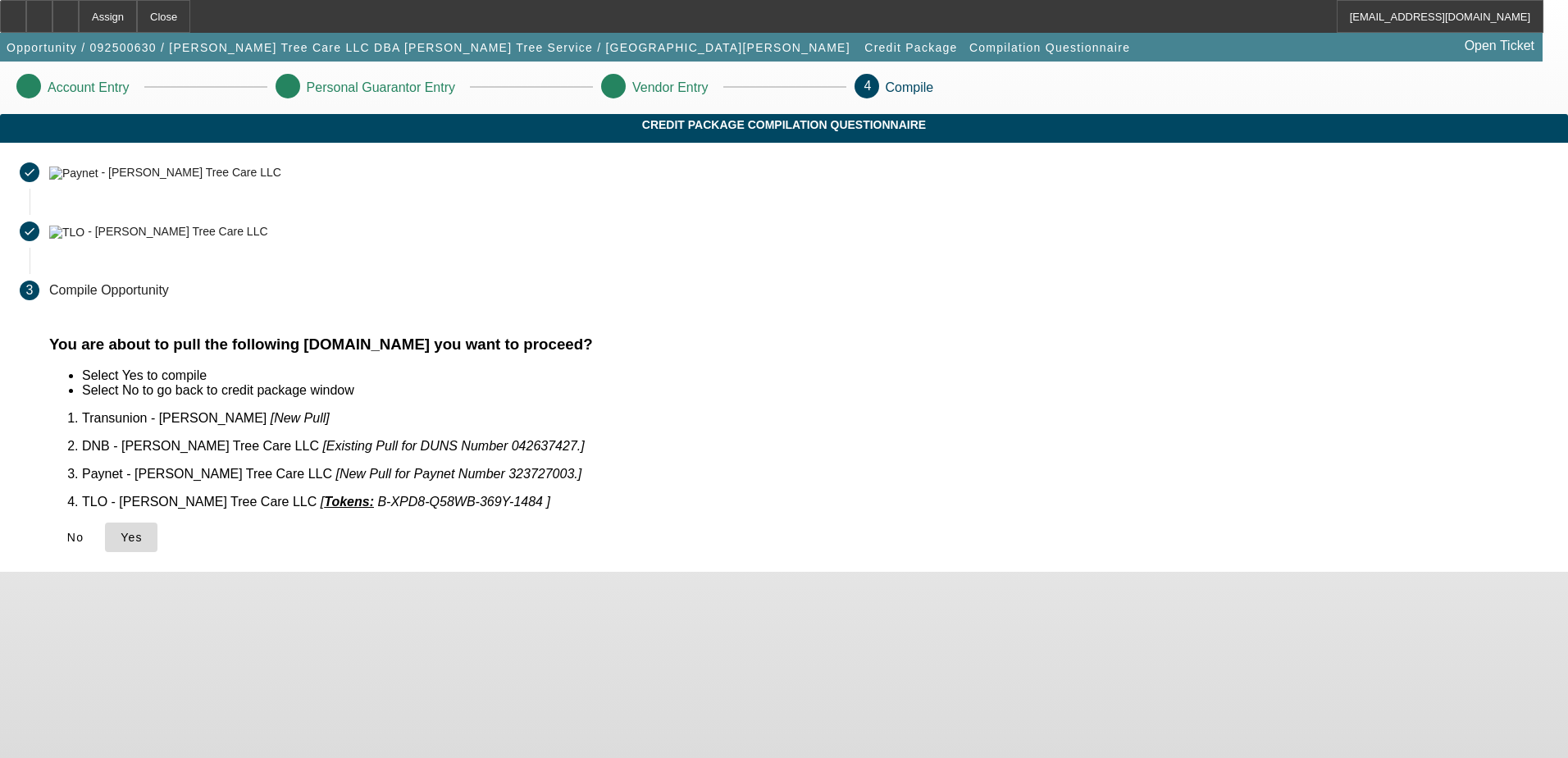
click at [143, 532] on span "Yes" at bounding box center [132, 536] width 22 height 13
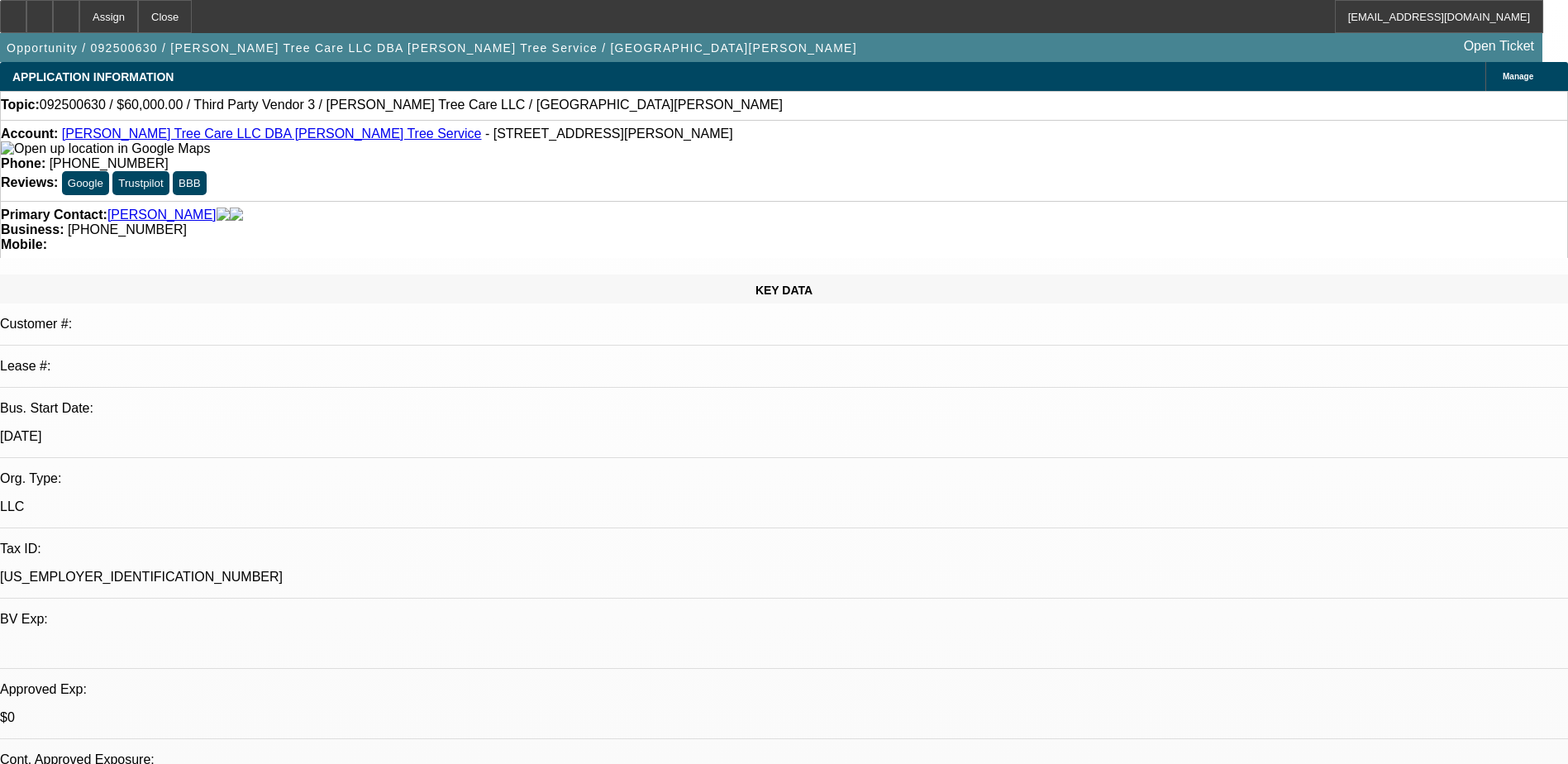
select select "0"
select select "2"
select select "0.1"
select select "4"
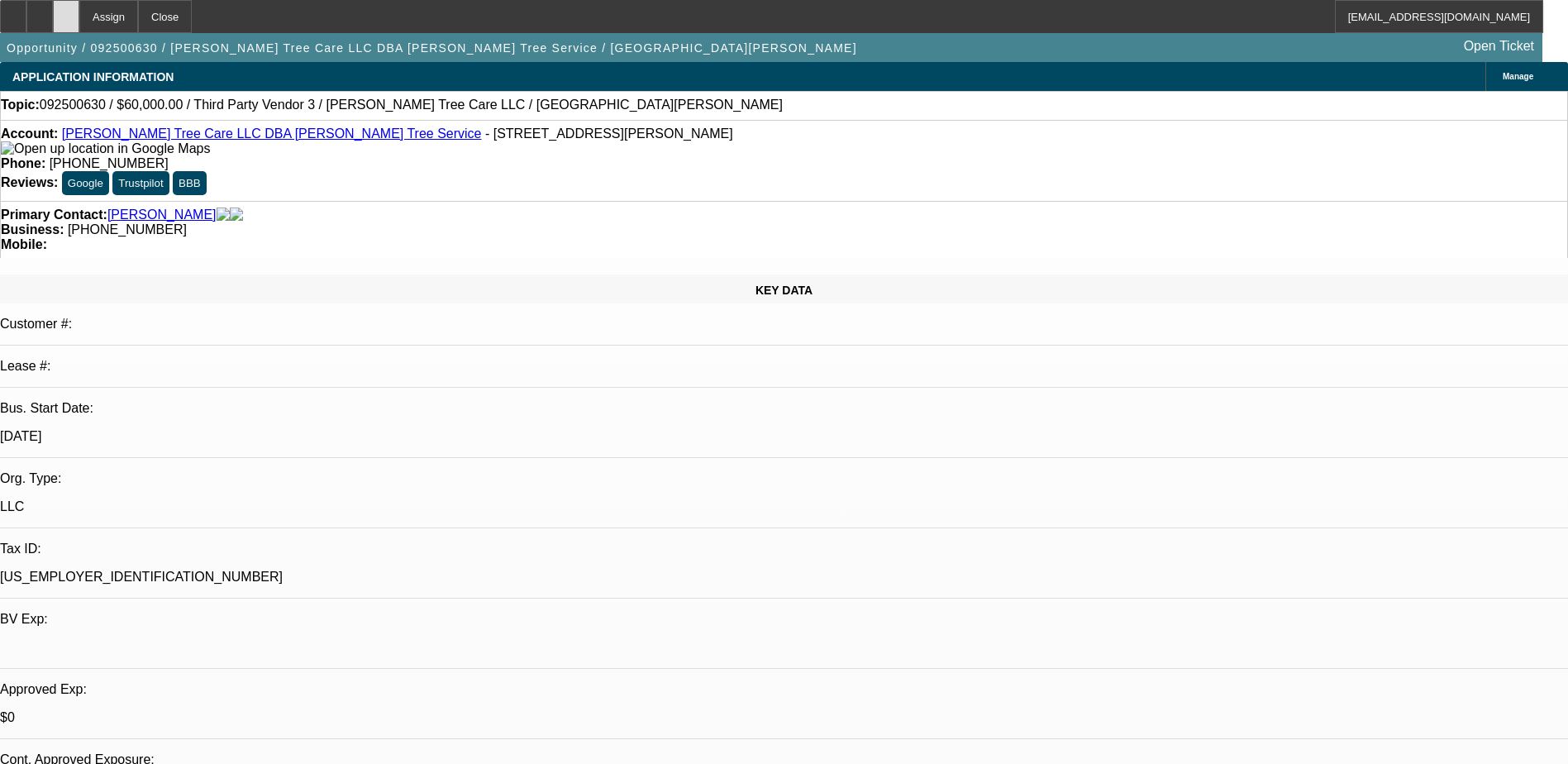
click at [80, 23] on div at bounding box center [66, 16] width 27 height 33
select select "0"
select select "2"
select select "0.1"
select select "1"
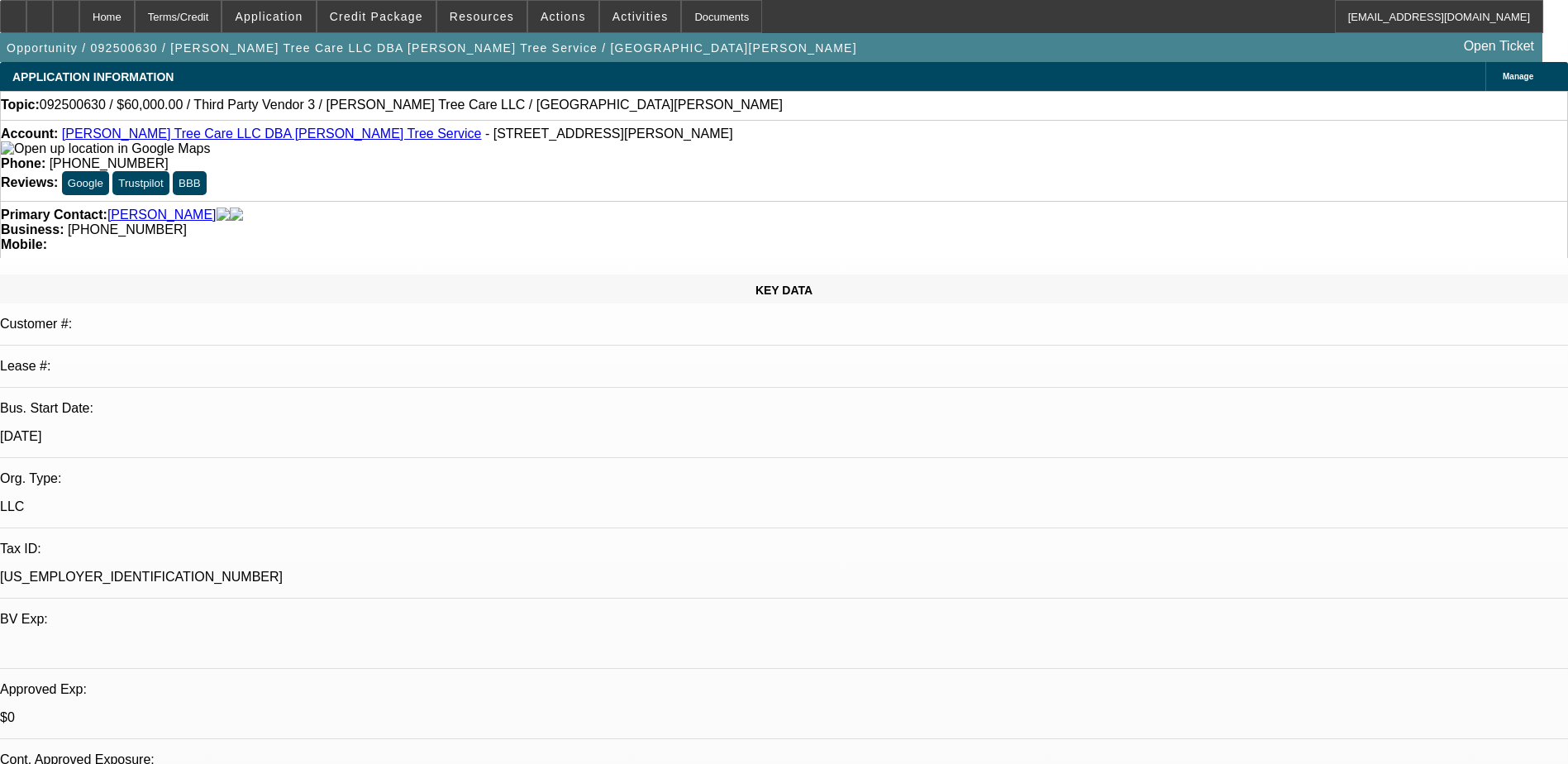
select select "2"
select select "4"
click at [394, 15] on span "Credit Package" at bounding box center [377, 16] width 94 height 13
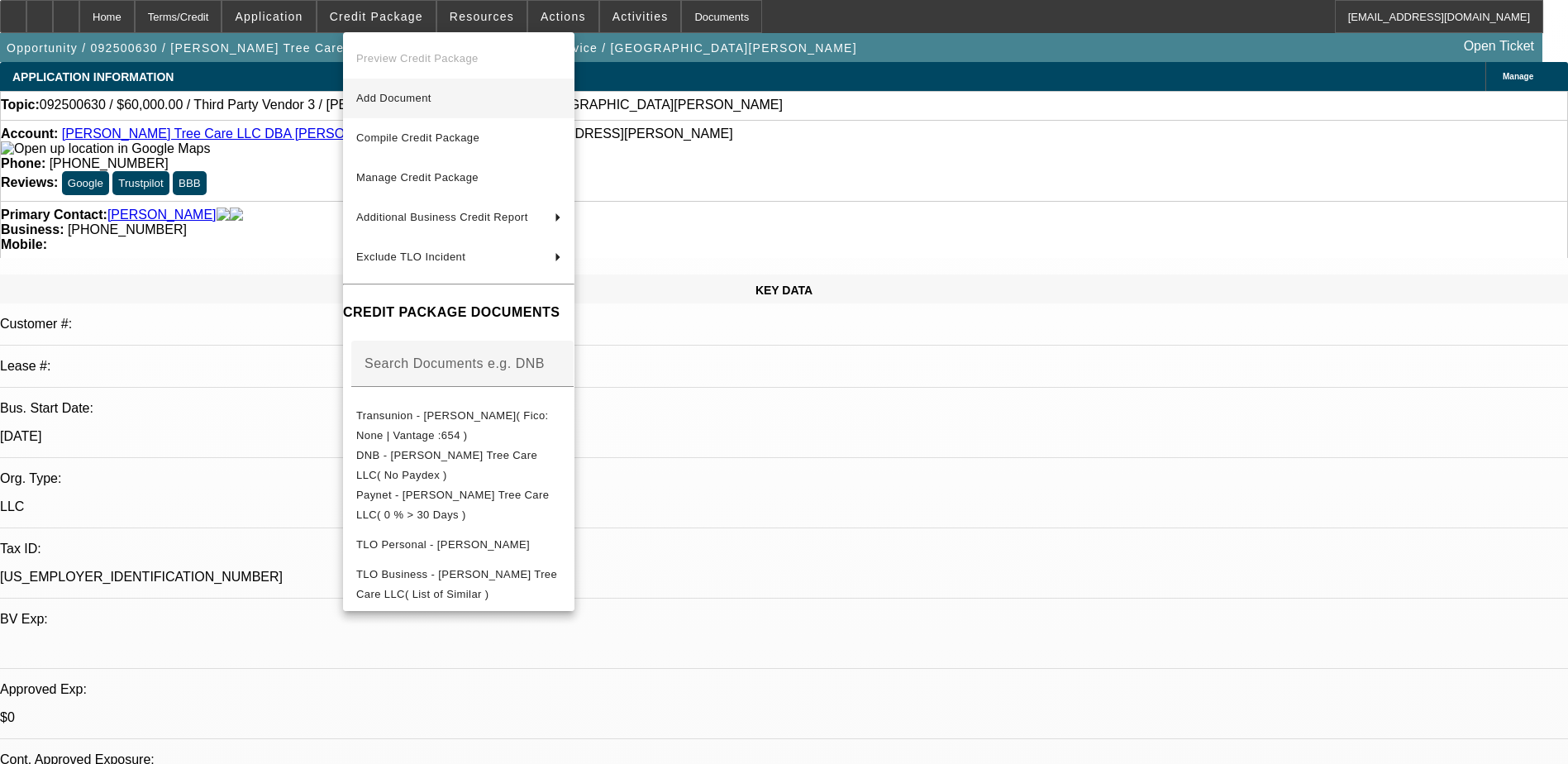
click at [413, 101] on span "Add Document" at bounding box center [393, 98] width 75 height 12
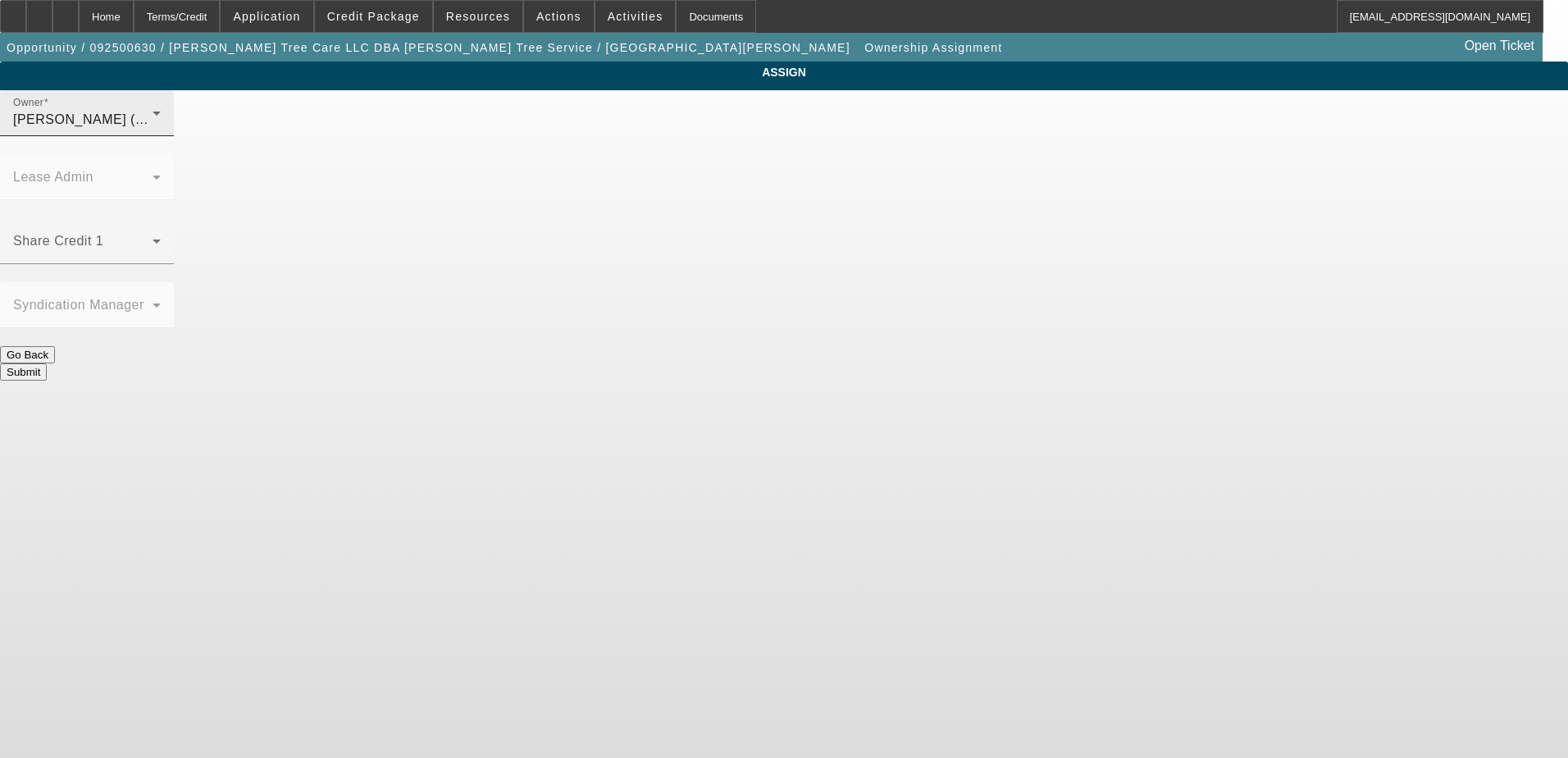
click at [169, 126] on span "Hammond, Tommy (Lvl 1)" at bounding box center [91, 119] width 156 height 14
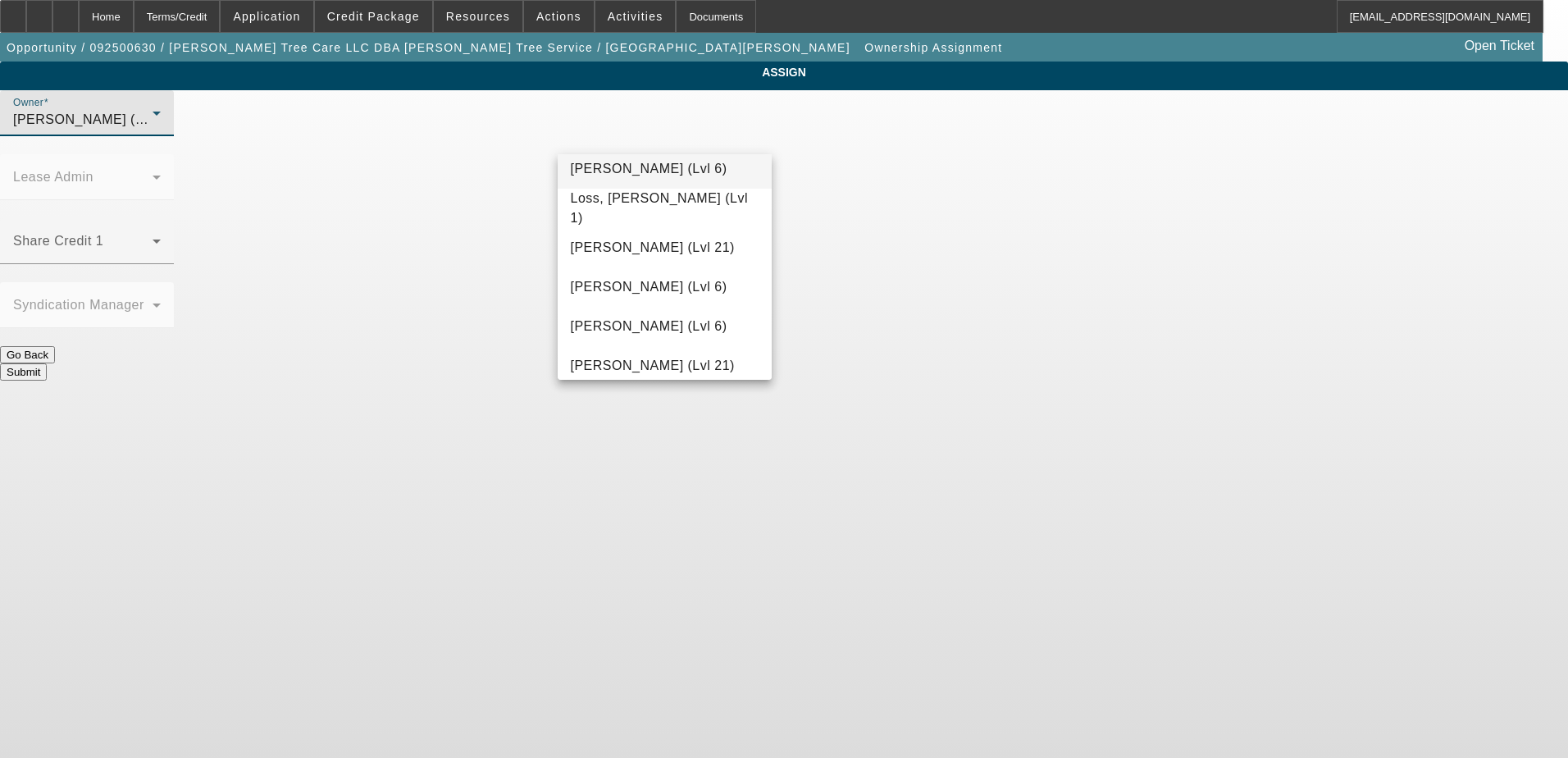
scroll to position [1312, 0]
click at [631, 266] on mat-option "Mansfield, Jeff (Lvl 6)" at bounding box center [665, 246] width 215 height 40
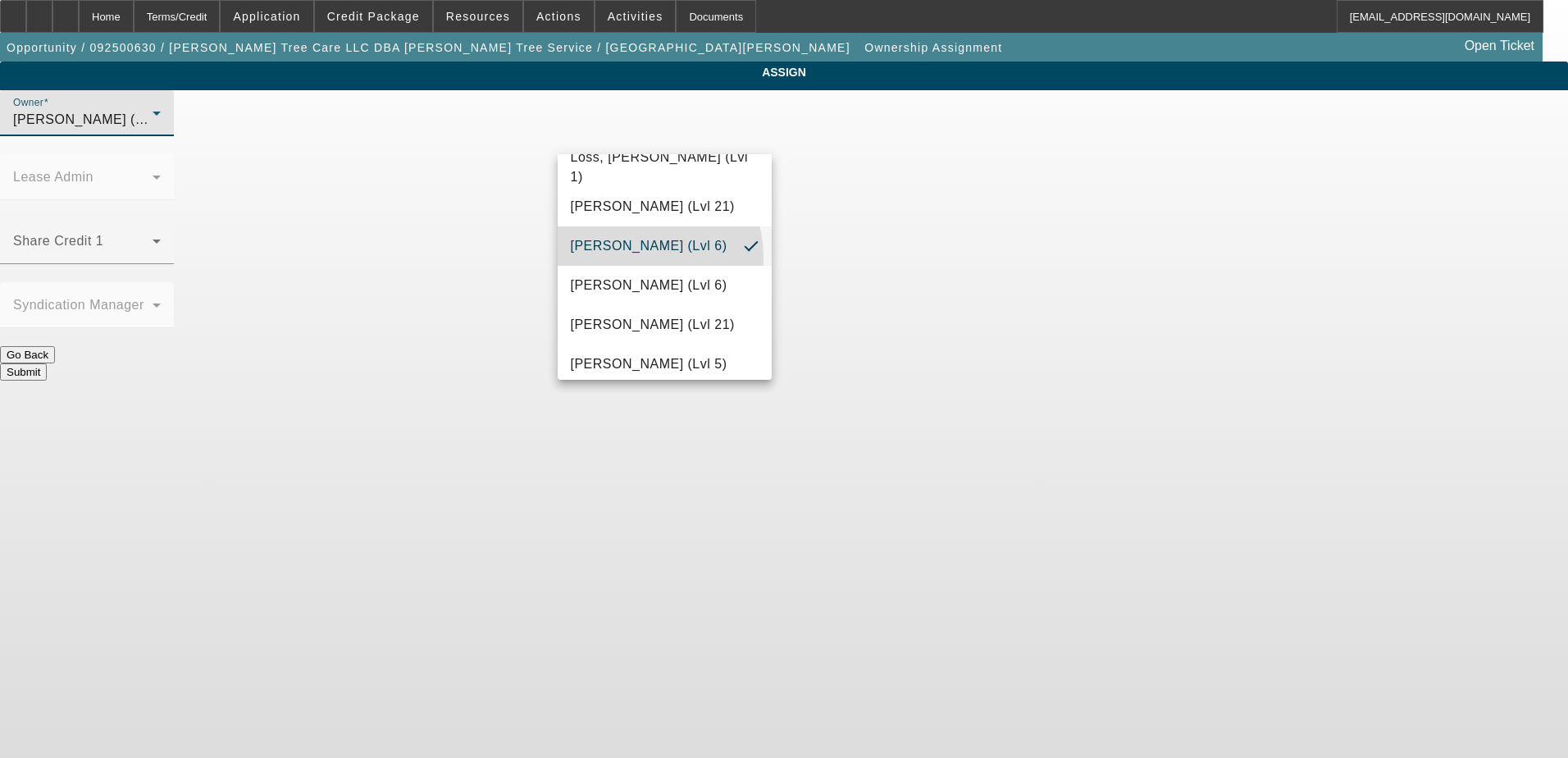
scroll to position [0, 0]
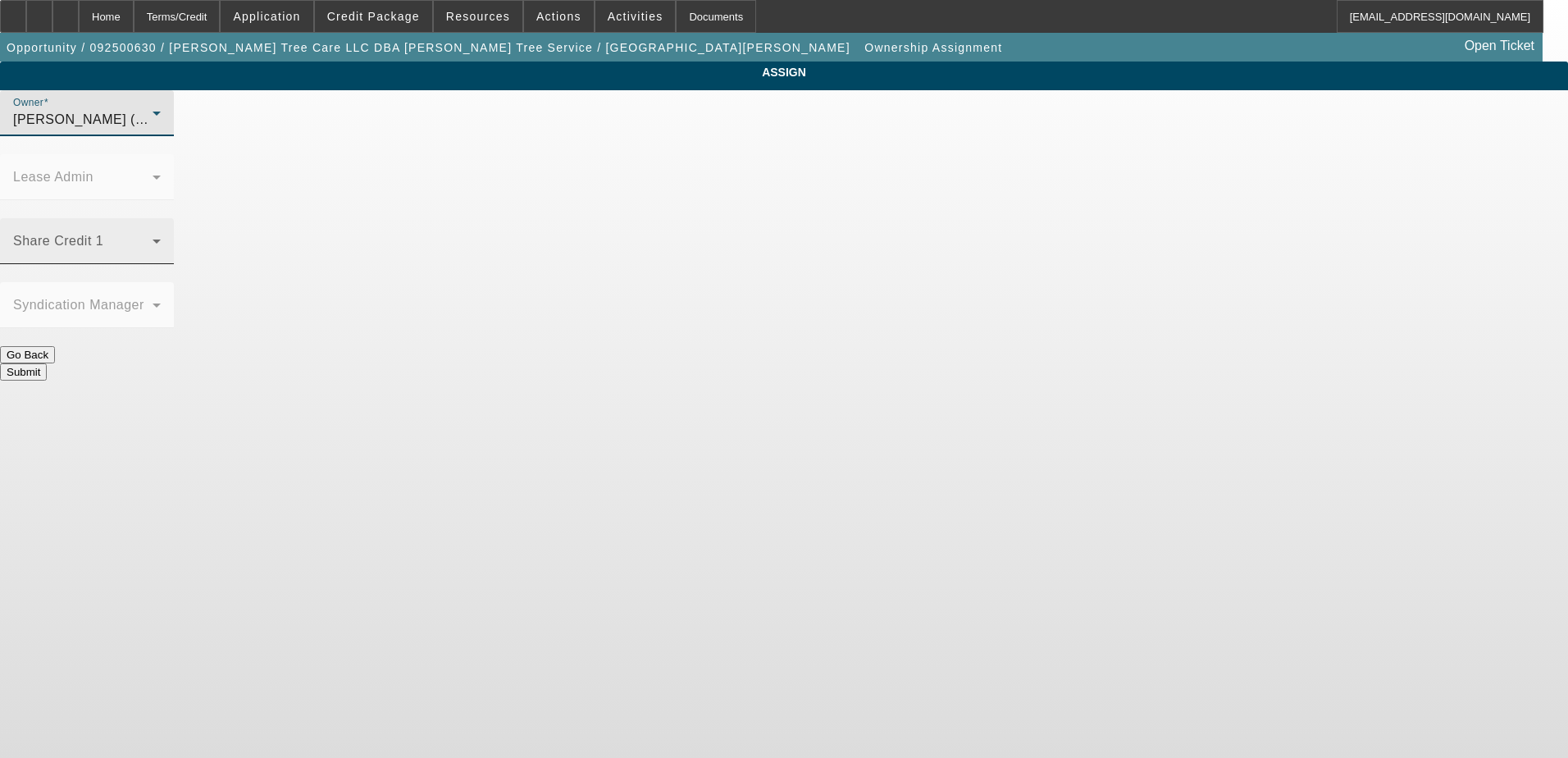
click at [152, 238] on span at bounding box center [83, 248] width 139 height 20
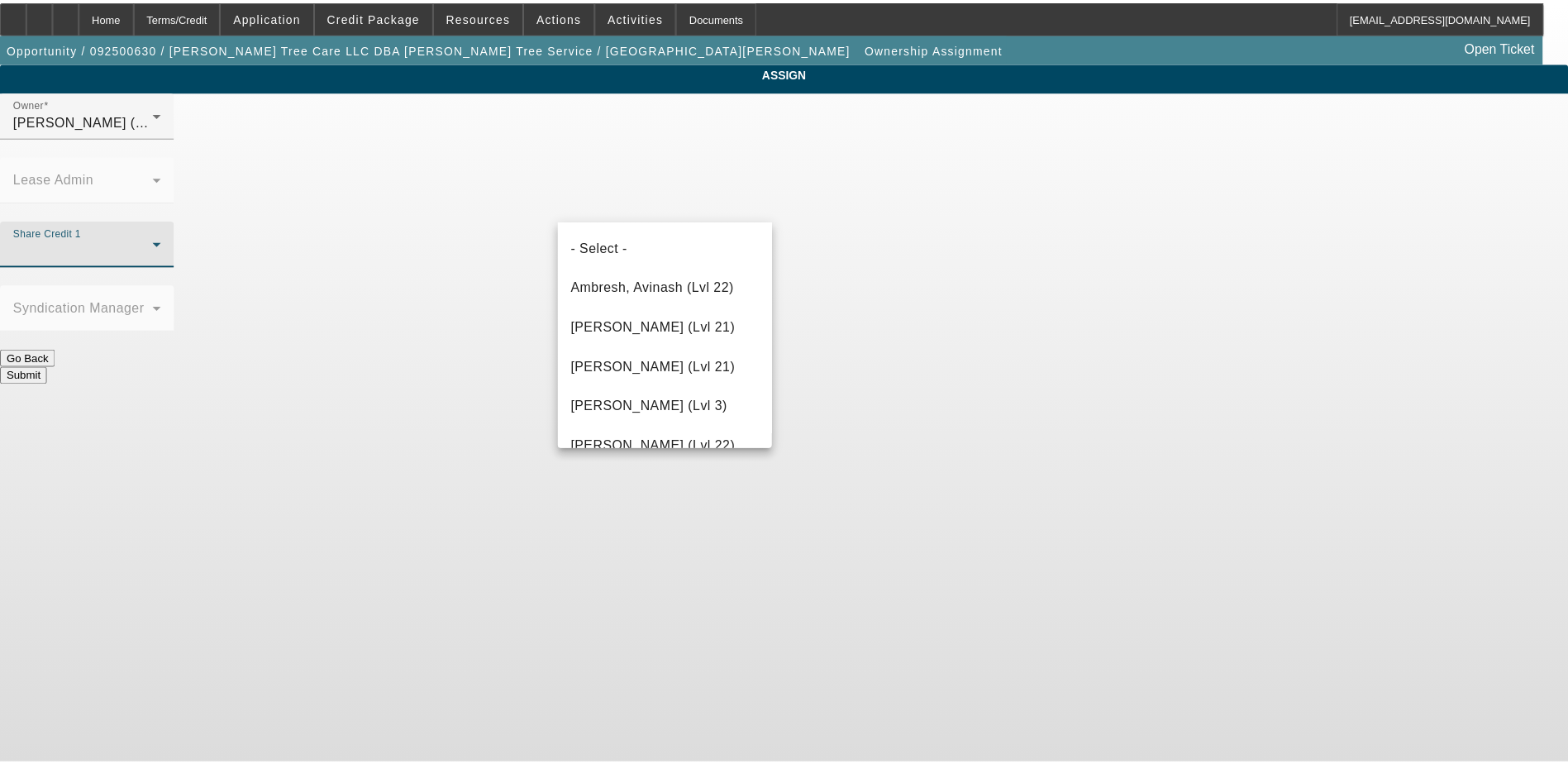
scroll to position [652, 0]
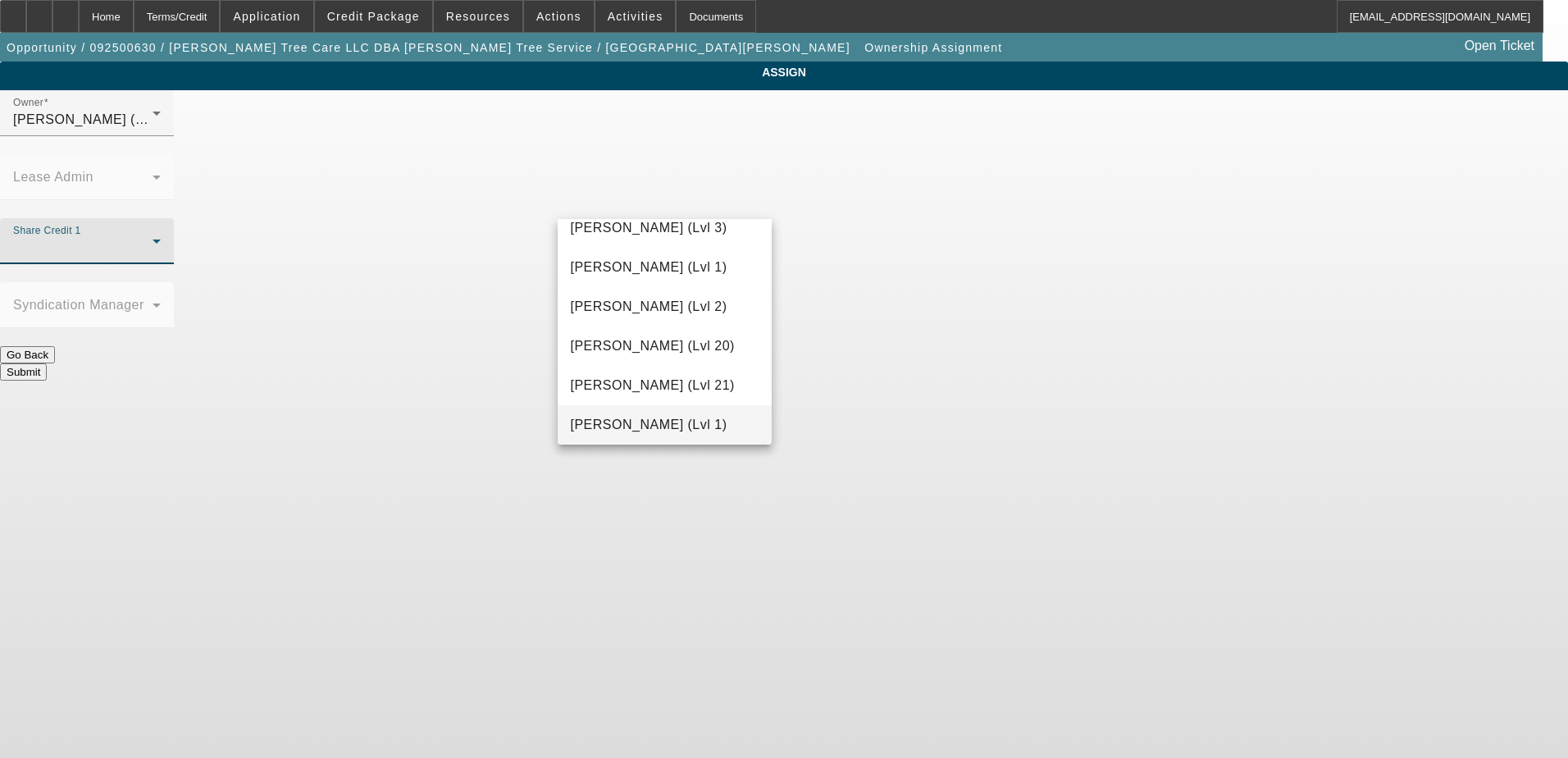
click at [671, 433] on span "Hammond, Tommy (Lvl 1)" at bounding box center [649, 425] width 156 height 20
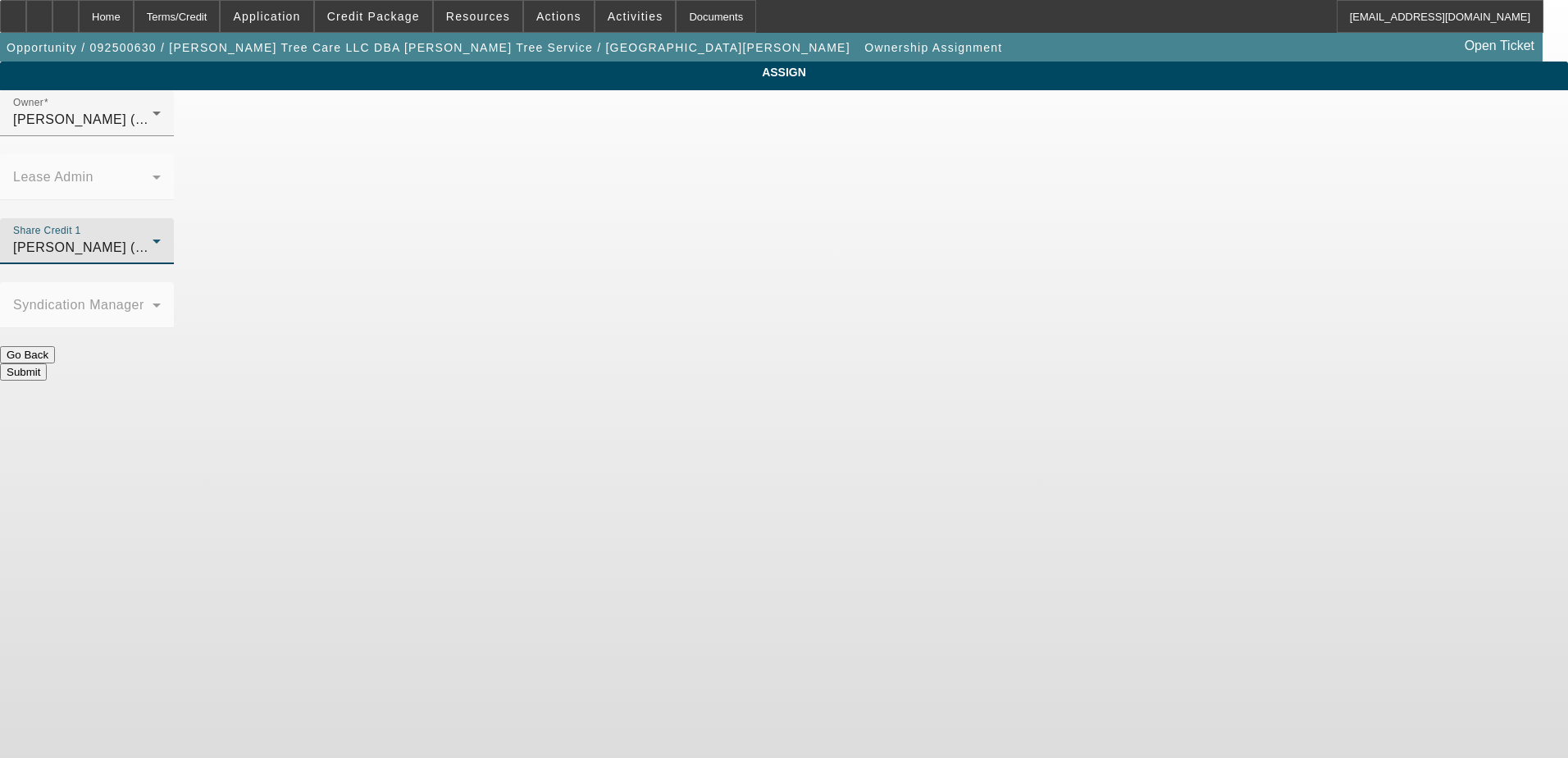
click at [46, 364] on button "Submit" at bounding box center [23, 372] width 46 height 17
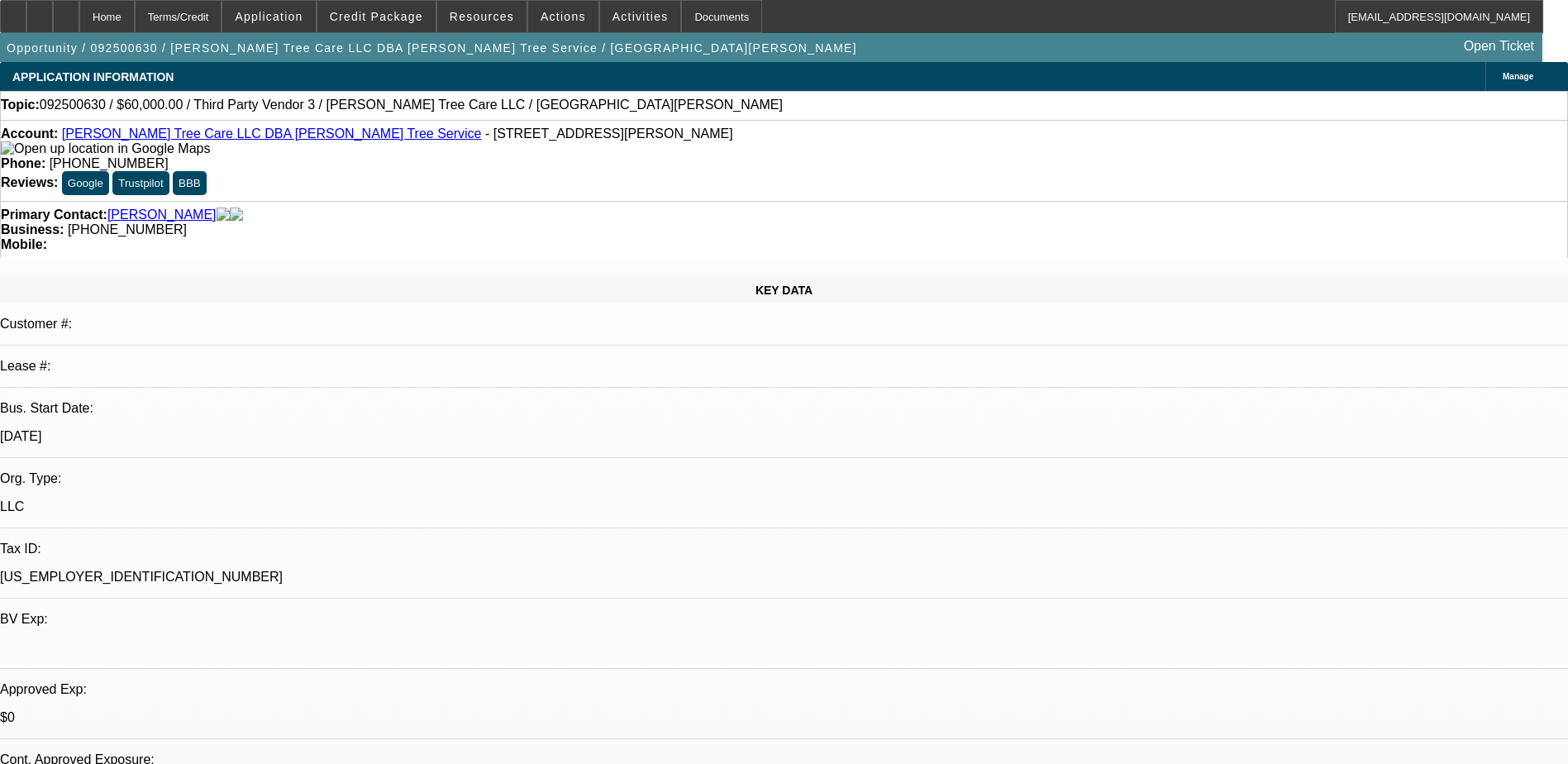
select select "0"
select select "2"
select select "0.1"
select select "4"
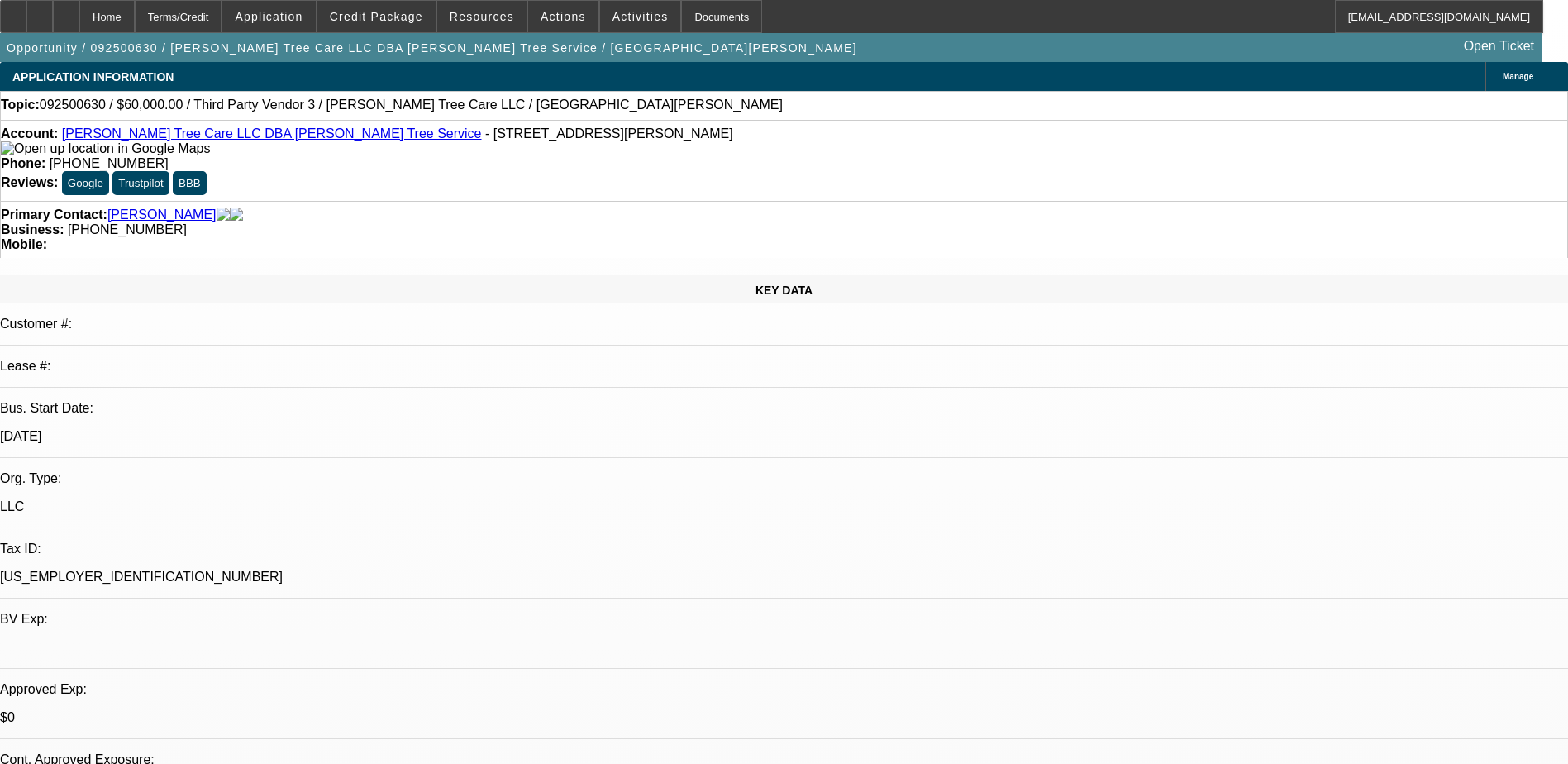
click at [335, 639] on div at bounding box center [784, 646] width 1568 height 15
